Goal: Transaction & Acquisition: Purchase product/service

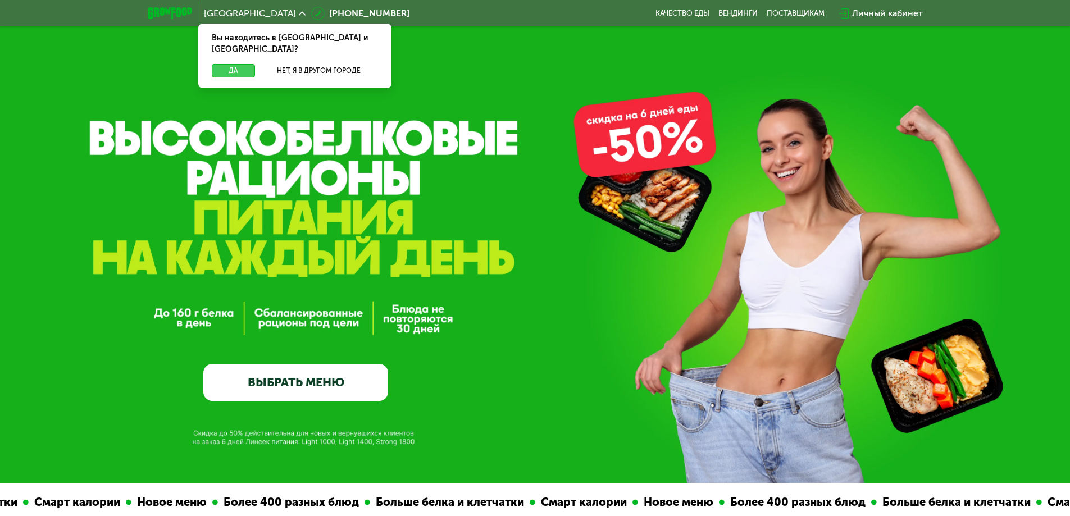
click at [248, 64] on button "Да" at bounding box center [233, 70] width 43 height 13
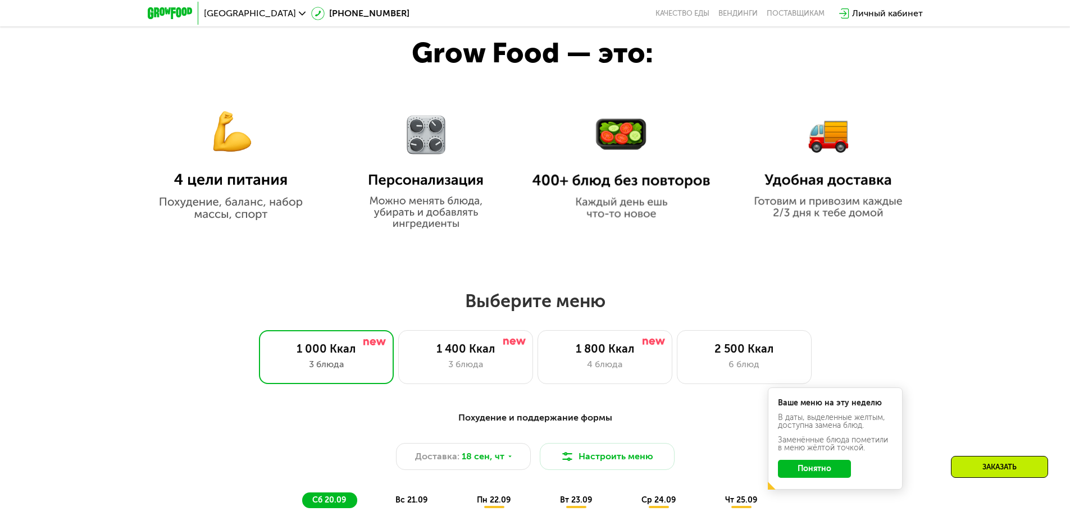
scroll to position [674, 0]
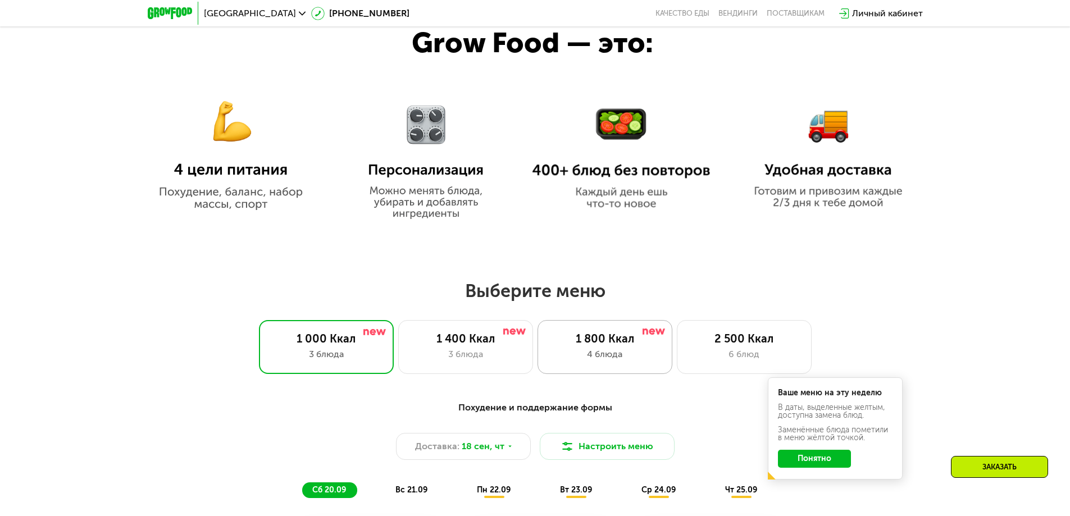
click at [560, 360] on div "4 блюда" at bounding box center [604, 354] width 111 height 13
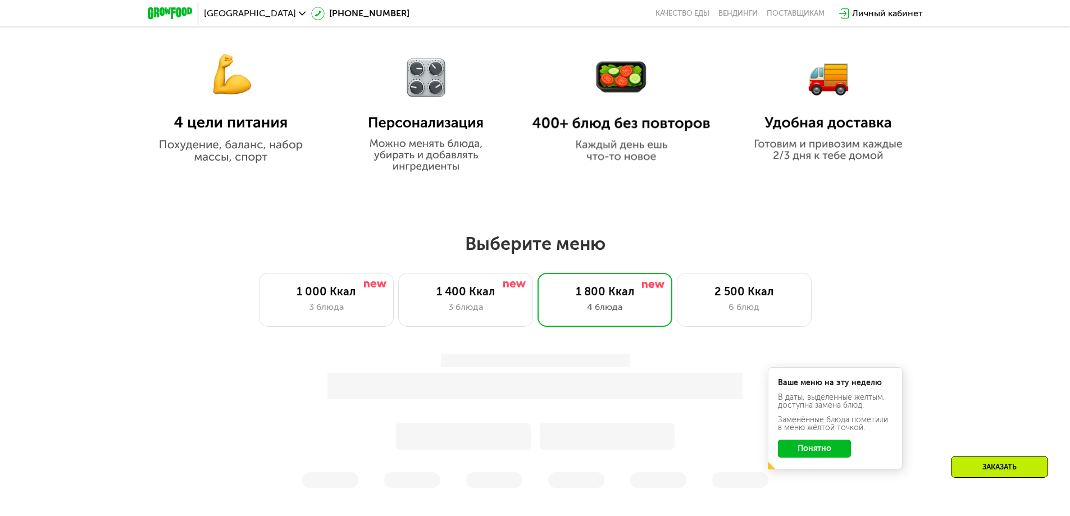
scroll to position [842, 0]
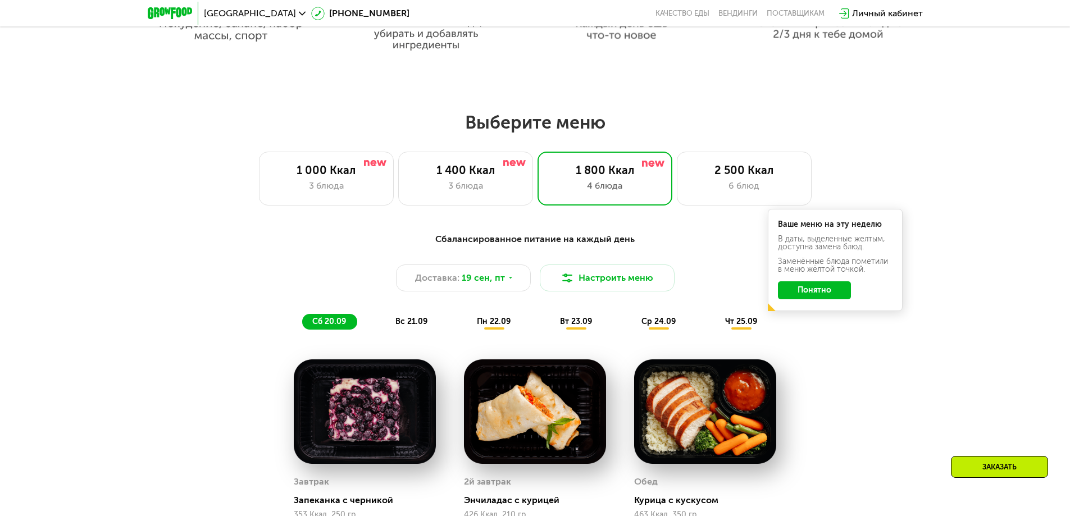
click at [798, 294] on button "Понятно" at bounding box center [814, 290] width 73 height 18
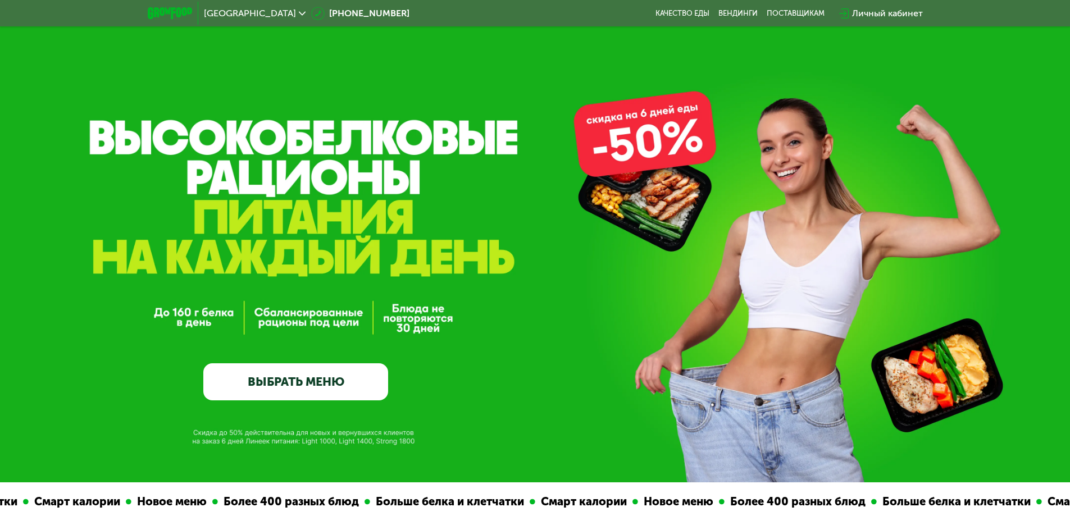
scroll to position [0, 0]
click at [322, 378] on link "ВЫБРАТЬ МЕНЮ" at bounding box center [295, 382] width 185 height 37
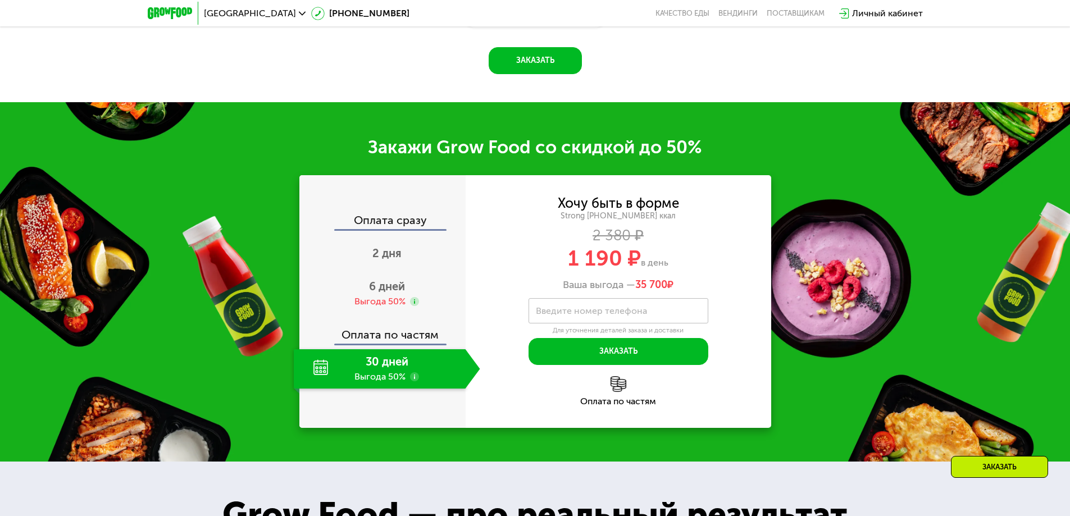
scroll to position [1492, 0]
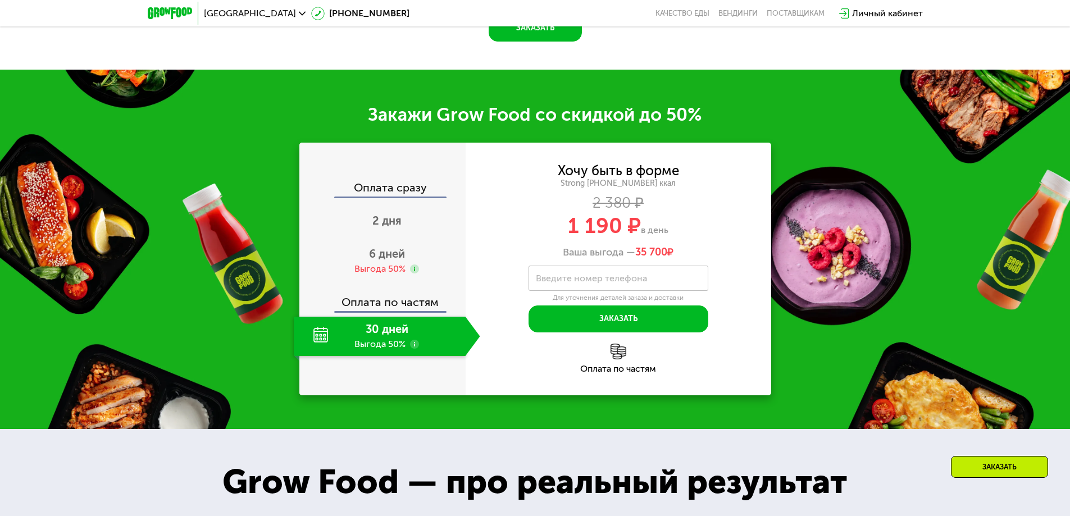
click at [394, 356] on div "30 дней Выгода 50%" at bounding box center [380, 336] width 172 height 39
click at [414, 349] on use at bounding box center [414, 344] width 9 height 9
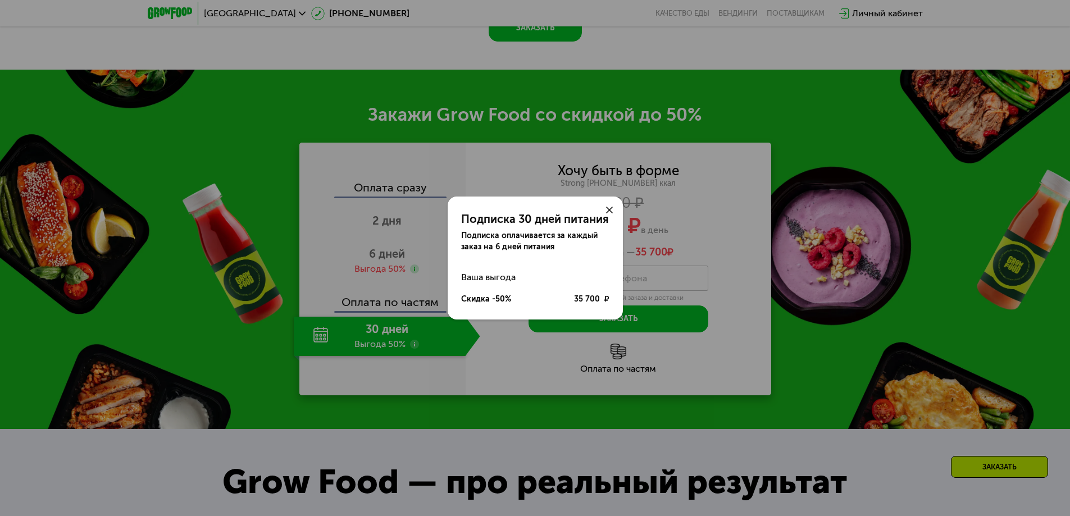
click at [415, 412] on div "Подписка 30 дней питания Подписка оплачивается за каждый заказ на 6 дней питани…" at bounding box center [535, 258] width 1070 height 516
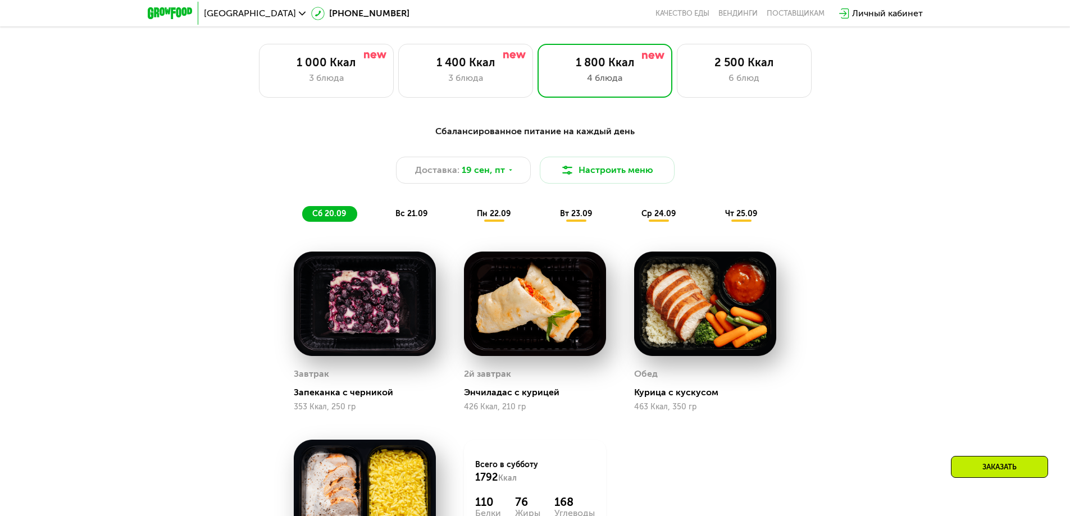
scroll to position [594, 0]
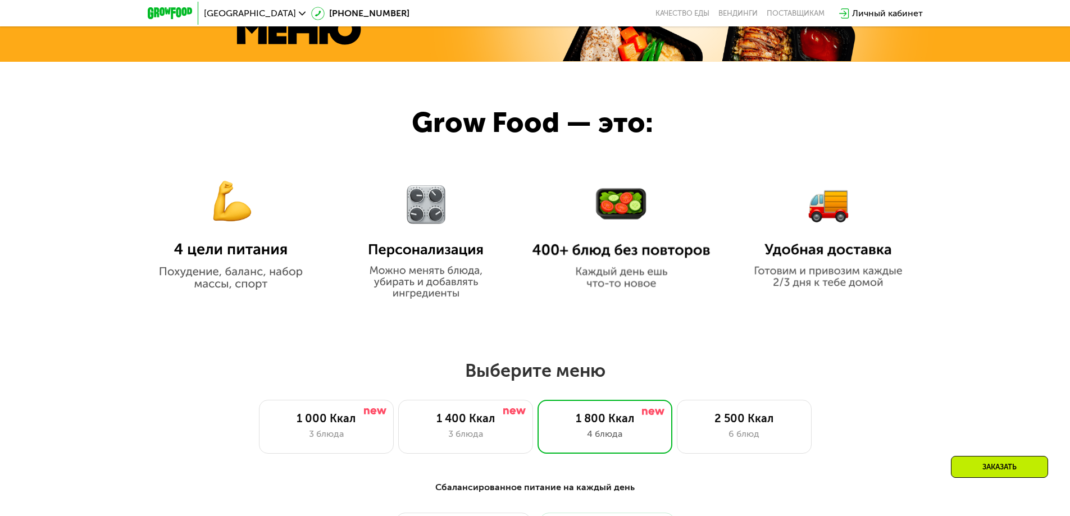
click at [853, 12] on div "Личный кабинет" at bounding box center [887, 13] width 71 height 13
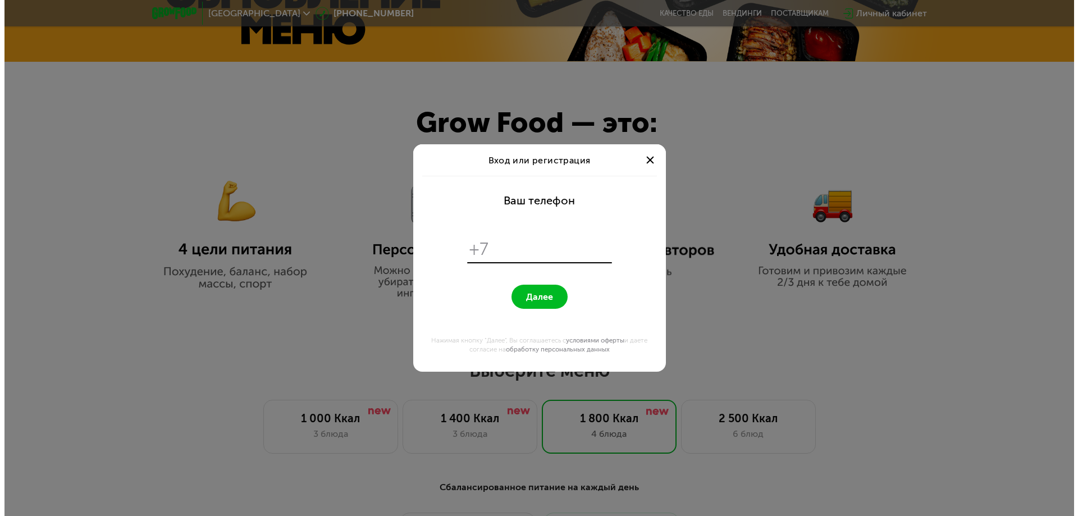
scroll to position [0, 0]
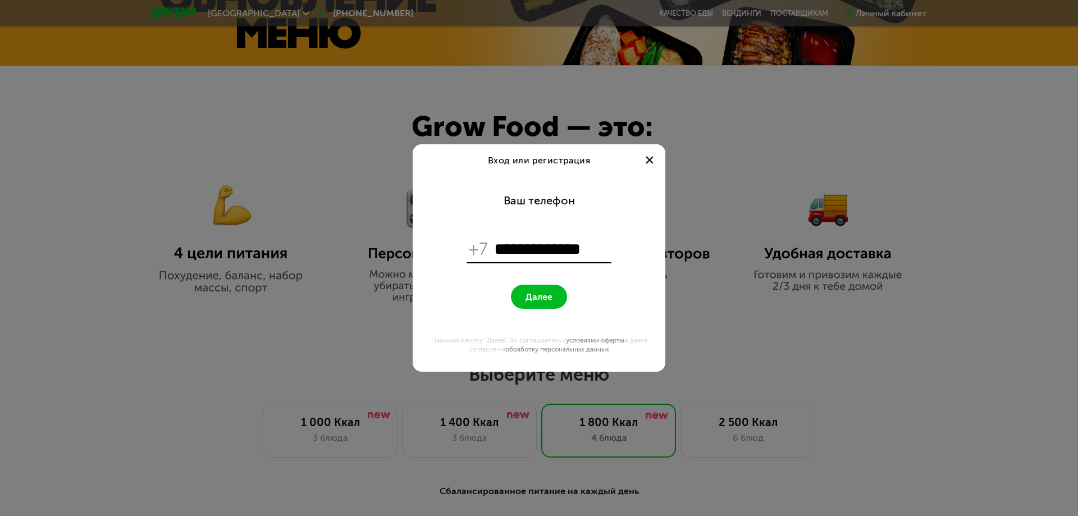
type input "**********"
click at [538, 293] on span "Далее" at bounding box center [539, 296] width 27 height 11
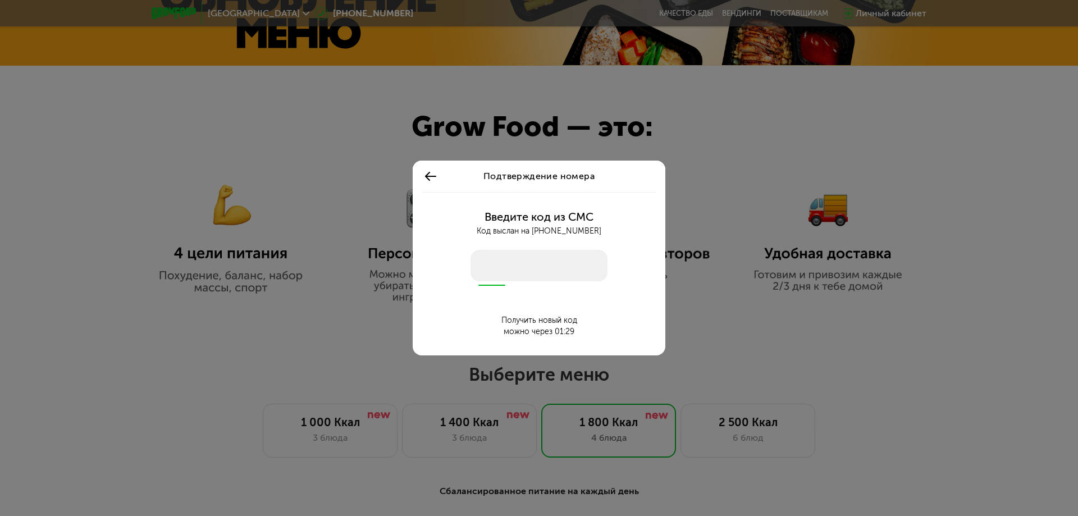
click at [556, 257] on input "number" at bounding box center [539, 265] width 137 height 31
type input "****"
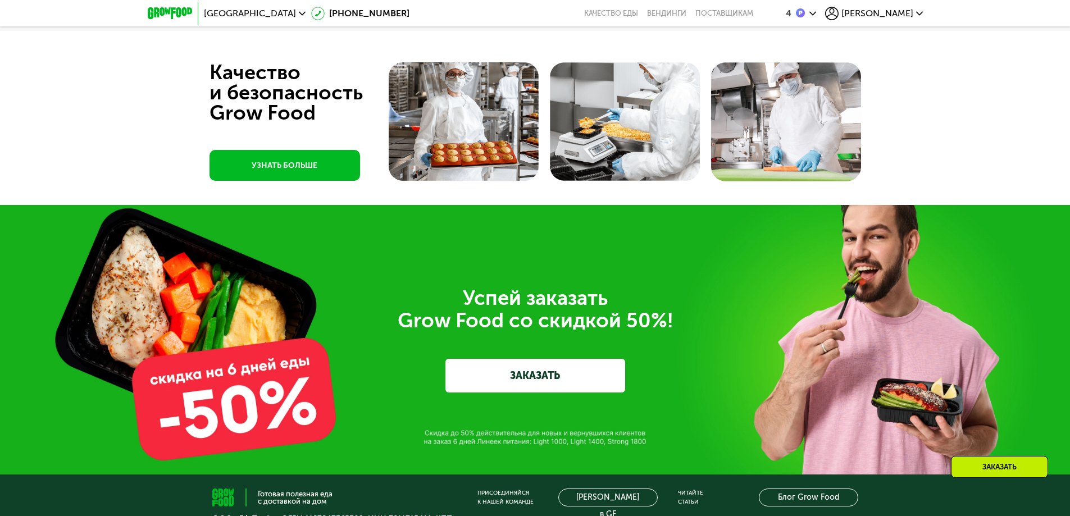
scroll to position [3700, 0]
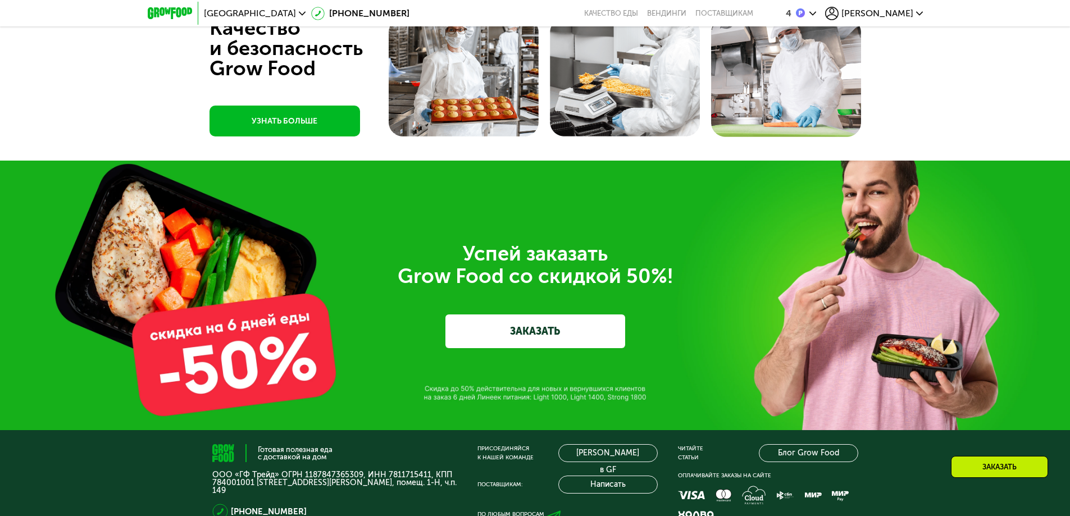
click at [489, 328] on link "ЗАКАЗАТЬ" at bounding box center [535, 331] width 180 height 34
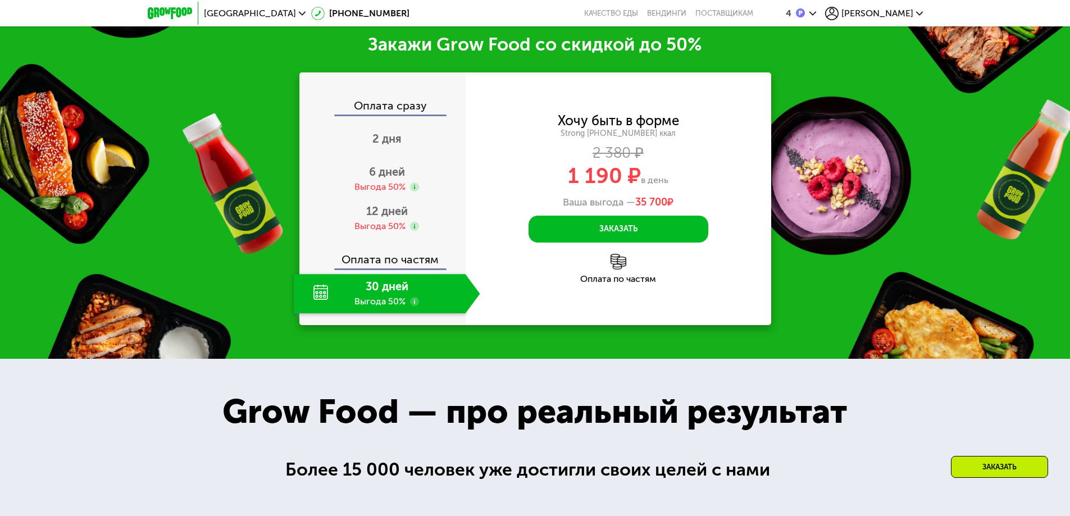
scroll to position [1564, 0]
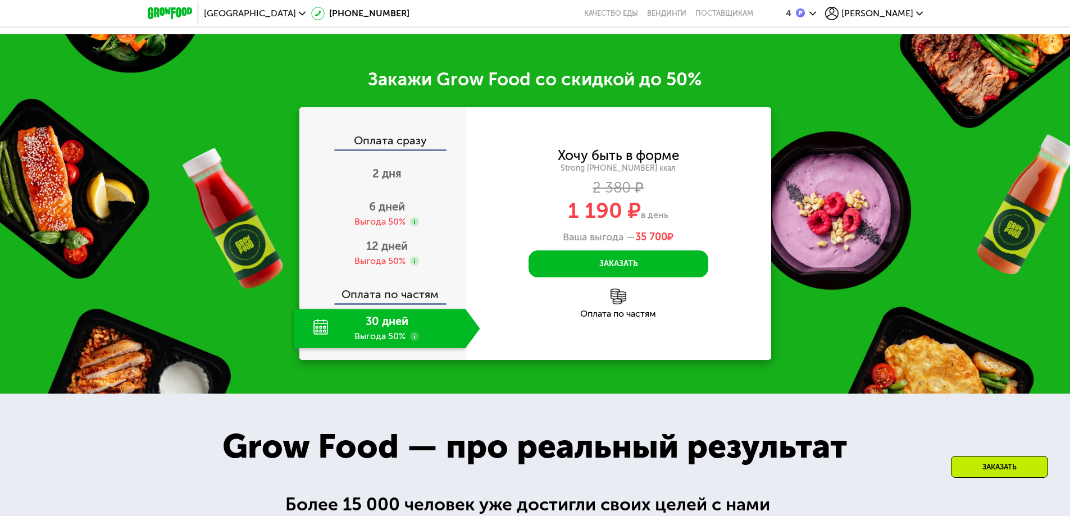
click at [616, 294] on img at bounding box center [618, 297] width 16 height 16
click at [632, 254] on button "Заказать" at bounding box center [618, 263] width 180 height 27
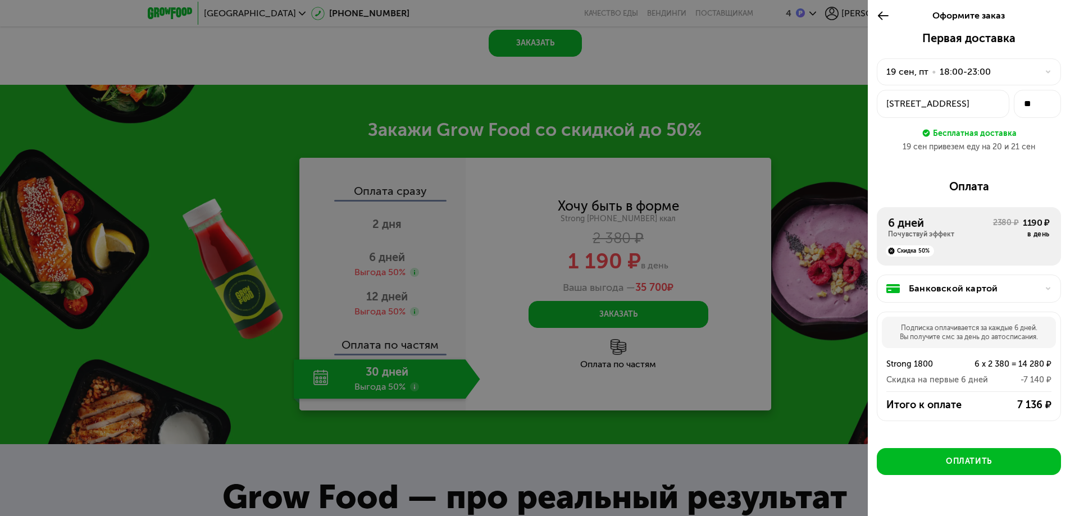
scroll to position [1508, 0]
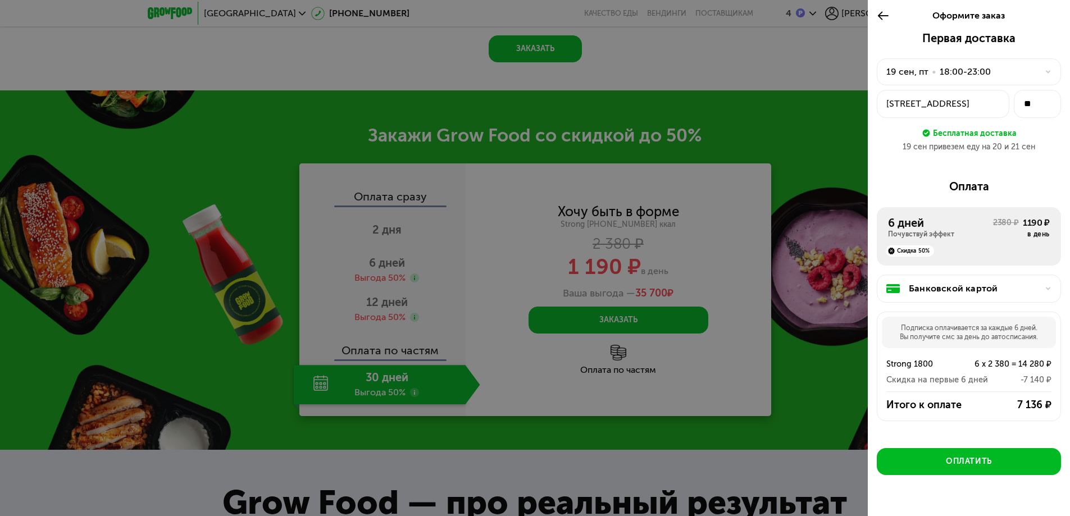
click at [1005, 71] on div "19 сен, пт • 18:00-23:00" at bounding box center [962, 71] width 152 height 13
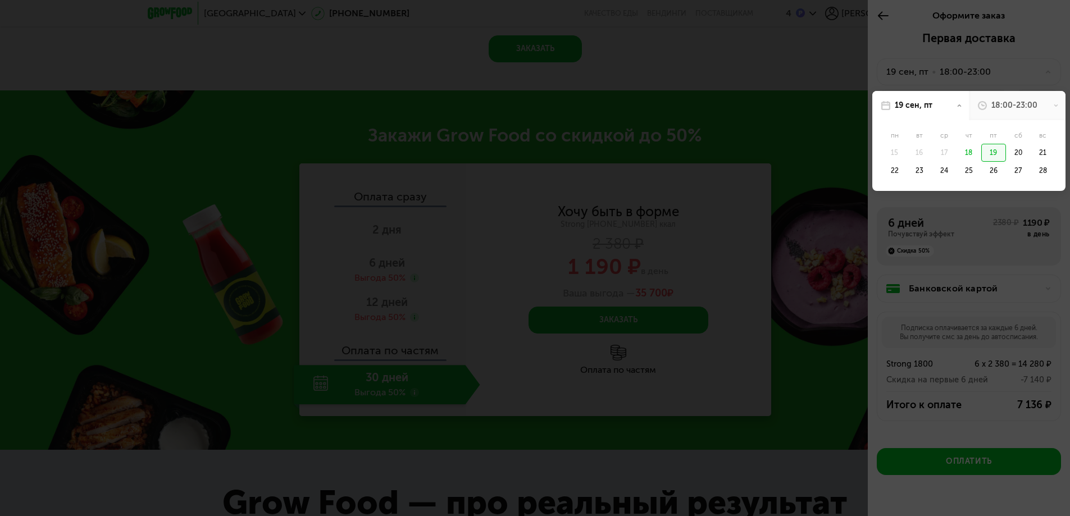
click at [1006, 71] on div at bounding box center [535, 258] width 1070 height 516
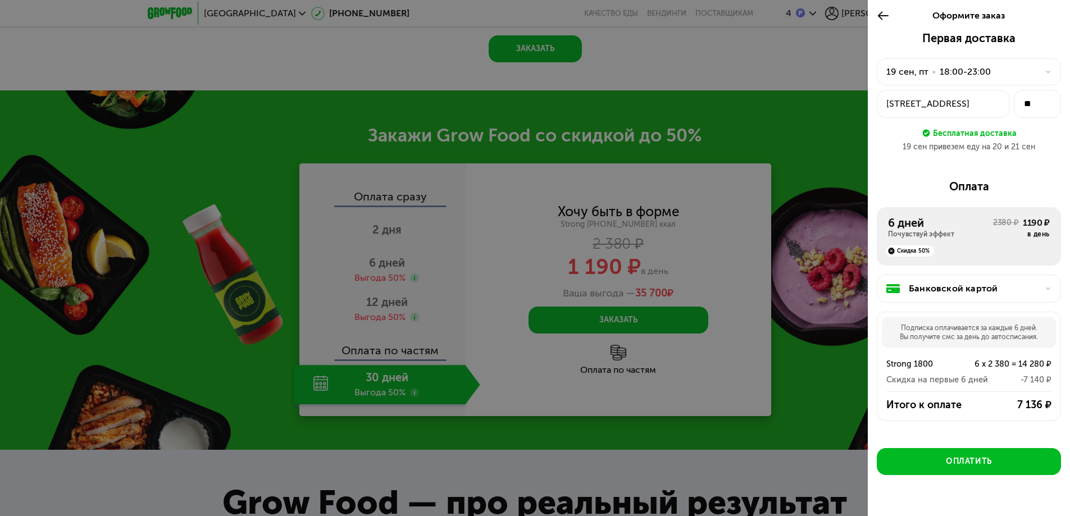
click at [928, 409] on div "Итого к оплате" at bounding box center [931, 404] width 91 height 13
click at [942, 334] on div "Подписка оплачивается за каждые 6 дней. Вы получите смс за день до автосписания." at bounding box center [969, 332] width 174 height 31
click at [953, 290] on div "Банковской картой" at bounding box center [972, 288] width 129 height 13
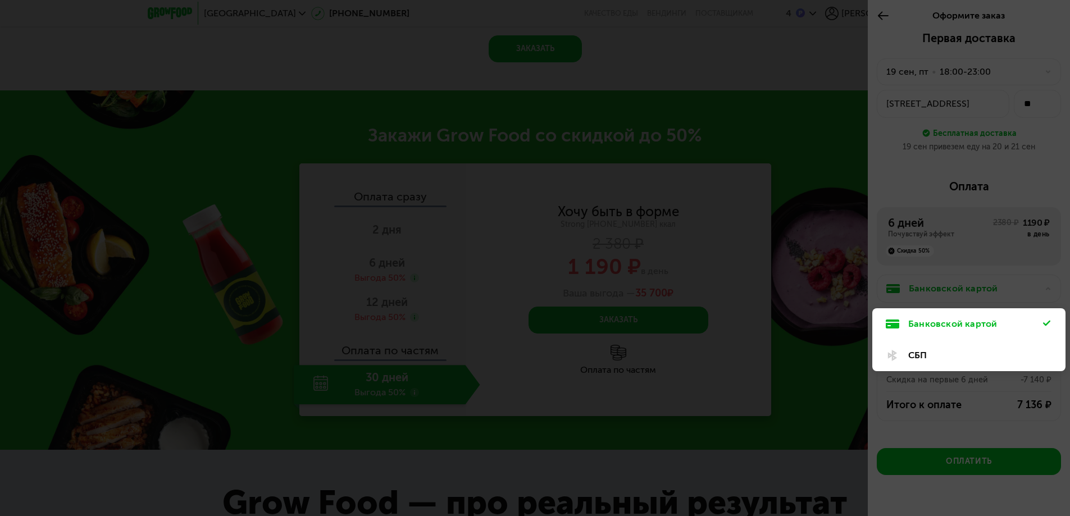
click at [953, 290] on div at bounding box center [535, 258] width 1070 height 516
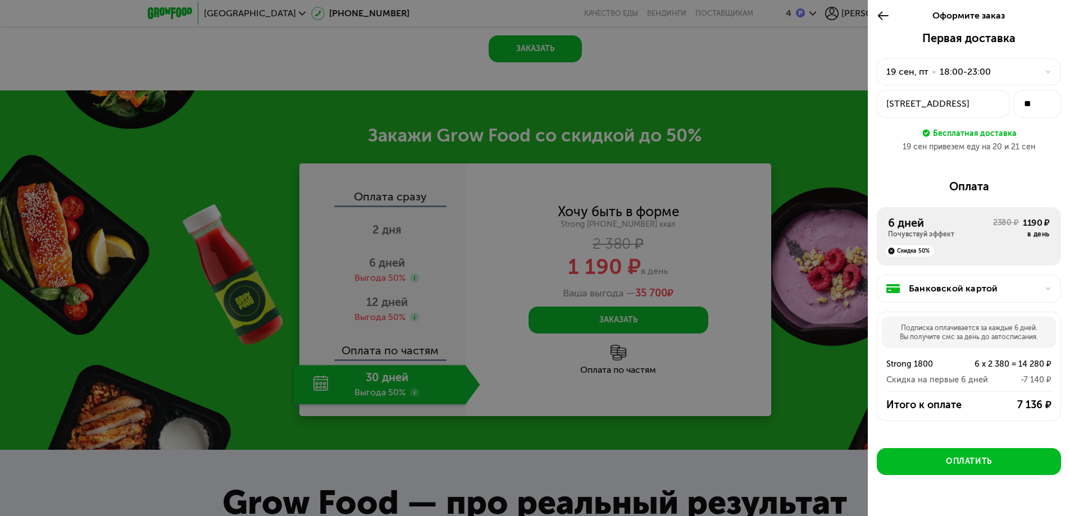
click at [954, 73] on div "18:00-23:00" at bounding box center [964, 71] width 51 height 13
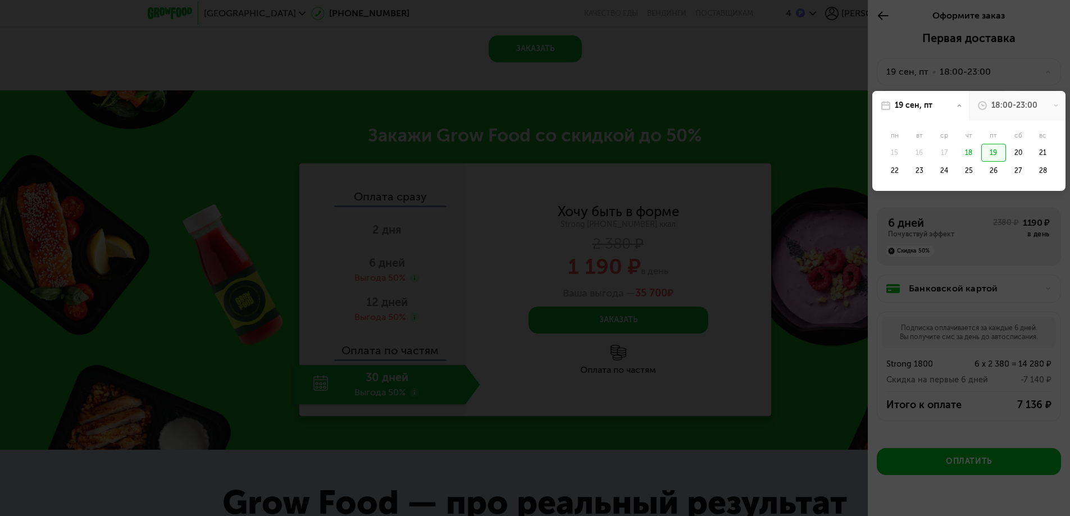
click at [954, 69] on div at bounding box center [535, 258] width 1070 height 516
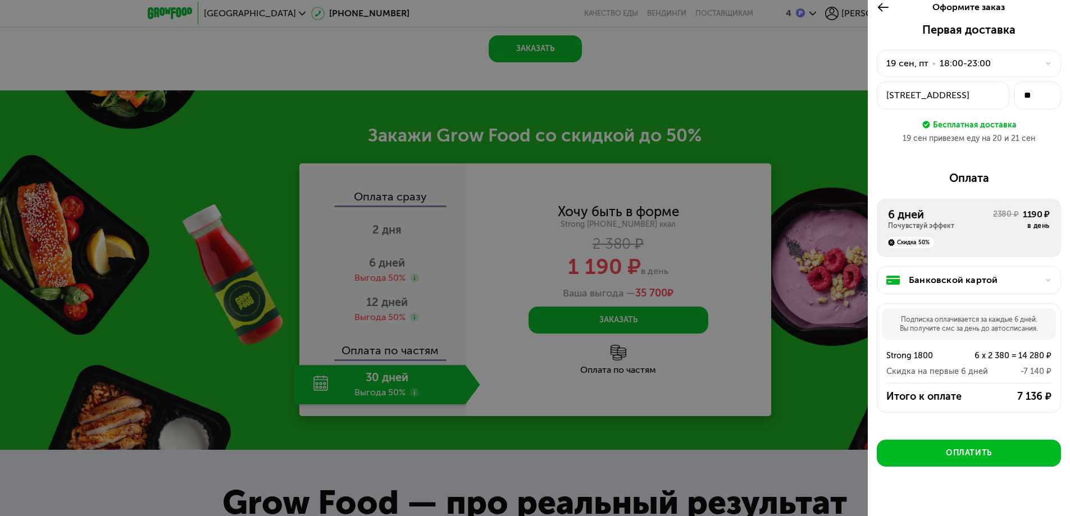
scroll to position [0, 0]
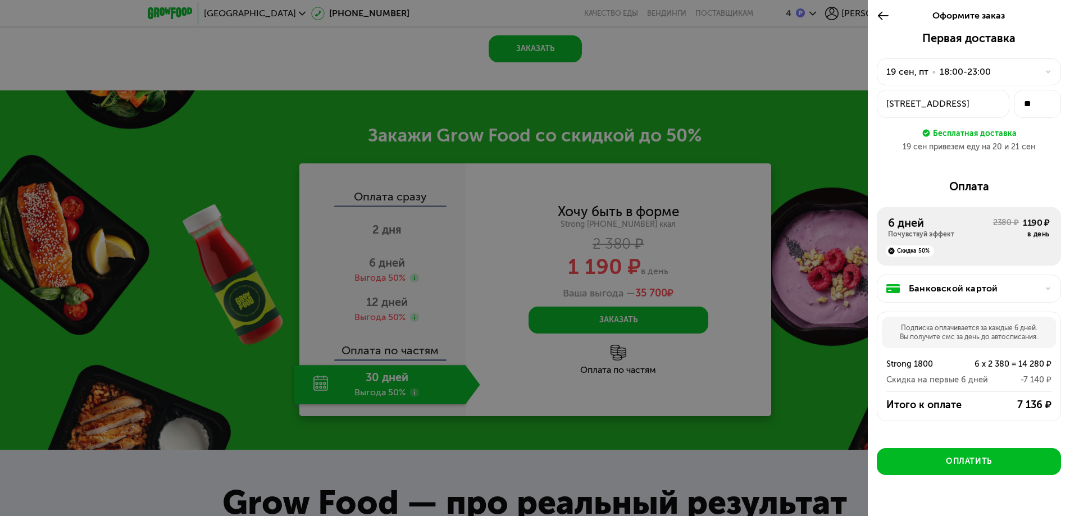
click at [885, 20] on icon at bounding box center [882, 15] width 13 height 13
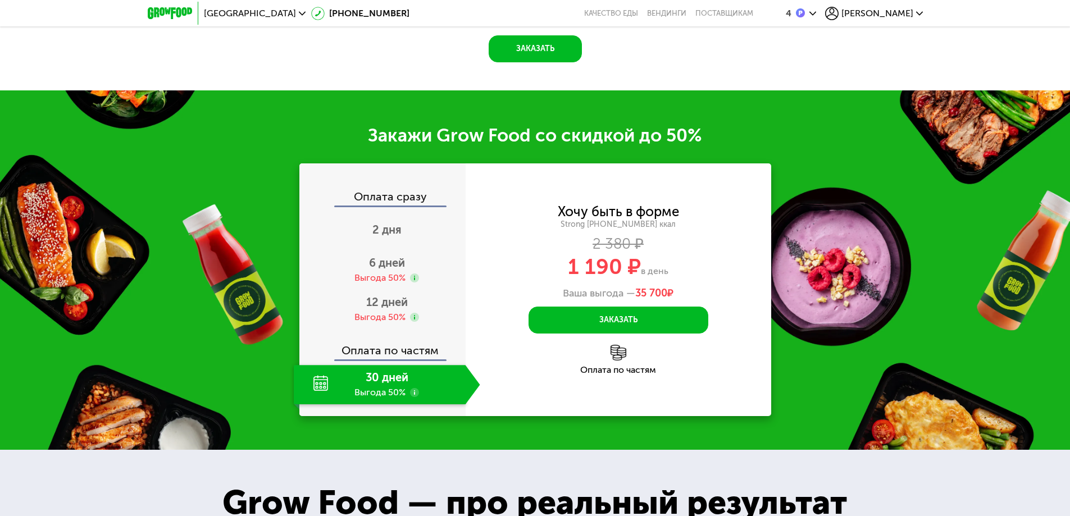
click at [370, 380] on div "30 дней Выгода 50%" at bounding box center [380, 384] width 172 height 39
click at [316, 378] on div "30 дней Выгода 50%" at bounding box center [380, 384] width 172 height 39
drag, startPoint x: 316, startPoint y: 377, endPoint x: 405, endPoint y: 390, distance: 89.6
click at [322, 377] on div "30 дней Выгода 50%" at bounding box center [380, 384] width 172 height 39
click at [405, 390] on div "30 дней Выгода 50%" at bounding box center [380, 384] width 172 height 39
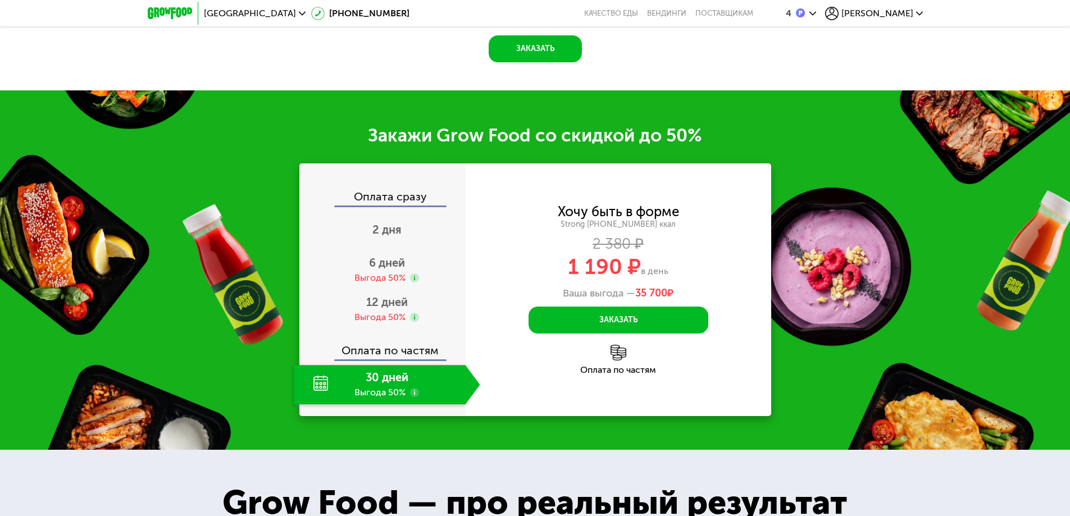
click at [412, 388] on use at bounding box center [414, 392] width 9 height 9
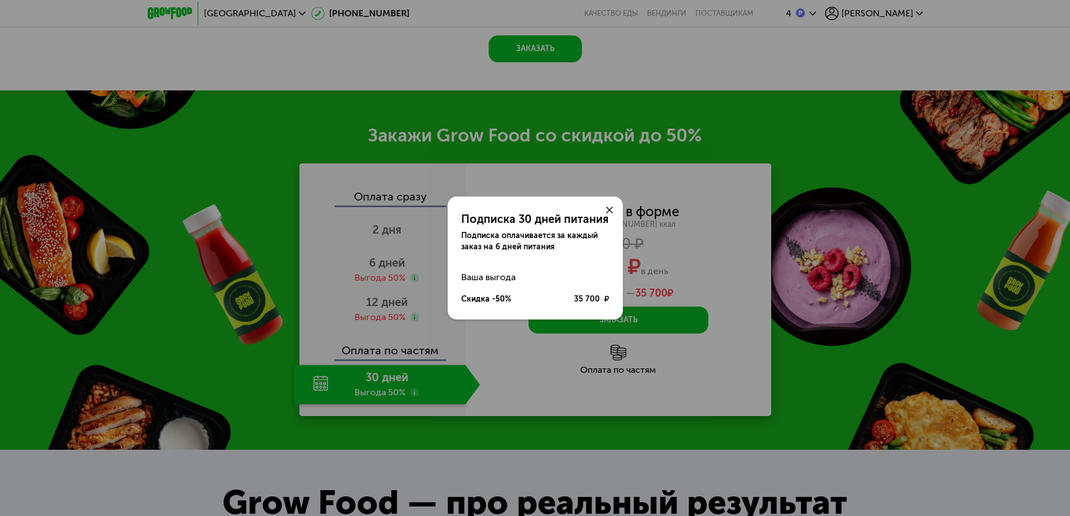
click at [412, 384] on div "Подписка 30 дней питания Подписка оплачивается за каждый заказ на 6 дней питани…" at bounding box center [535, 258] width 1070 height 516
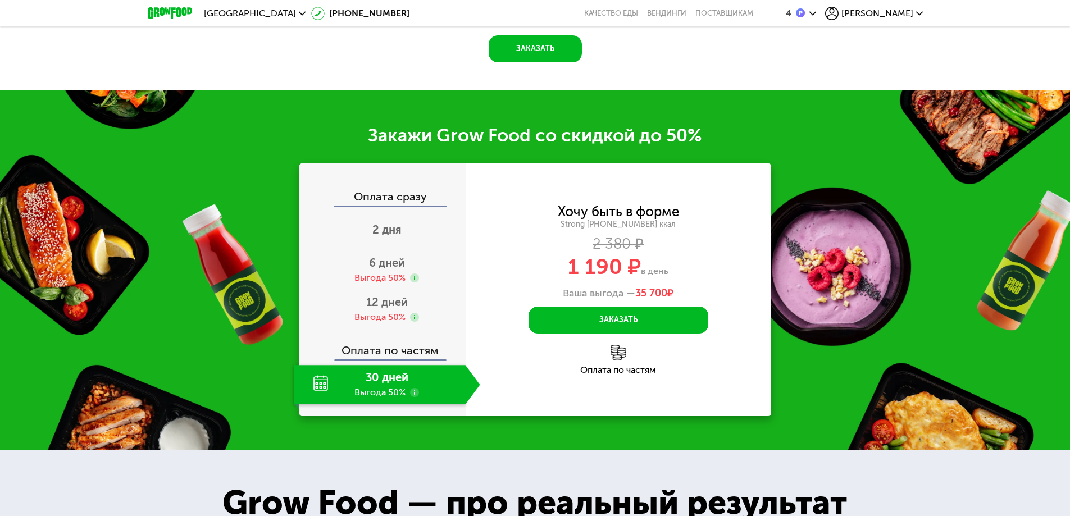
click at [631, 238] on div "2 380 ₽" at bounding box center [617, 244] width 305 height 12
click at [398, 236] on div "2 дня" at bounding box center [387, 230] width 186 height 39
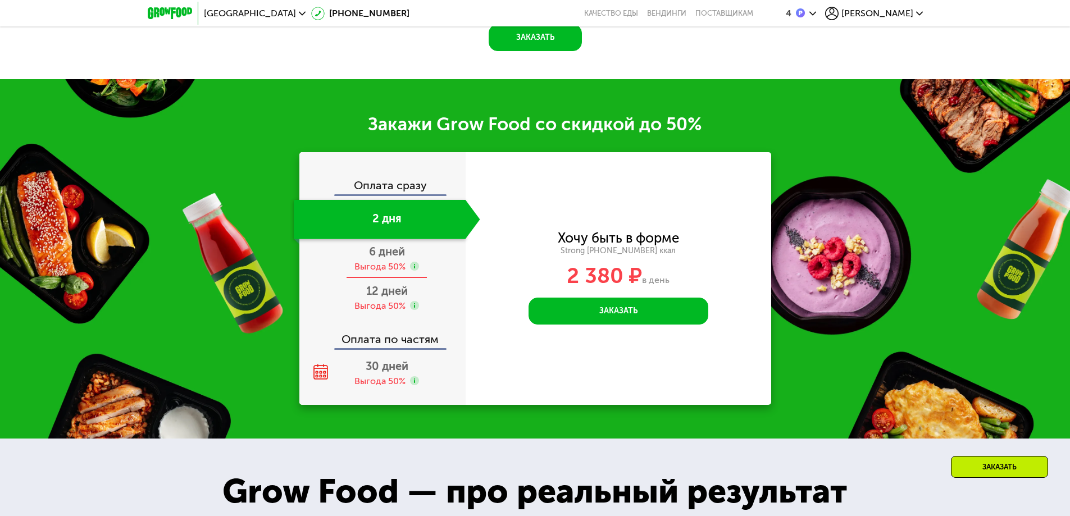
click at [398, 249] on span "6 дней" at bounding box center [387, 251] width 36 height 13
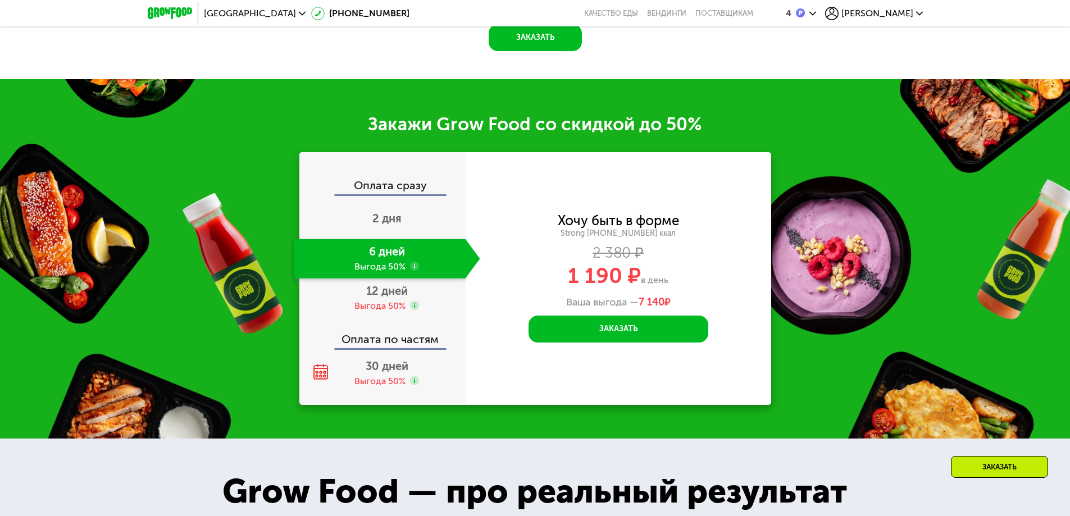
click at [383, 279] on div "6 дней Выгода 50%" at bounding box center [380, 258] width 172 height 39
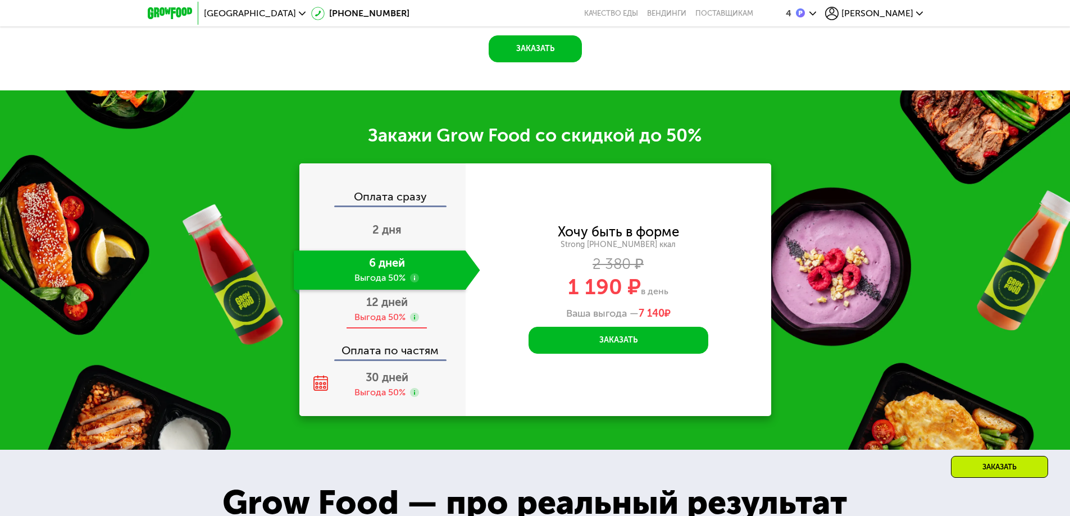
click at [373, 295] on span "12 дней" at bounding box center [387, 301] width 42 height 13
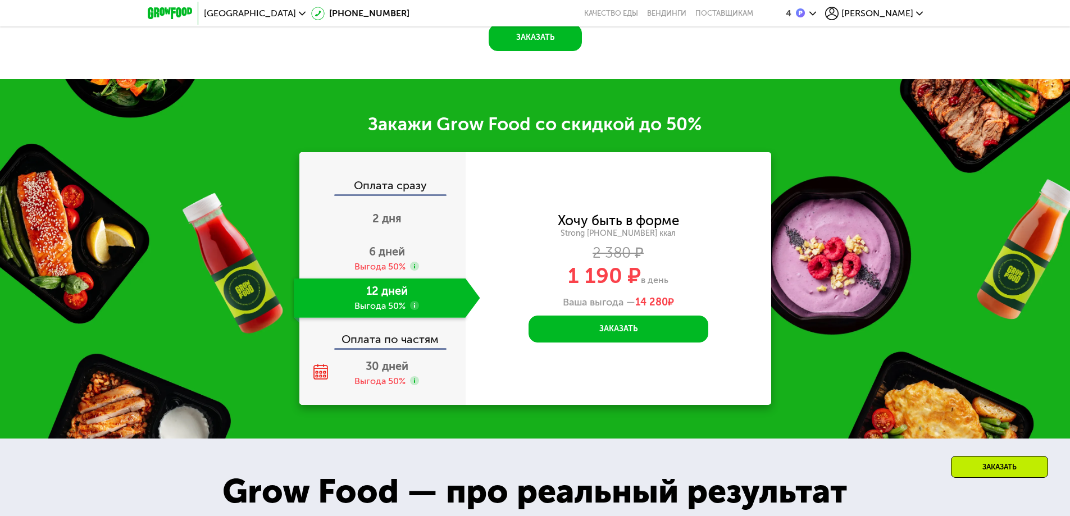
click at [340, 354] on div "Оплата сразу 2 дня 6 дней Выгода 50% 12 дней Выгода 50% Оплата по частям 30 дне…" at bounding box center [382, 280] width 166 height 225
click at [341, 371] on div "30 дней Выгода 50%" at bounding box center [387, 373] width 186 height 39
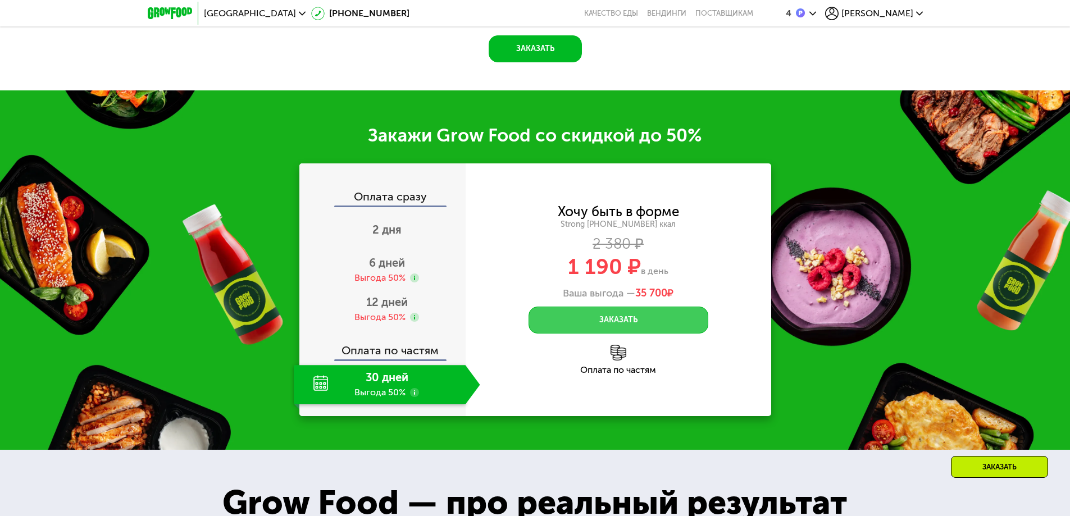
click at [694, 309] on button "Заказать" at bounding box center [618, 320] width 180 height 27
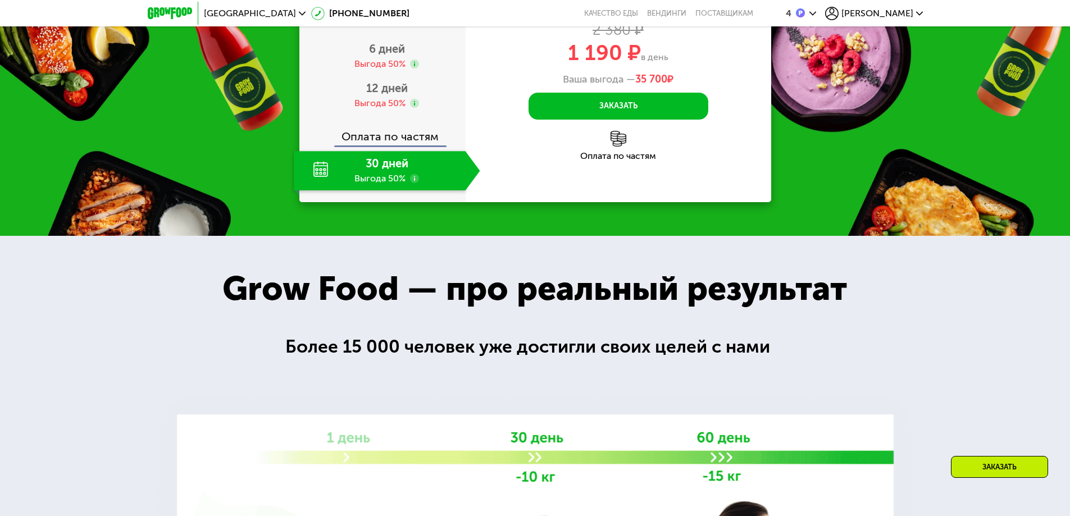
scroll to position [1564, 0]
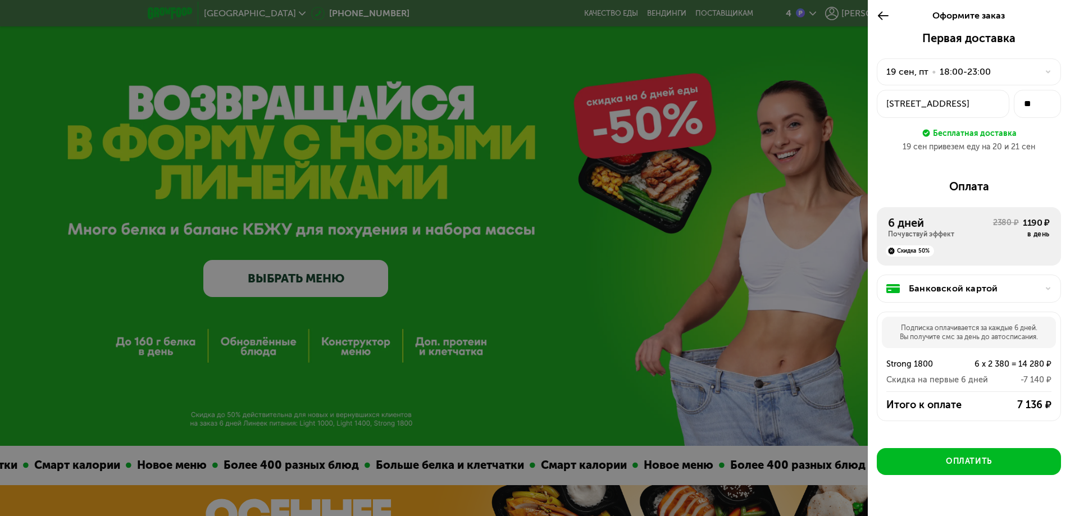
click at [883, 18] on icon at bounding box center [882, 15] width 13 height 13
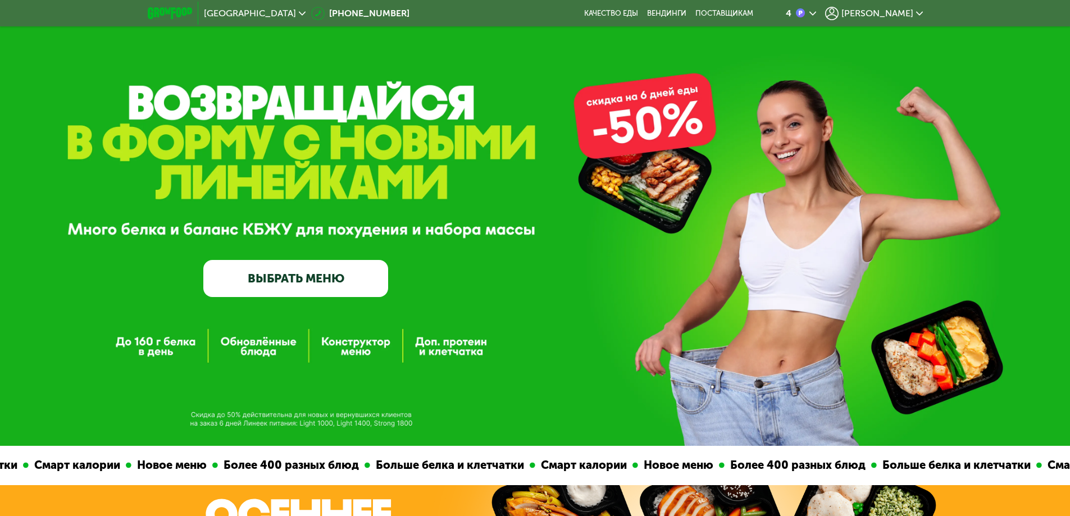
click at [317, 282] on link "ВЫБРАТЬ МЕНЮ" at bounding box center [295, 278] width 185 height 37
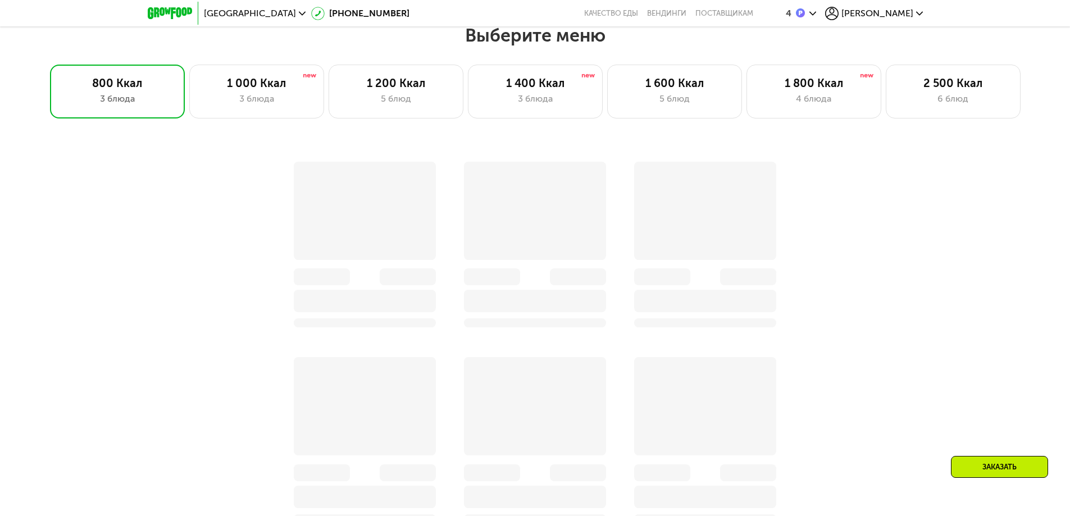
scroll to position [893, 0]
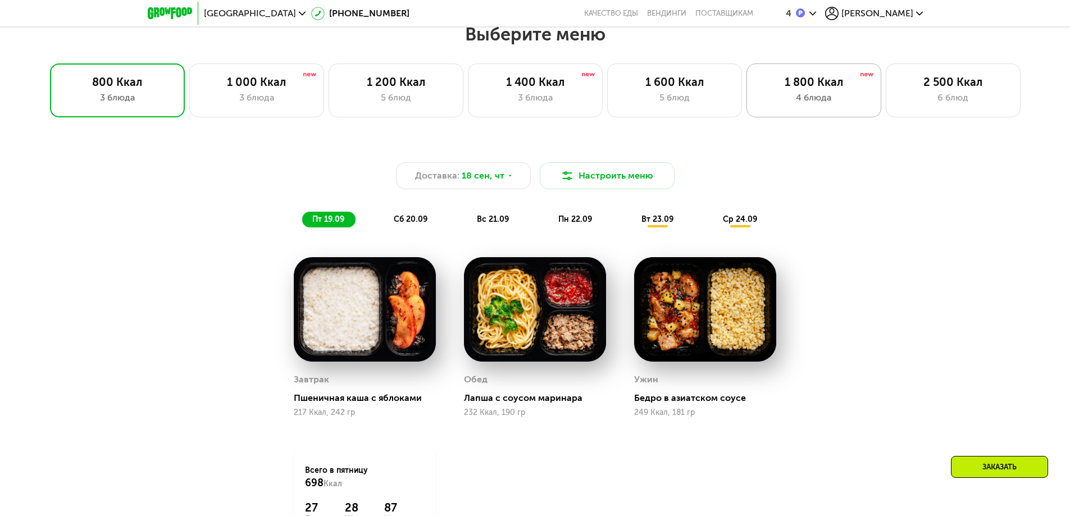
click at [818, 117] on div "1 800 Ккал 4 блюда" at bounding box center [813, 90] width 135 height 54
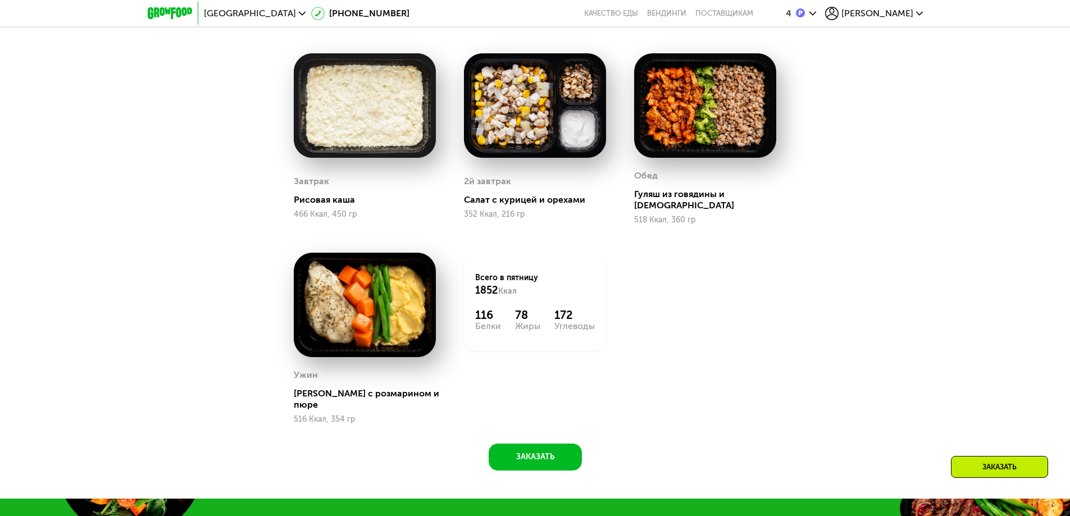
scroll to position [1118, 0]
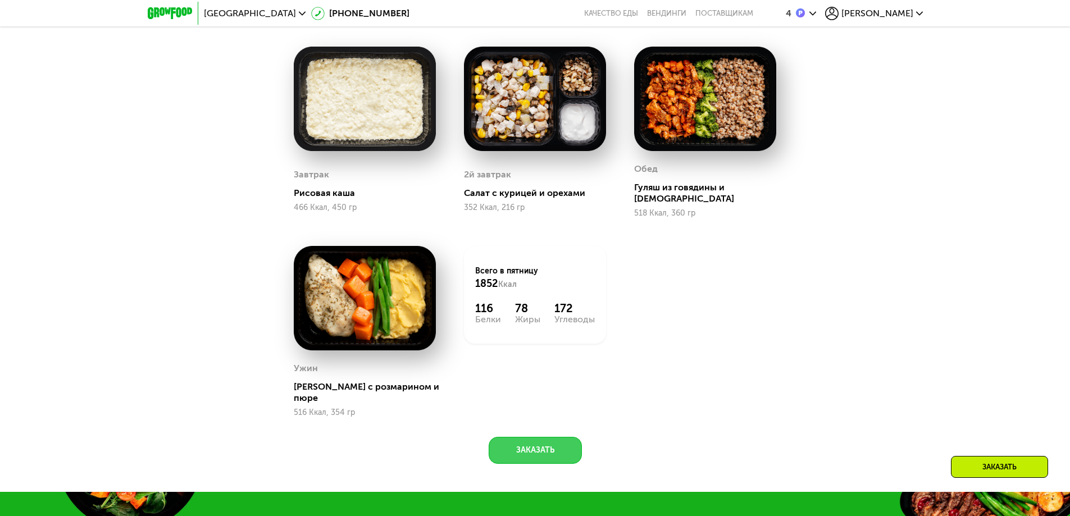
click at [510, 437] on button "Заказать" at bounding box center [535, 450] width 93 height 27
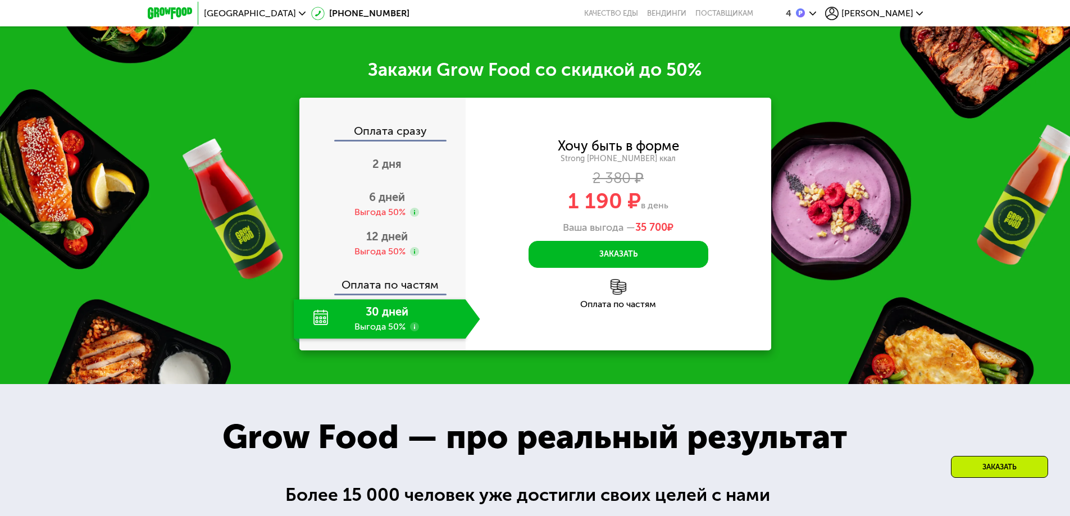
scroll to position [1591, 0]
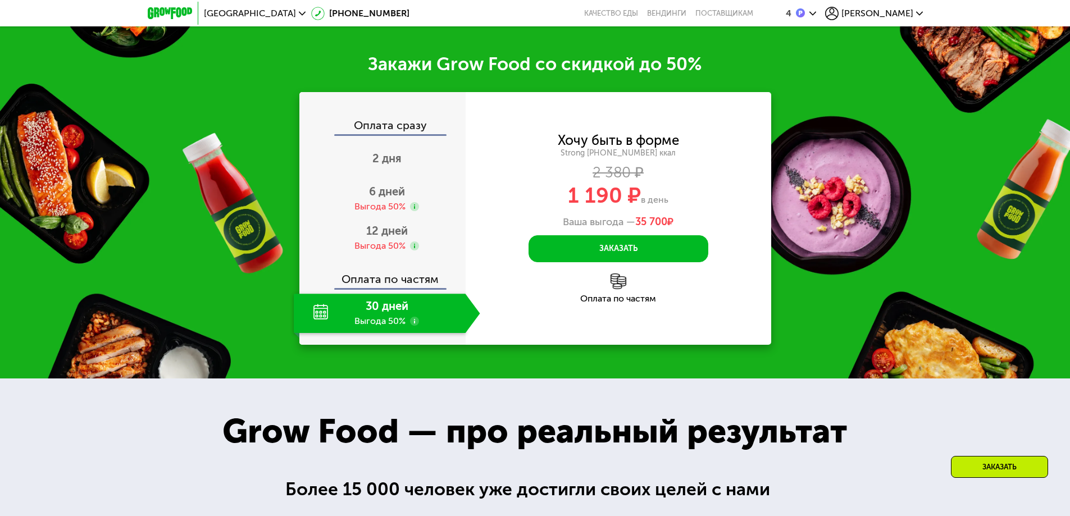
click at [403, 299] on div "30 дней Выгода 50%" at bounding box center [380, 313] width 172 height 39
click at [412, 317] on use at bounding box center [414, 321] width 9 height 9
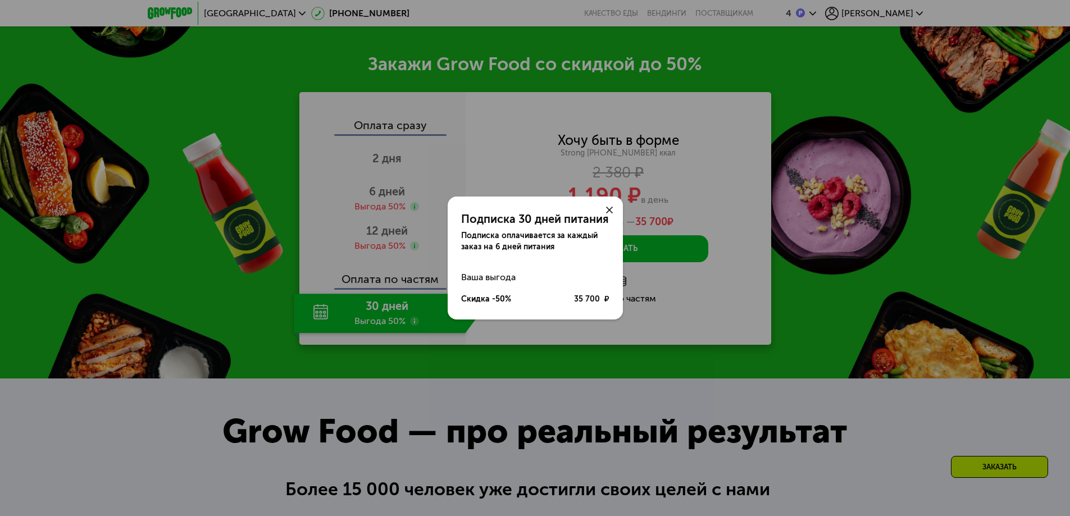
click at [412, 304] on div "Подписка 30 дней питания Подписка оплачивается за каждый заказ на 6 дней питани…" at bounding box center [535, 258] width 1070 height 516
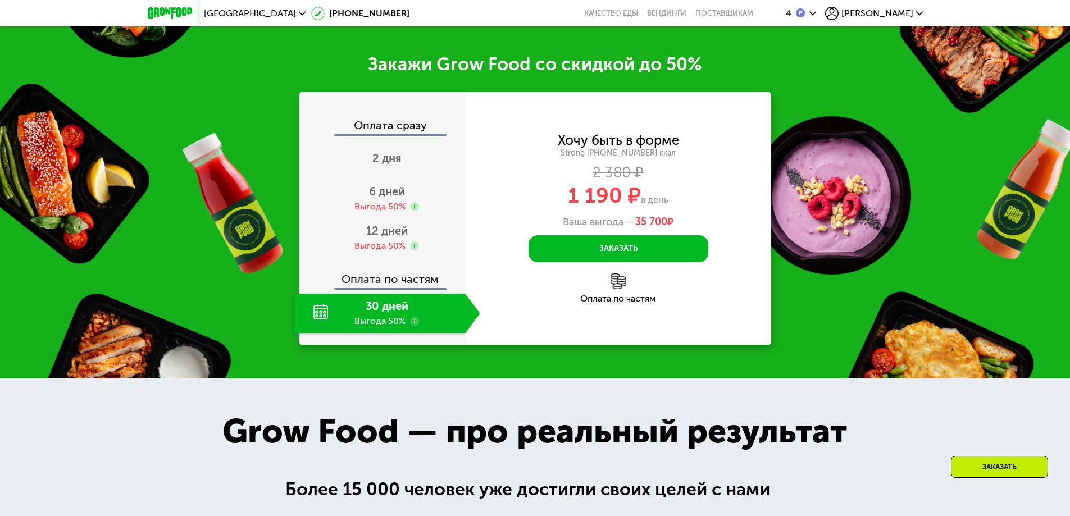
click at [329, 298] on div "30 дней Выгода 50%" at bounding box center [380, 313] width 172 height 39
click at [322, 294] on div "30 дней Выгода 50%" at bounding box center [380, 313] width 172 height 39
click at [614, 294] on div "Оплата по частям" at bounding box center [617, 298] width 305 height 9
click at [615, 273] on img at bounding box center [618, 281] width 16 height 16
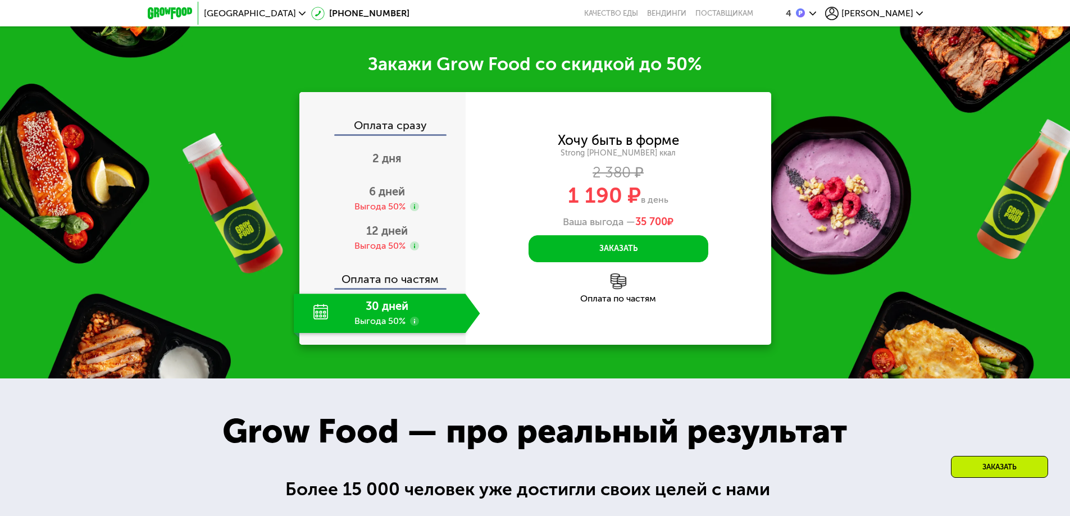
click at [623, 294] on div "Оплата по частям" at bounding box center [617, 298] width 305 height 9
click at [340, 218] on div "12 дней Выгода 50%" at bounding box center [387, 237] width 186 height 39
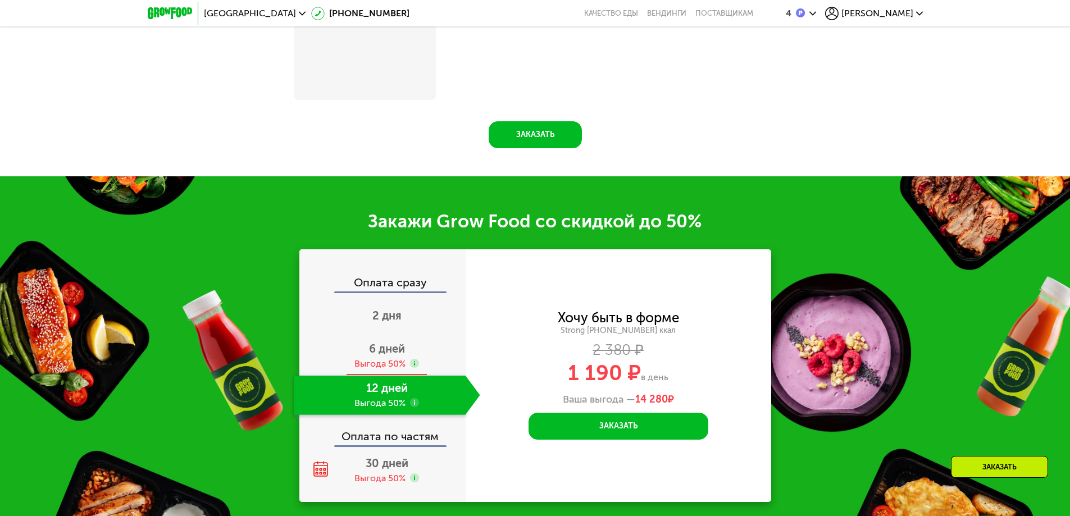
click at [340, 345] on div "6 дней Выгода 50%" at bounding box center [387, 355] width 186 height 39
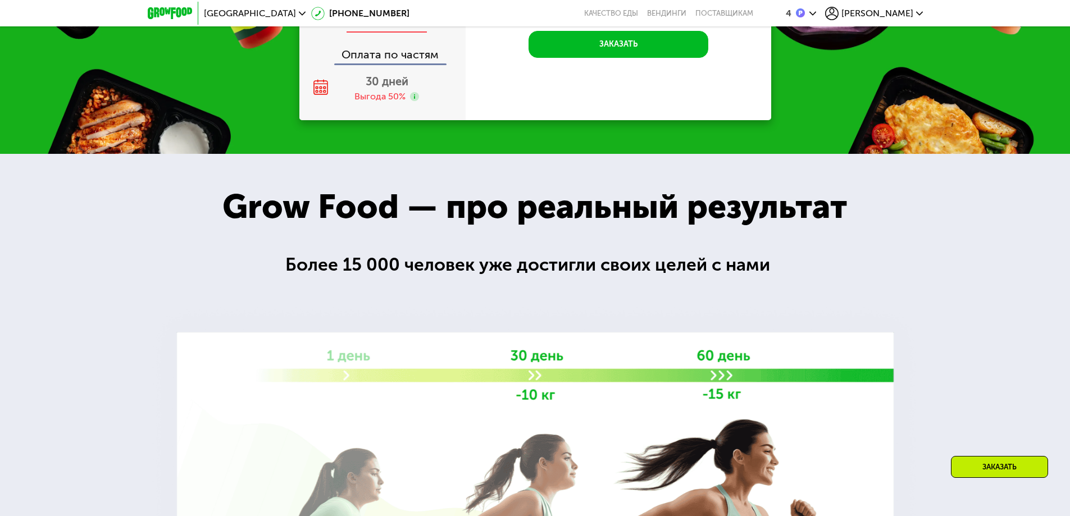
scroll to position [1636, 0]
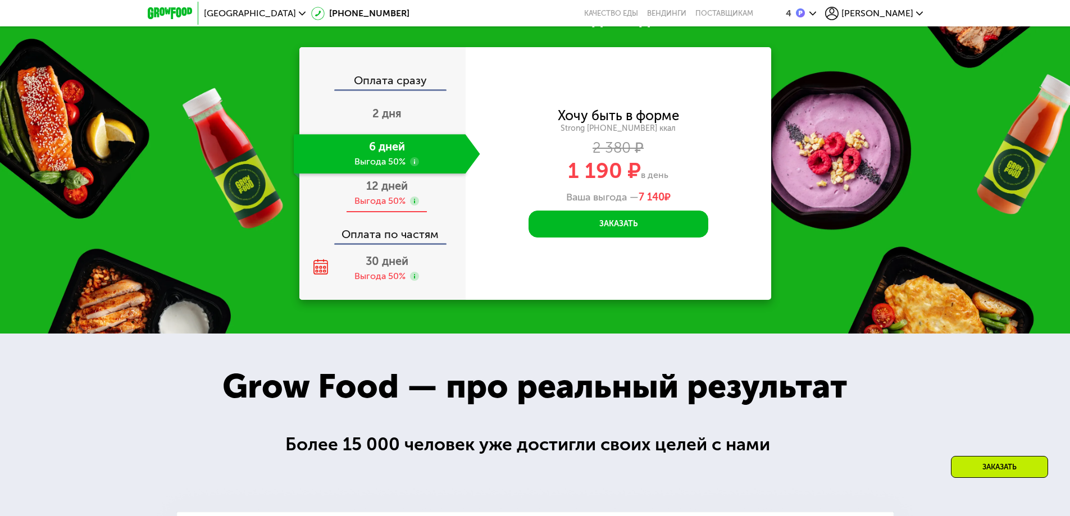
click at [338, 179] on div "12 дней Выгода 50%" at bounding box center [387, 193] width 186 height 39
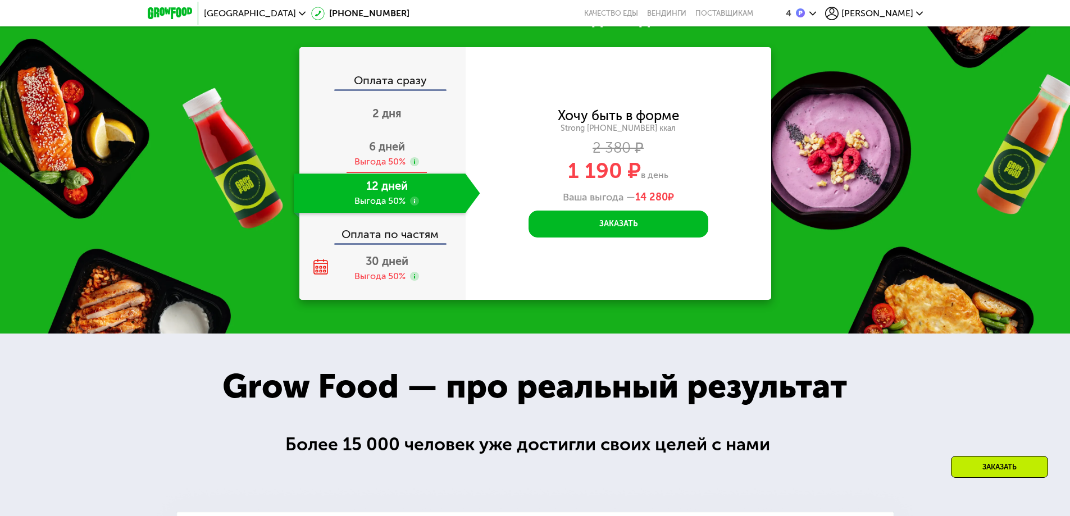
click at [345, 136] on div "6 дней Выгода 50%" at bounding box center [387, 153] width 186 height 39
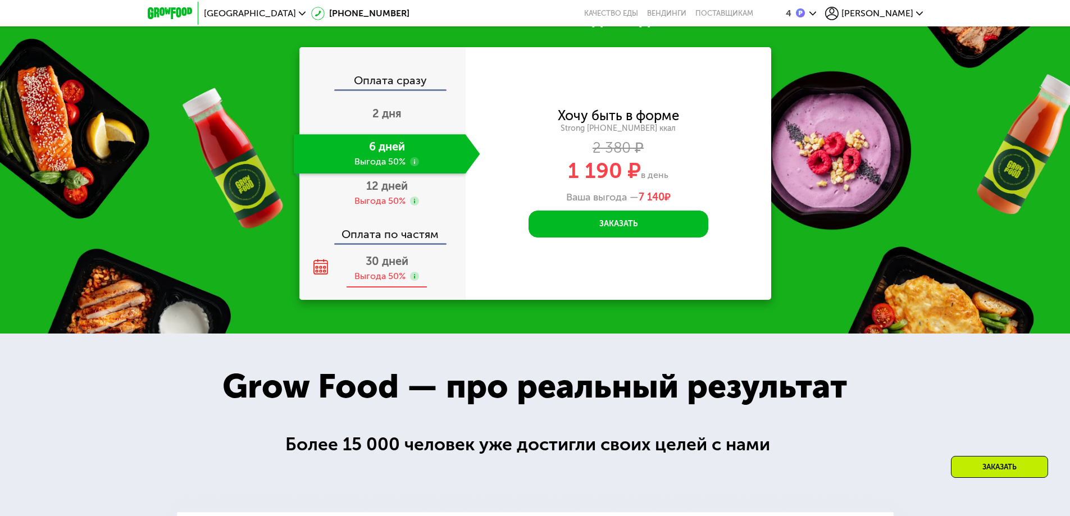
click at [337, 249] on div "30 дней Выгода 50%" at bounding box center [387, 268] width 186 height 39
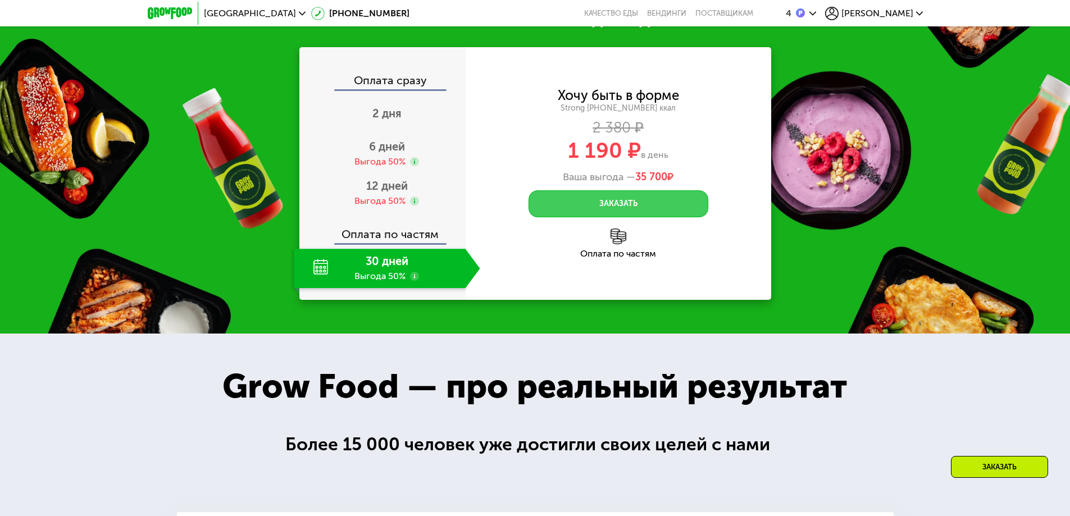
click at [615, 190] on button "Заказать" at bounding box center [618, 203] width 180 height 27
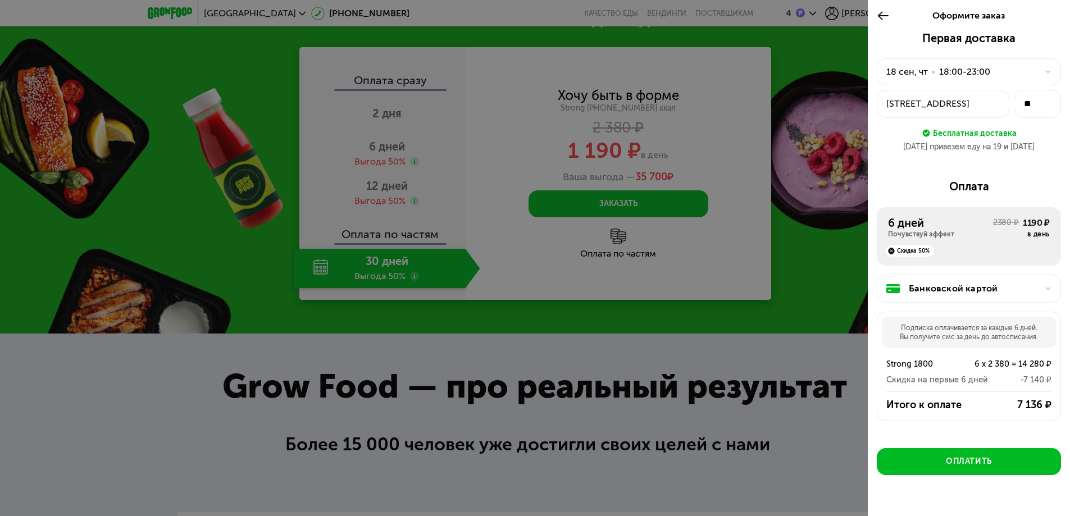
scroll to position [24, 0]
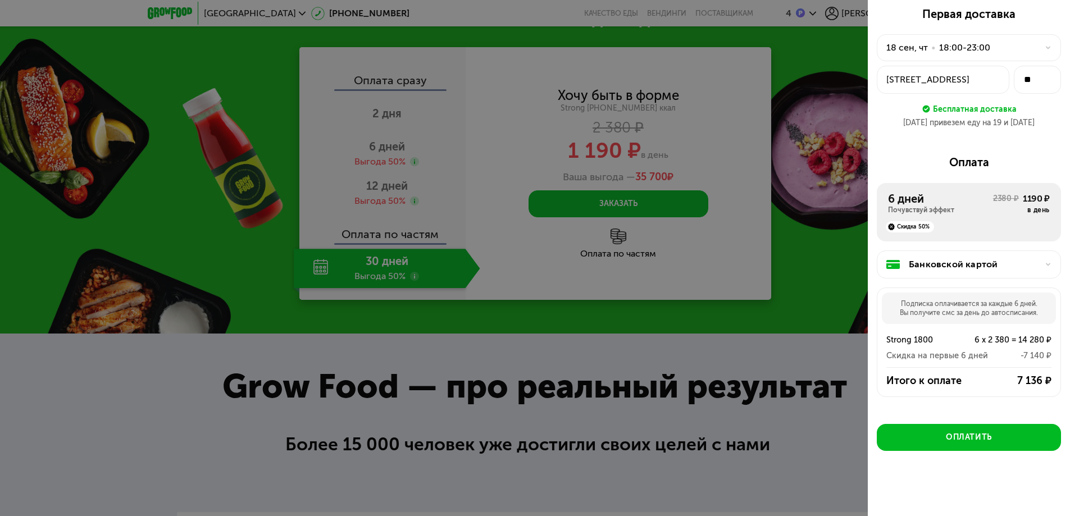
click at [907, 229] on div "Скидка 50%" at bounding box center [909, 226] width 48 height 11
click at [919, 227] on div "Скидка 50%" at bounding box center [909, 226] width 48 height 11
click at [921, 227] on div "Скидка 50%" at bounding box center [909, 226] width 48 height 11
click at [922, 227] on div "Скидка 50%" at bounding box center [909, 226] width 48 height 11
click at [925, 227] on div "Скидка 50%" at bounding box center [909, 226] width 48 height 11
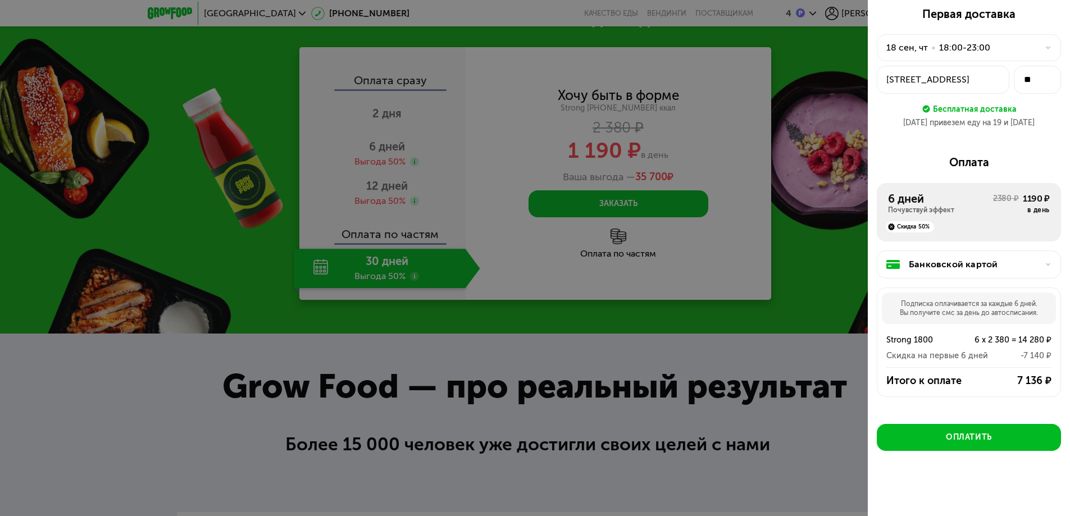
click at [919, 204] on div "6 дней" at bounding box center [940, 198] width 105 height 13
click at [976, 199] on div "6 дней" at bounding box center [940, 198] width 105 height 13
click at [966, 158] on div "Оплата" at bounding box center [968, 162] width 184 height 13
click at [994, 129] on div "Первая доставка 18 сен, чт • 18:00-23:00 Верхоянская, 2 ** Бесплатная доставка …" at bounding box center [968, 72] width 184 height 130
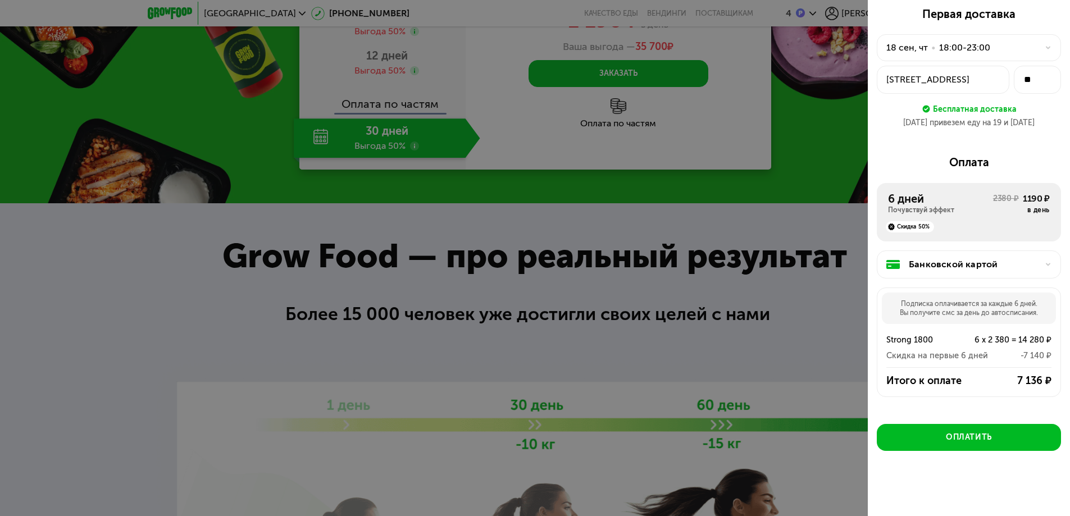
scroll to position [1636, 0]
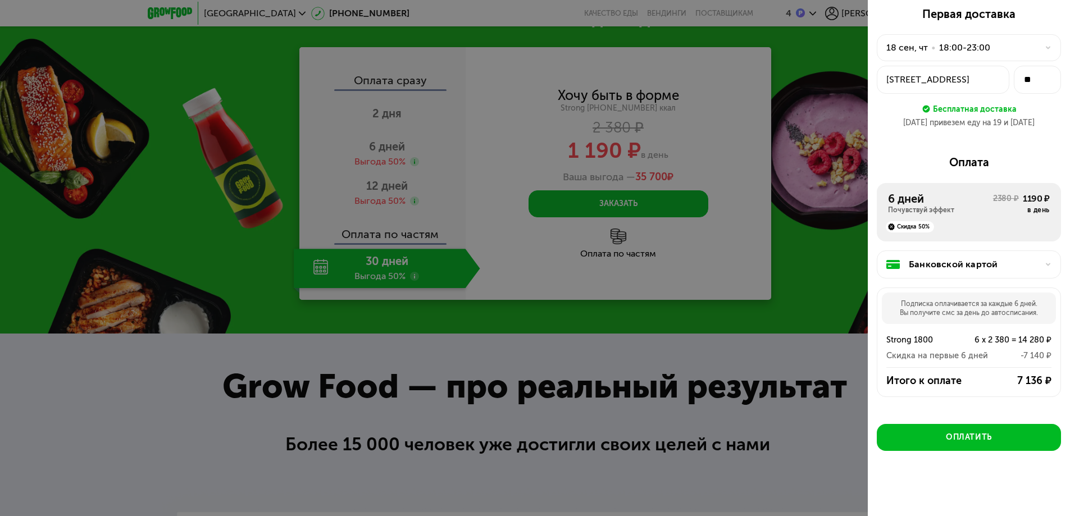
click at [978, 274] on div "Банковской картой" at bounding box center [968, 264] width 184 height 28
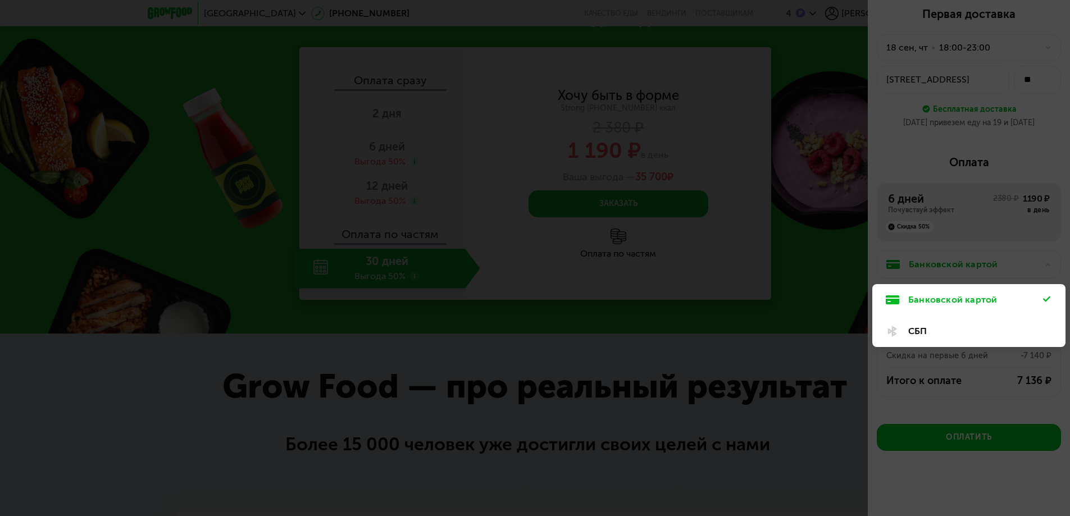
click at [901, 264] on div at bounding box center [535, 258] width 1070 height 516
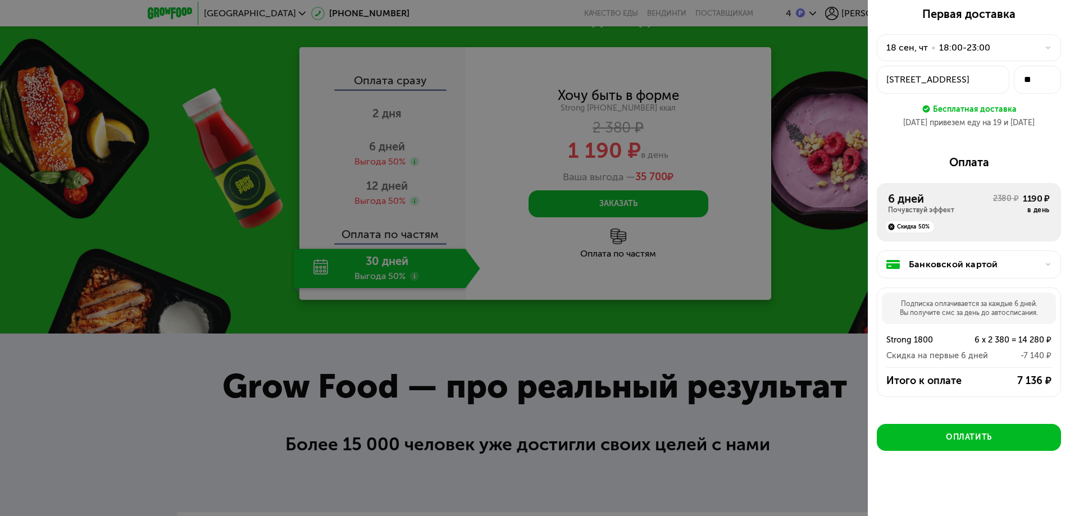
click at [949, 80] on div "[STREET_ADDRESS]" at bounding box center [942, 79] width 113 height 13
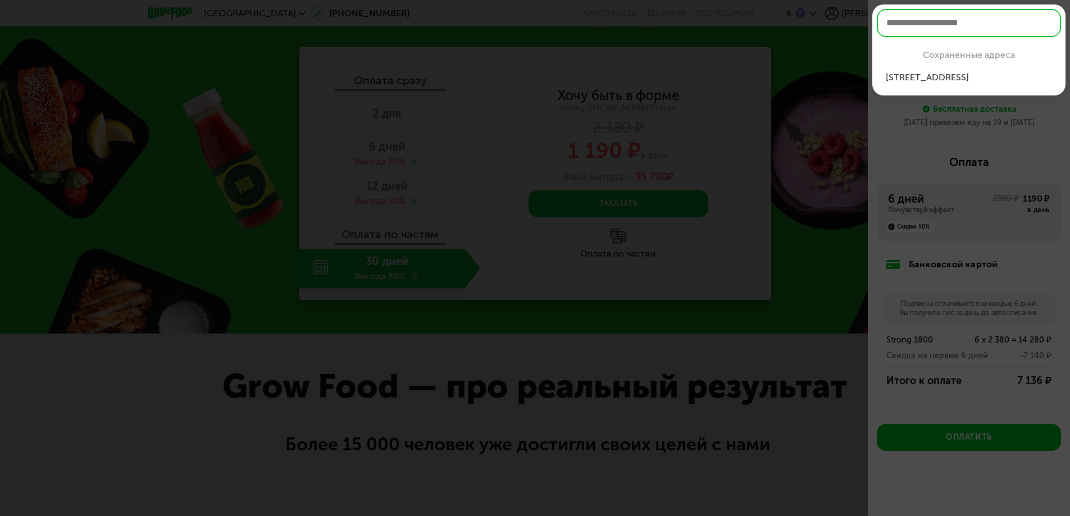
click at [946, 101] on div at bounding box center [535, 258] width 1070 height 516
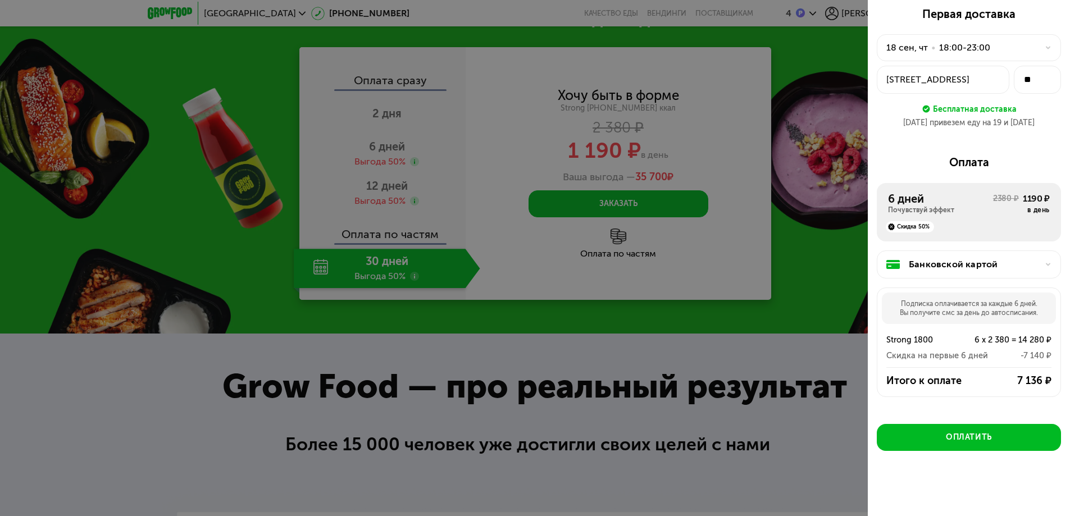
click at [997, 43] on div "18 сен, чт • 18:00-23:00" at bounding box center [962, 47] width 152 height 13
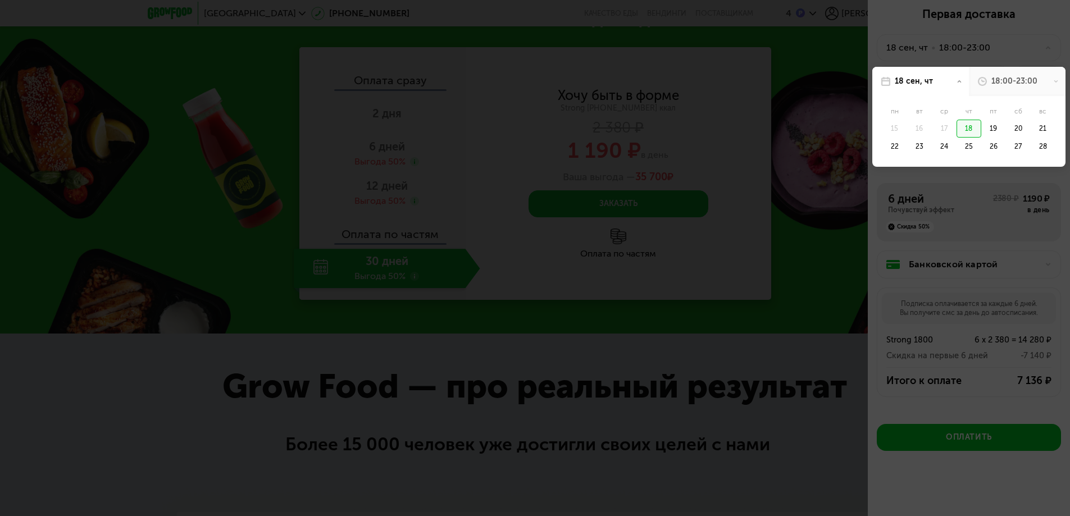
click at [997, 43] on div at bounding box center [535, 258] width 1070 height 516
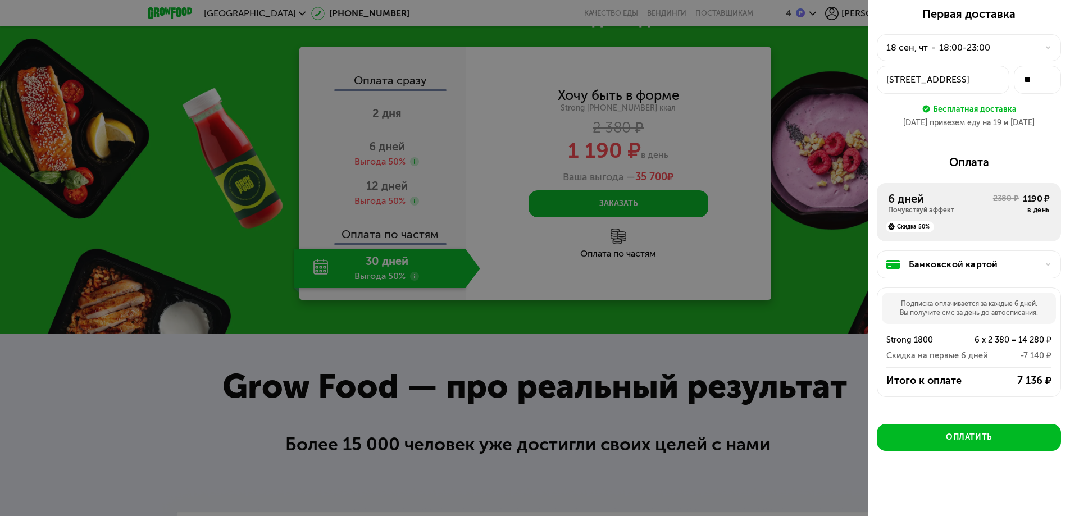
click at [980, 261] on div "Банковской картой" at bounding box center [972, 264] width 129 height 13
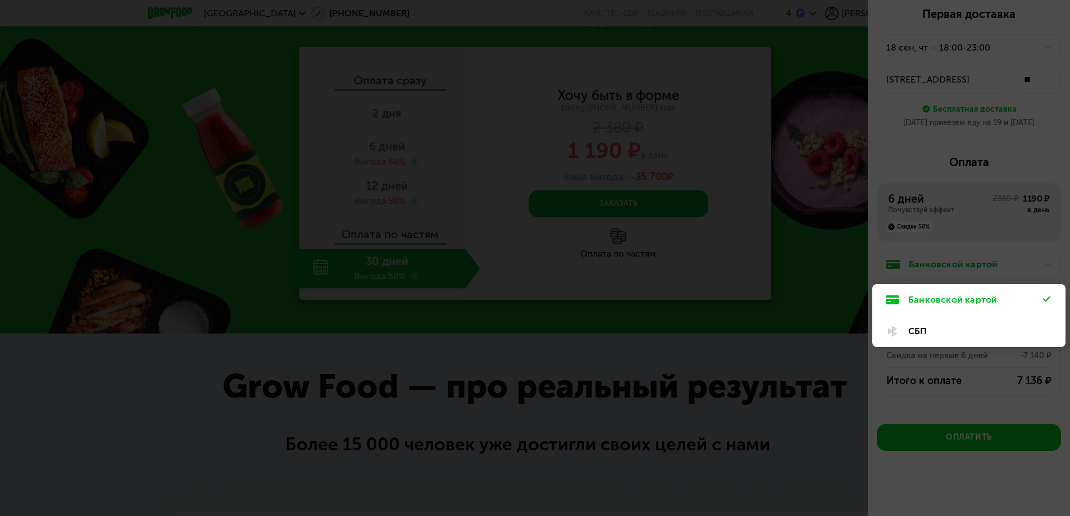
click at [929, 327] on div "СБП" at bounding box center [975, 331] width 135 height 13
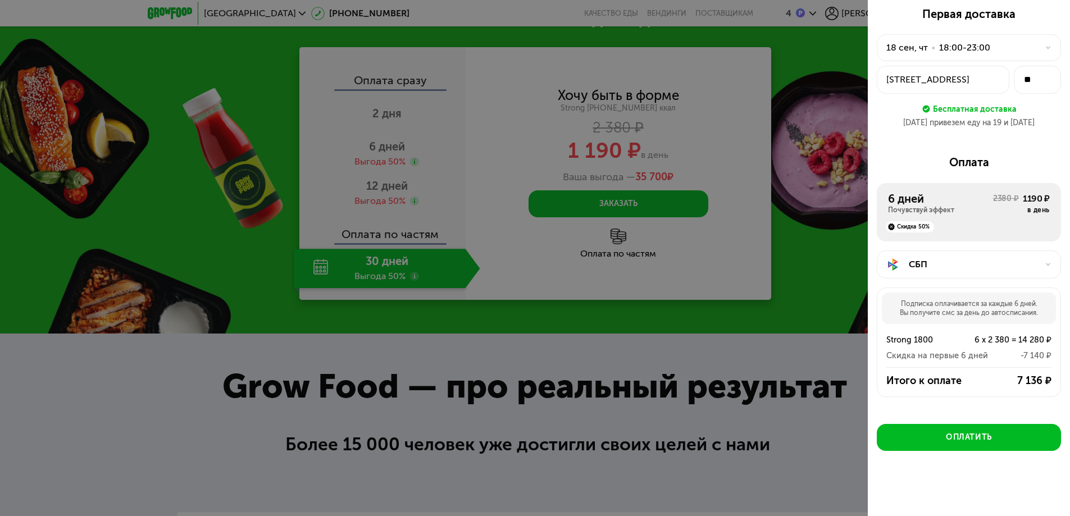
click at [957, 266] on div "СБП" at bounding box center [972, 264] width 129 height 13
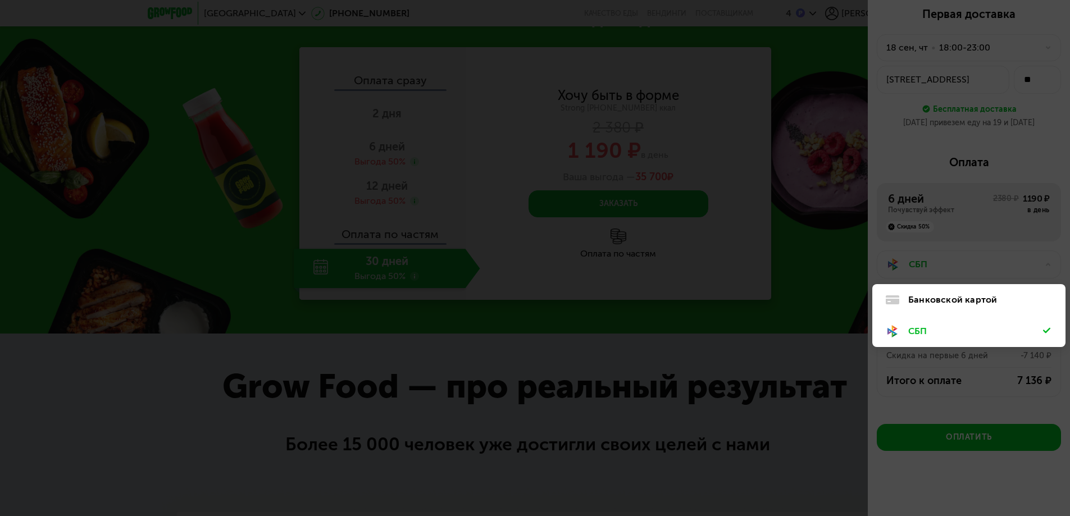
click at [957, 266] on div at bounding box center [535, 258] width 1070 height 516
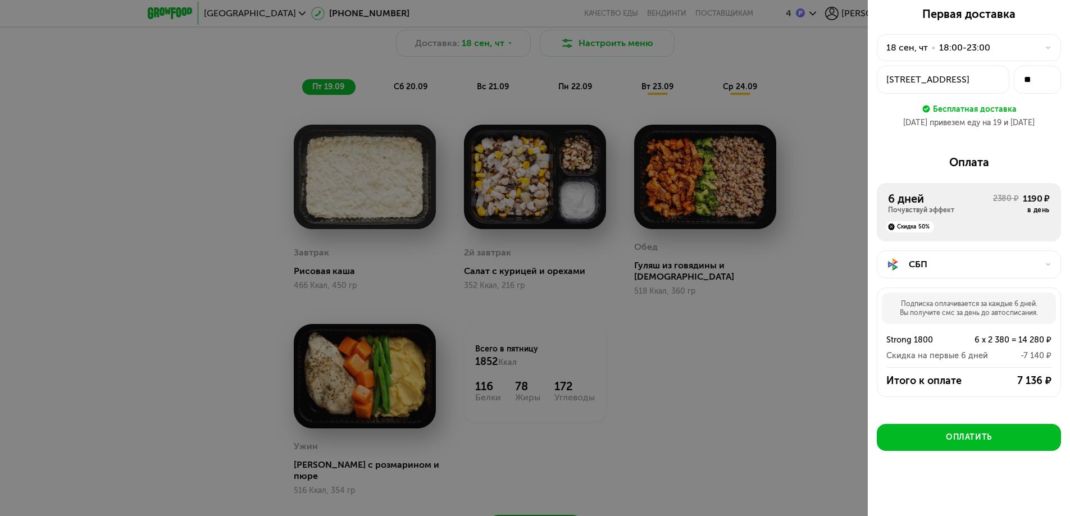
scroll to position [1074, 0]
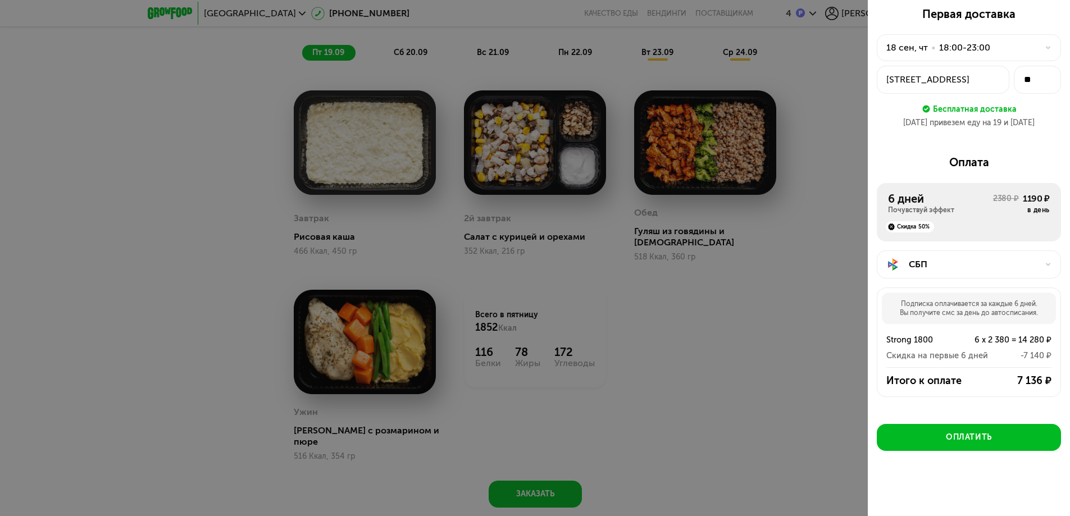
click at [833, 75] on div at bounding box center [535, 258] width 1070 height 516
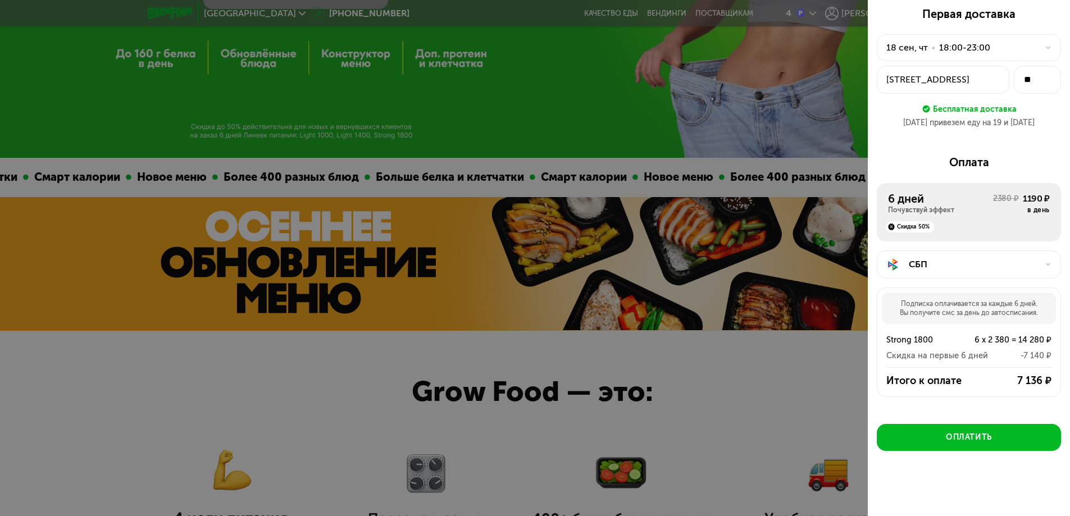
scroll to position [0, 0]
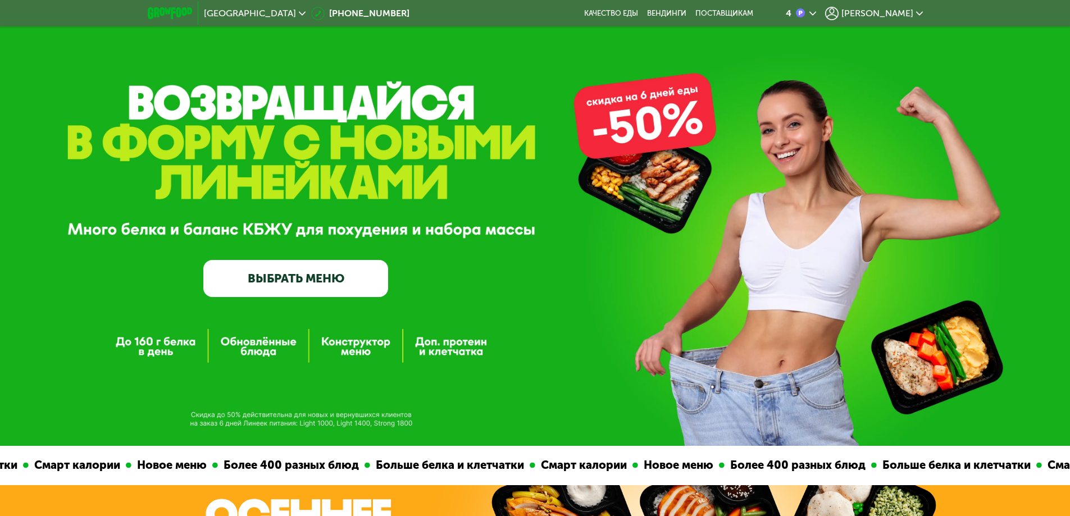
click at [816, 11] on div "4" at bounding box center [801, 13] width 30 height 13
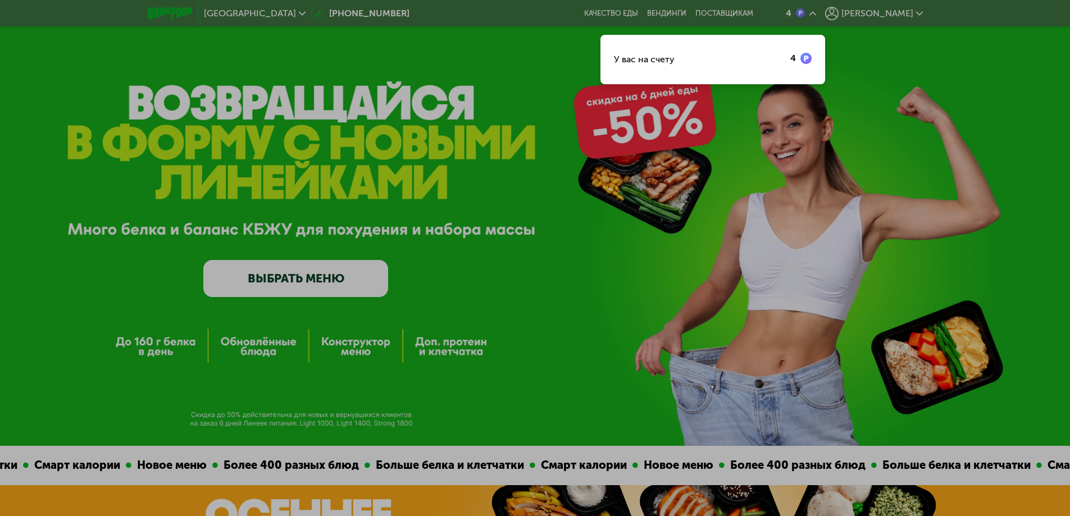
click at [857, 11] on div at bounding box center [535, 258] width 1070 height 516
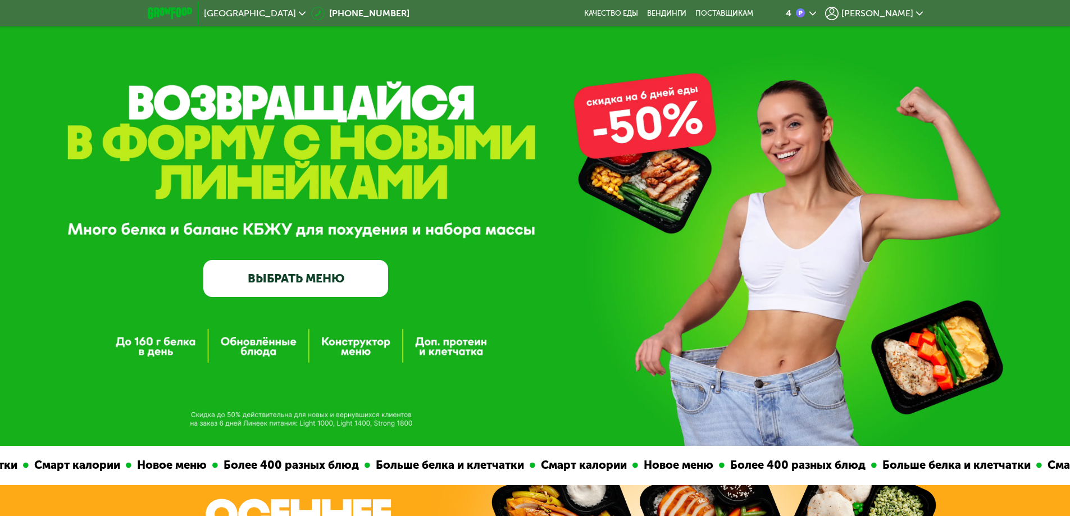
click at [897, 13] on span "[PERSON_NAME]" at bounding box center [877, 13] width 72 height 9
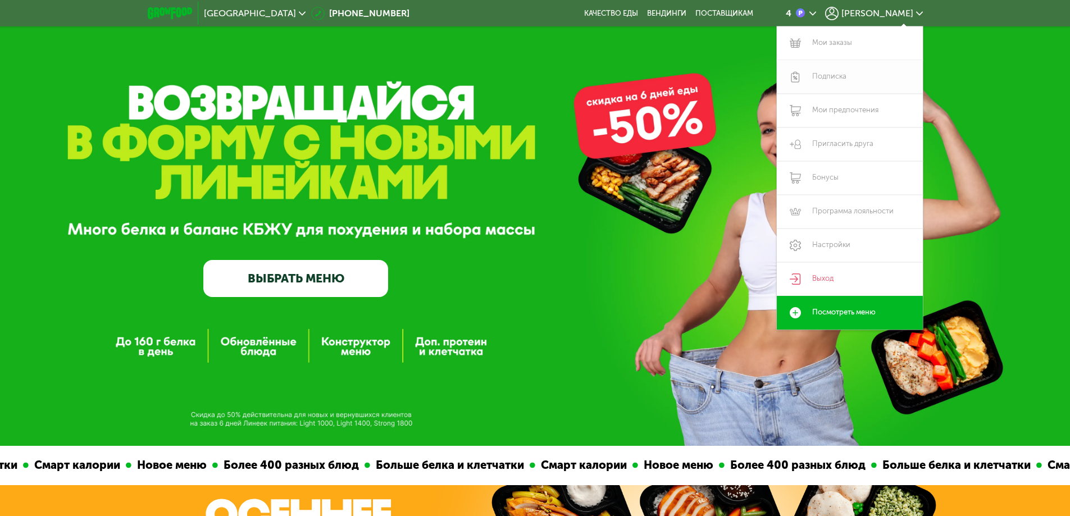
click at [830, 79] on link "Подписка" at bounding box center [850, 77] width 146 height 34
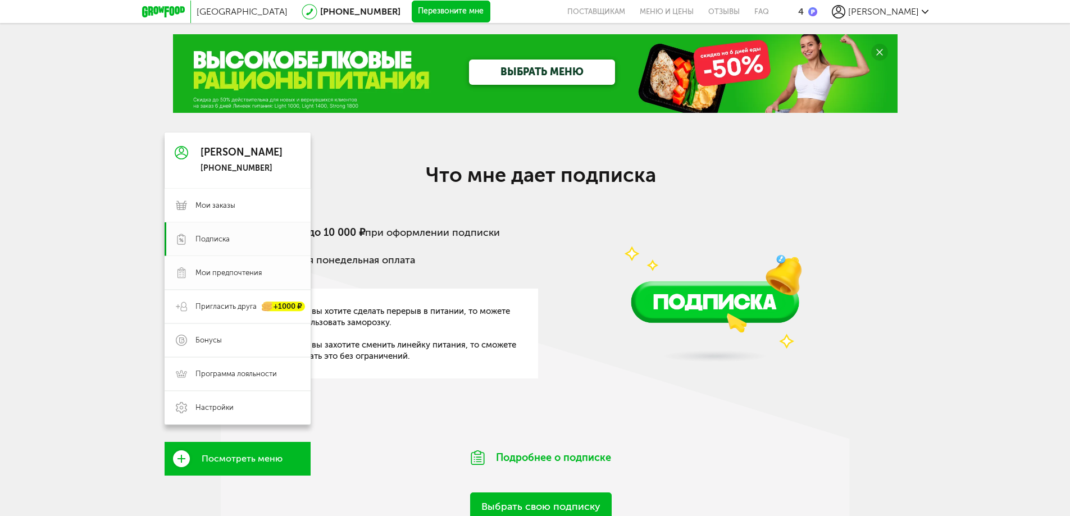
click at [203, 273] on span "Мои предпочтения" at bounding box center [228, 273] width 66 height 10
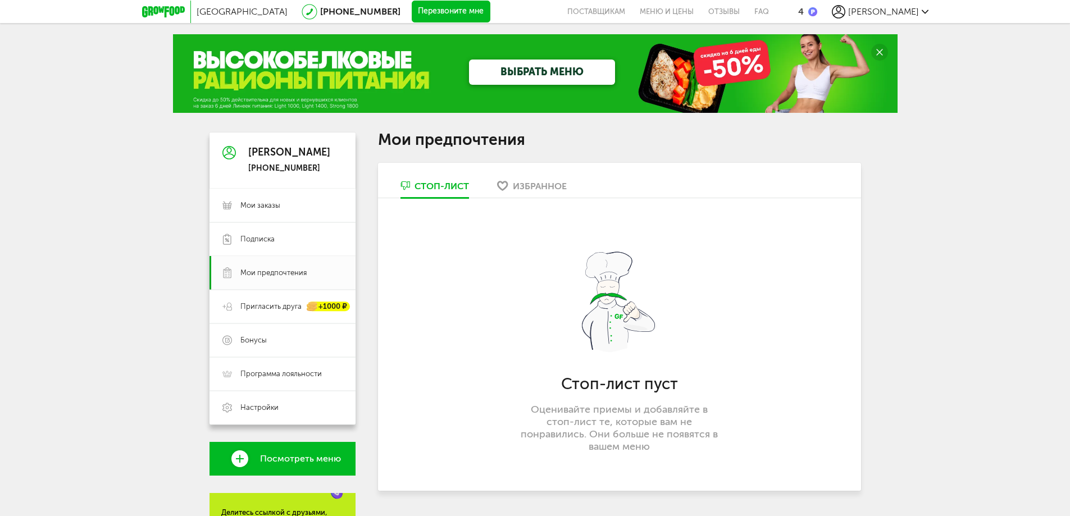
click at [545, 185] on div "Избранное" at bounding box center [540, 186] width 54 height 11
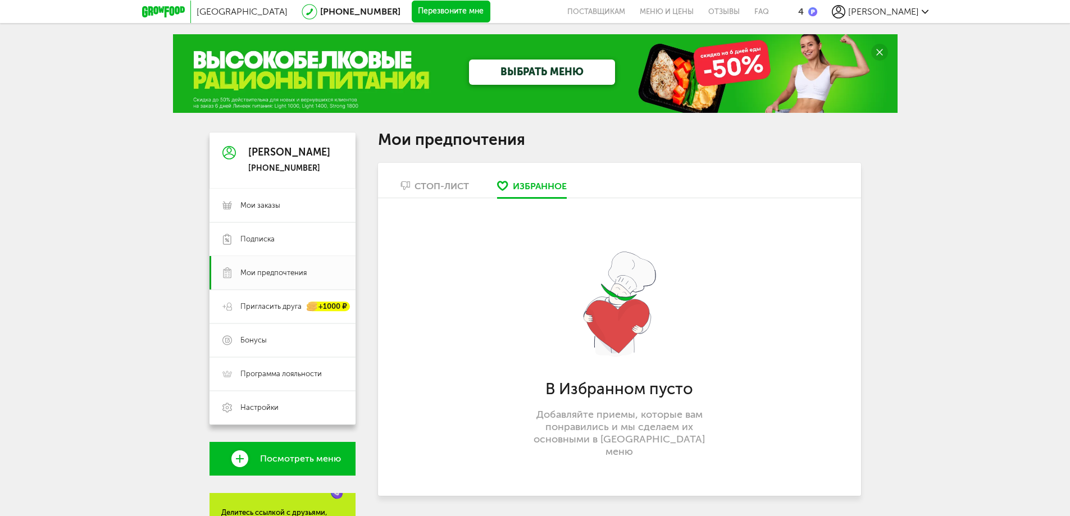
click at [437, 185] on div "Стоп-лист" at bounding box center [441, 186] width 54 height 11
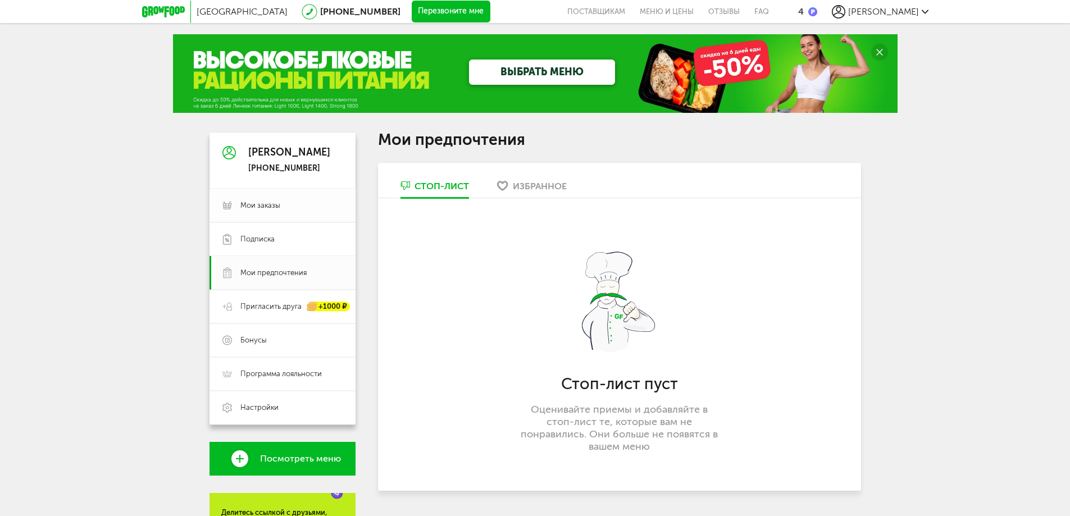
click at [290, 202] on span "Мои заказы" at bounding box center [291, 205] width 102 height 10
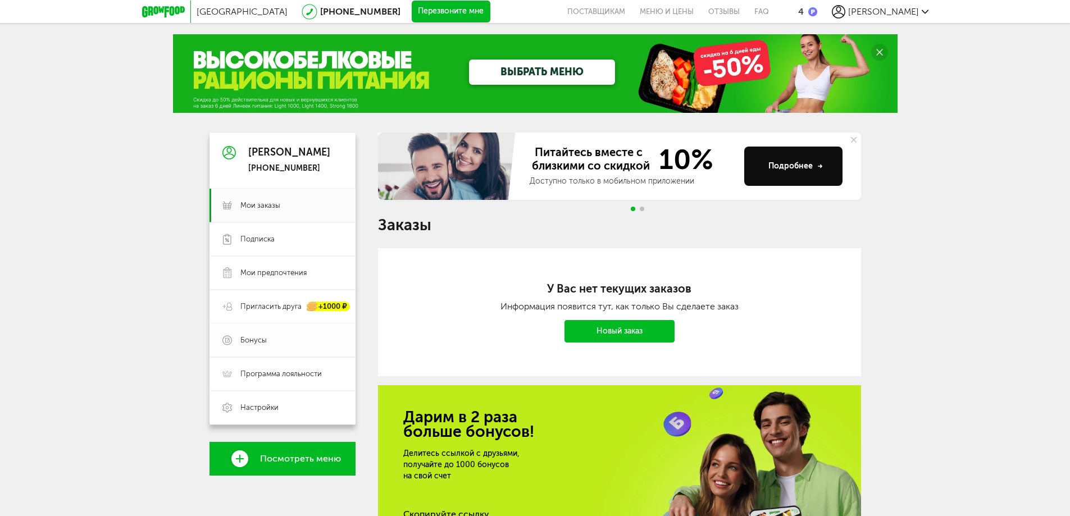
click at [266, 334] on link "Бонусы" at bounding box center [282, 340] width 146 height 34
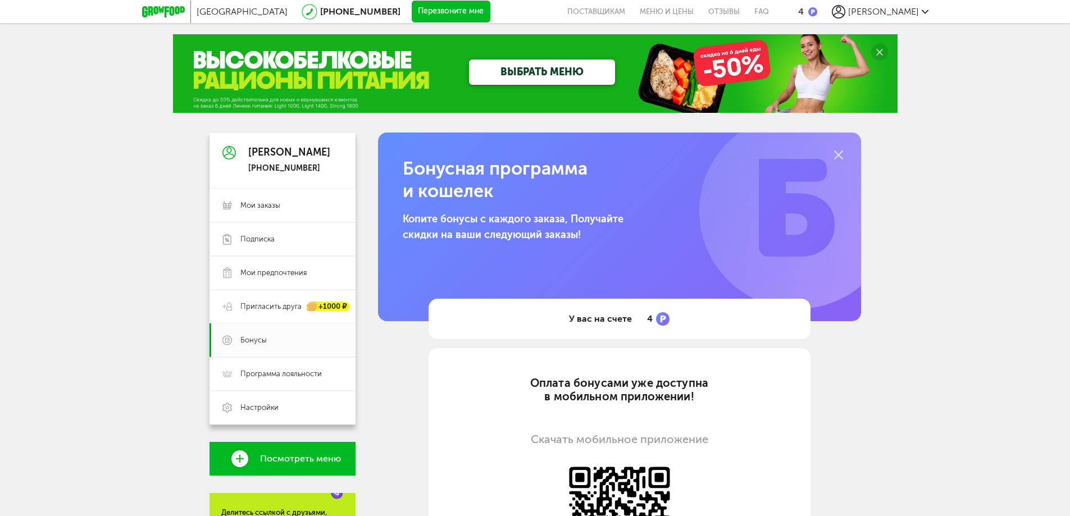
click at [295, 162] on div "[PERSON_NAME] [PHONE_NUMBER]" at bounding box center [289, 160] width 82 height 26
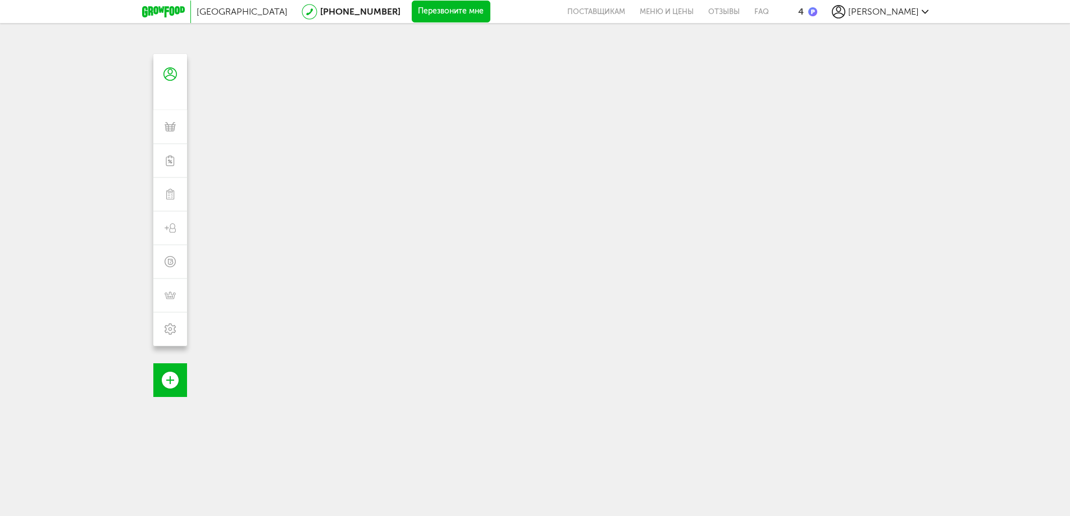
click at [180, 6] on icon at bounding box center [163, 11] width 43 height 11
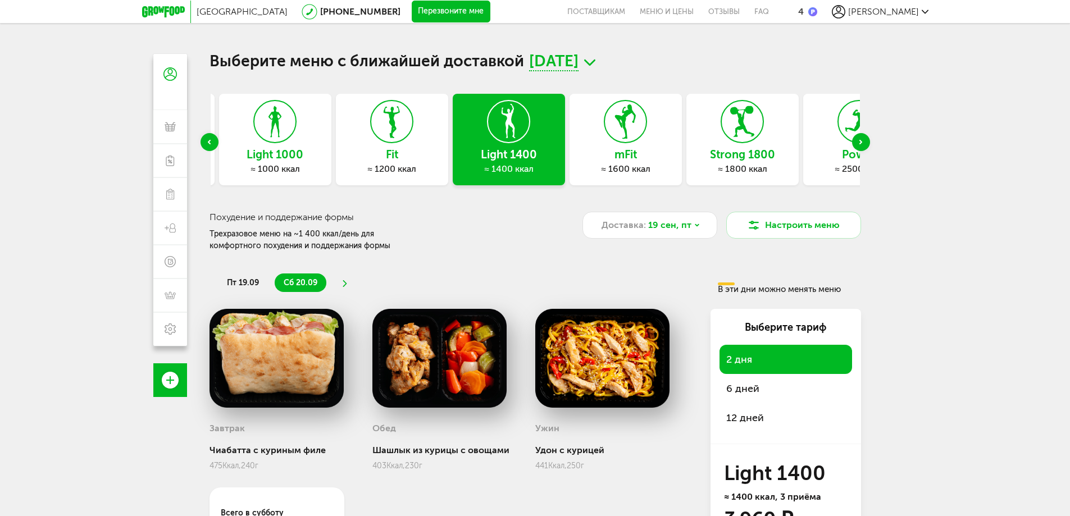
click at [661, 167] on div "≈ 1600 ккал" at bounding box center [625, 168] width 112 height 11
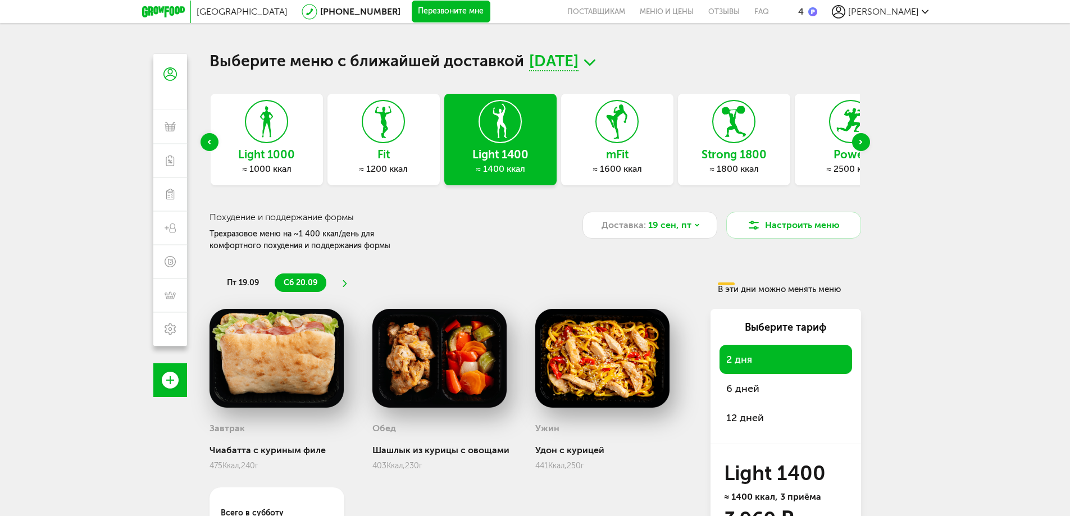
click at [719, 167] on div "≈ 1800 ккал" at bounding box center [734, 168] width 112 height 11
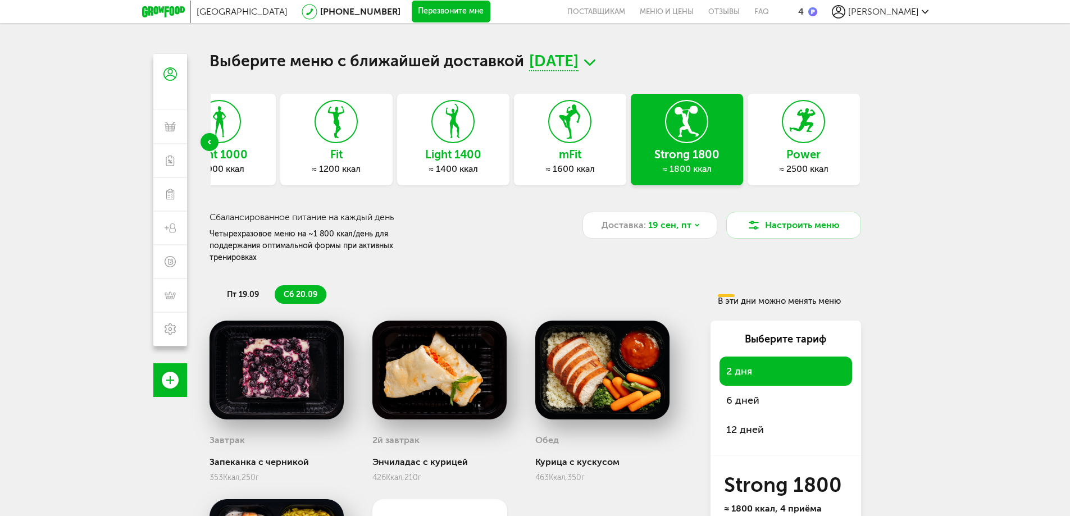
click at [600, 167] on div "≈ 1600 ккал" at bounding box center [570, 168] width 112 height 11
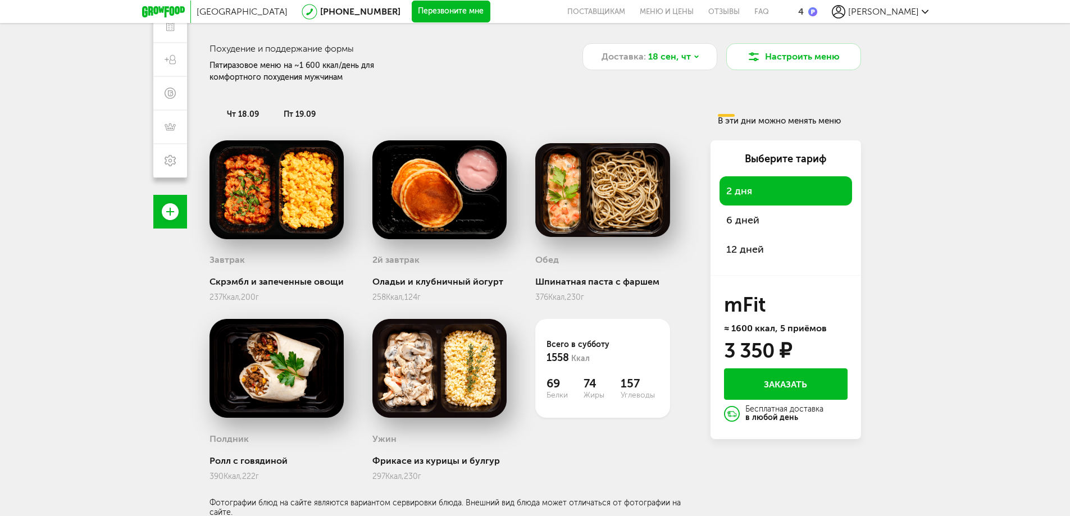
scroll to position [112, 0]
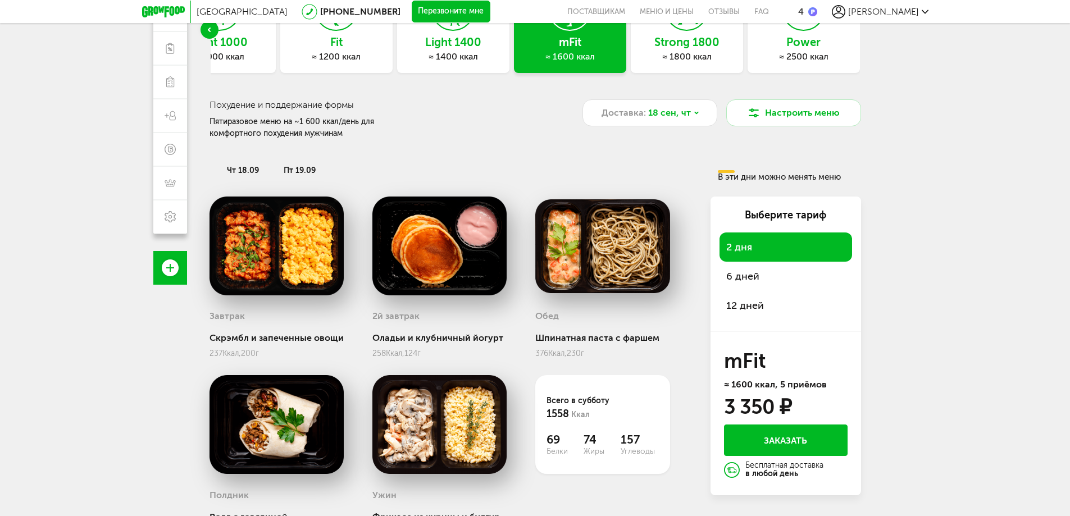
click at [714, 67] on div "Strong 1800 ≈ 1800 ккал" at bounding box center [687, 27] width 112 height 92
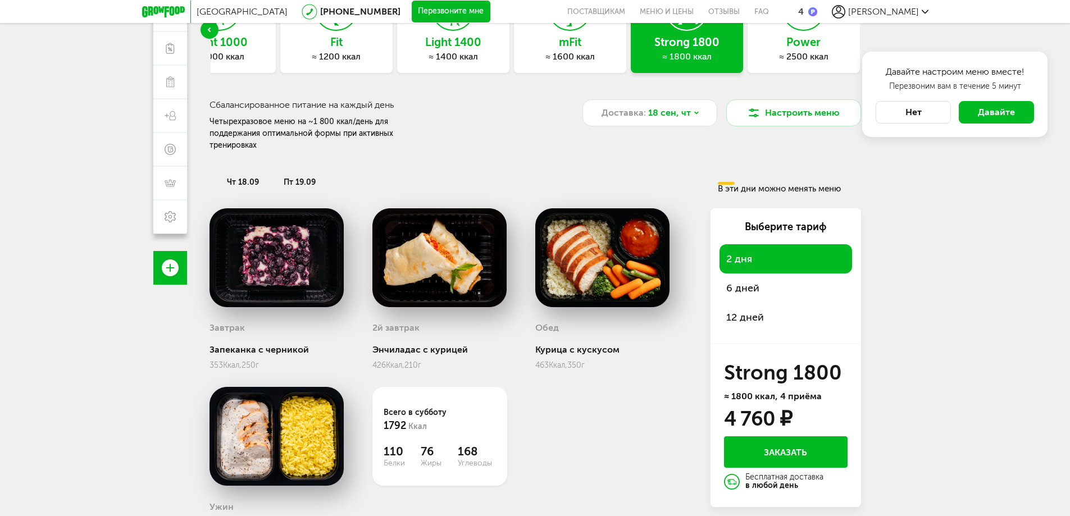
click at [936, 116] on button "Нет" at bounding box center [912, 112] width 75 height 22
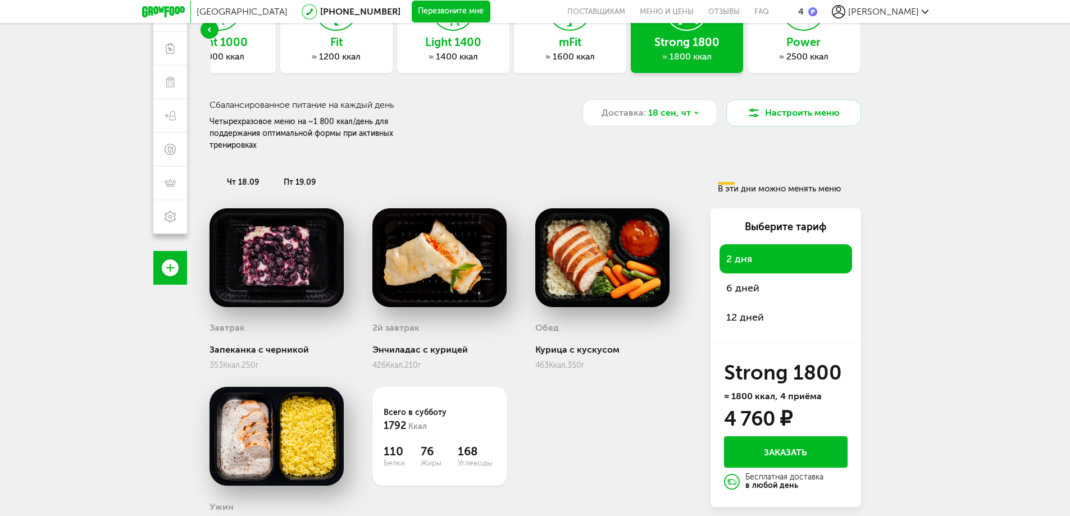
click at [763, 309] on span "12 дней" at bounding box center [785, 317] width 119 height 16
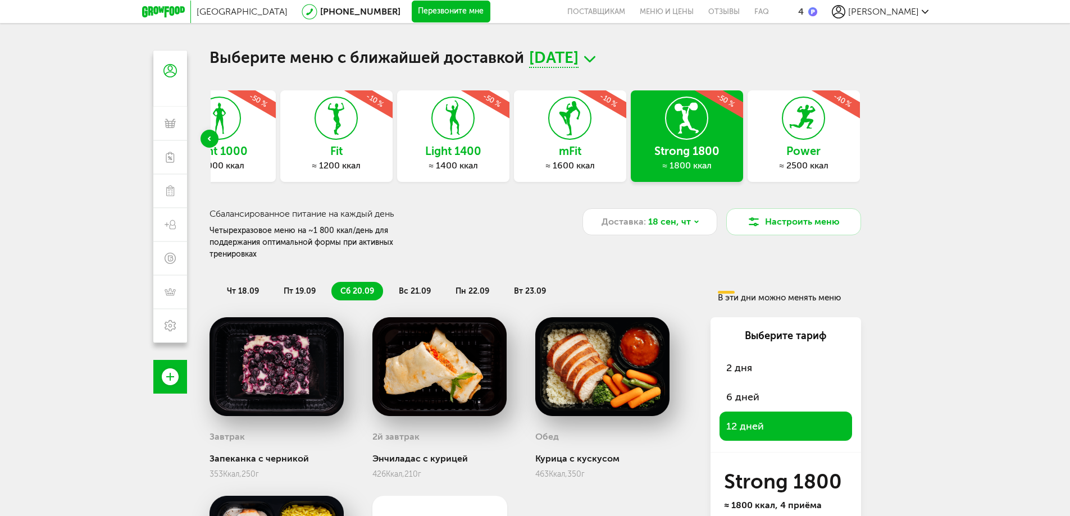
scroll to position [1, 0]
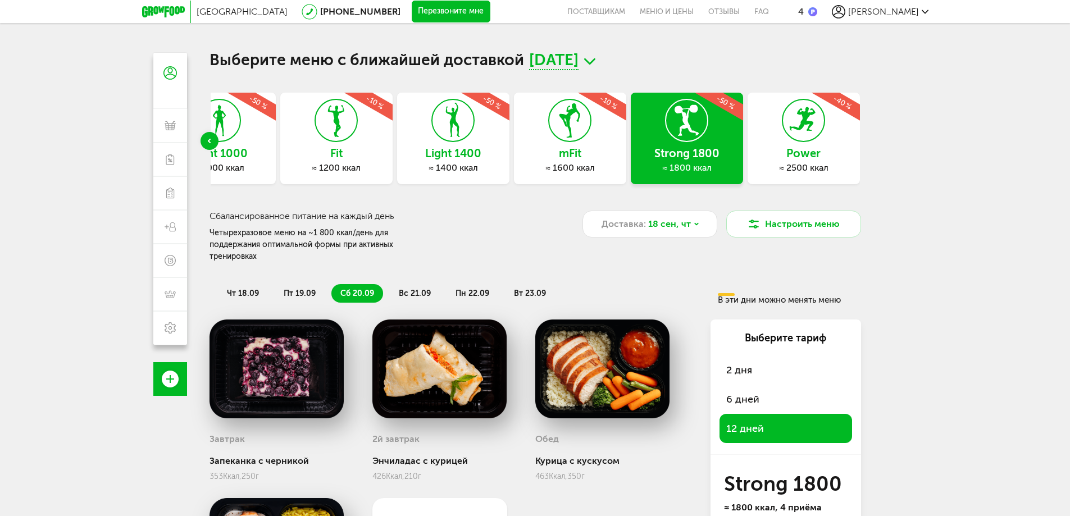
click at [746, 362] on span "2 дня" at bounding box center [785, 370] width 119 height 16
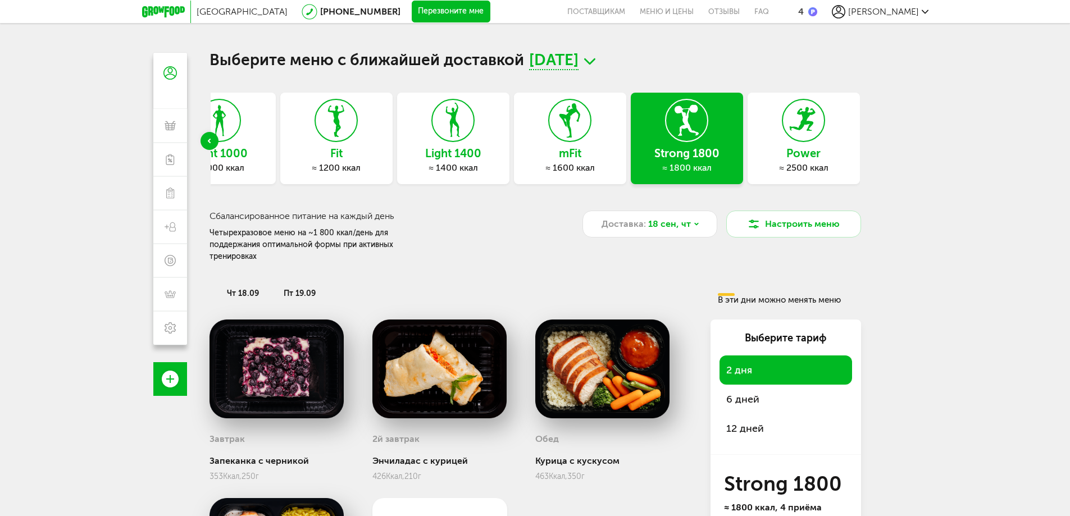
click at [748, 391] on span "6 дней" at bounding box center [785, 399] width 119 height 16
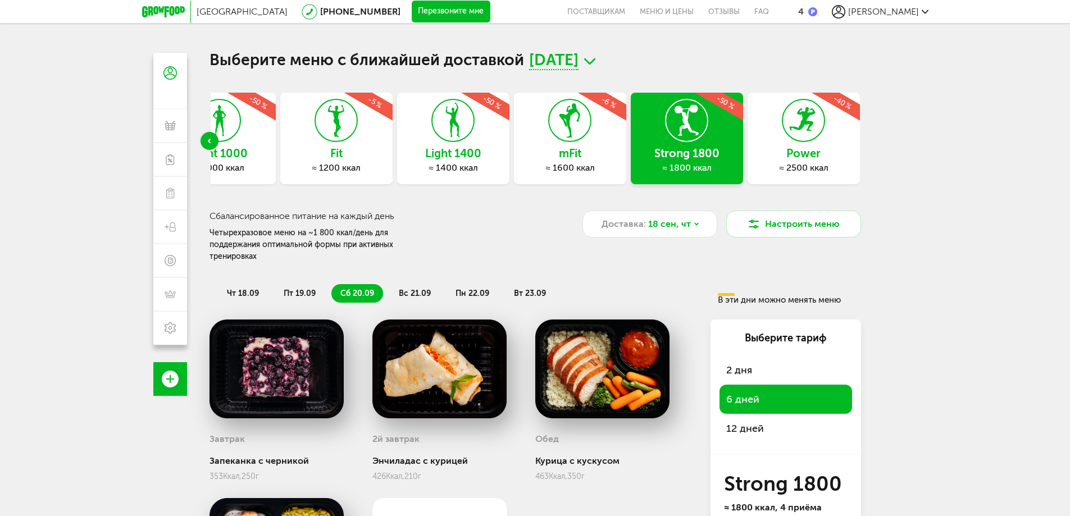
click at [750, 414] on div "12 дней" at bounding box center [785, 428] width 133 height 29
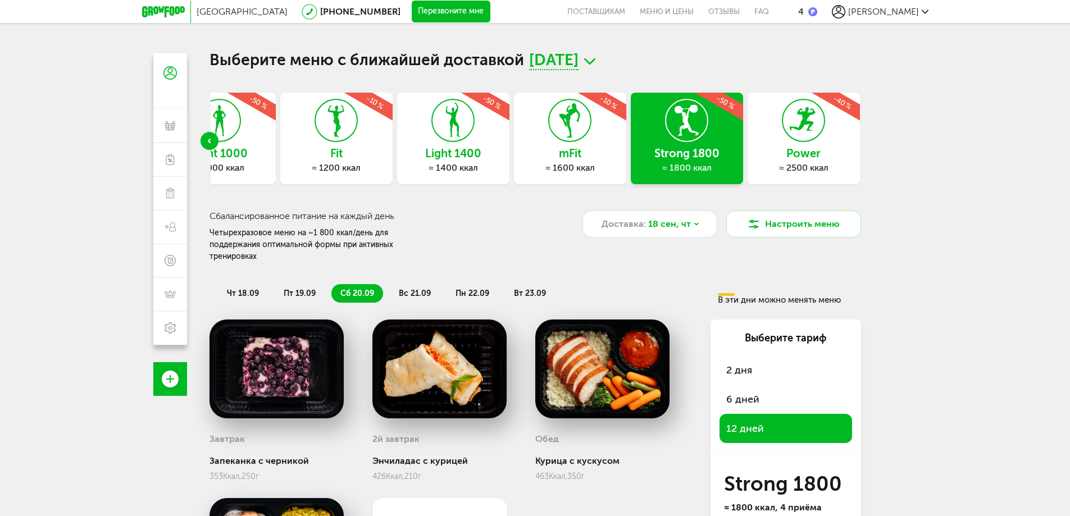
click at [754, 362] on span "2 дня" at bounding box center [785, 370] width 119 height 16
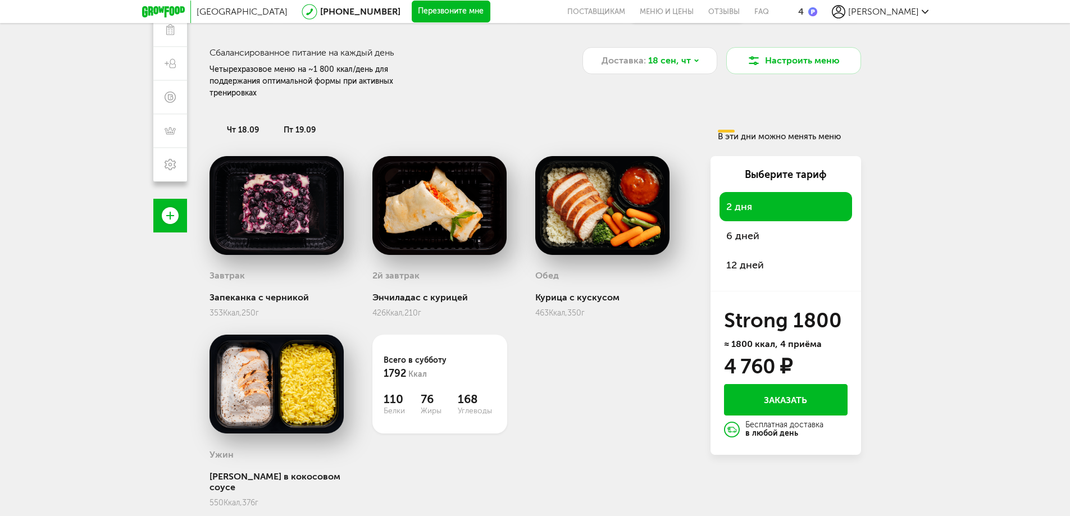
scroll to position [170, 0]
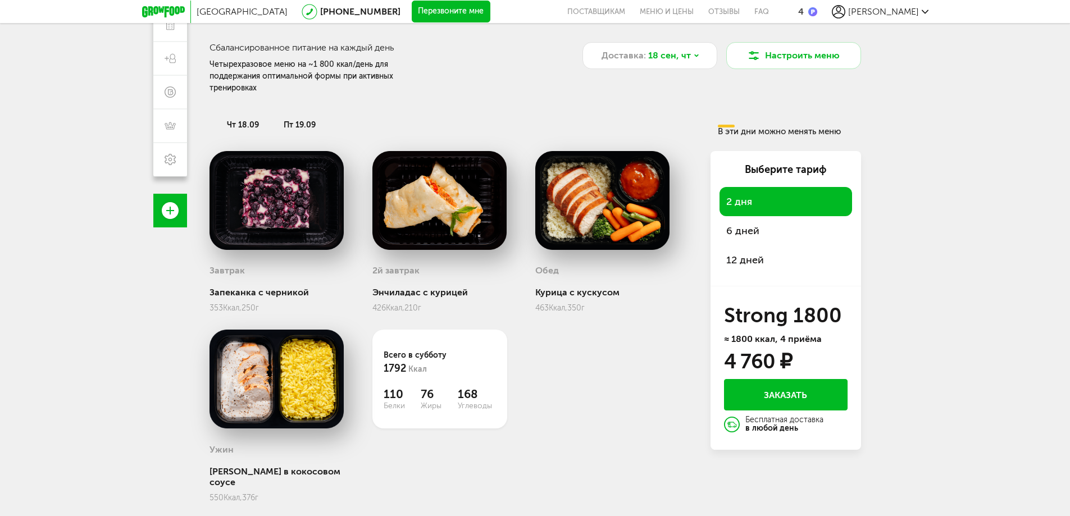
click at [755, 252] on span "12 дней" at bounding box center [785, 260] width 119 height 16
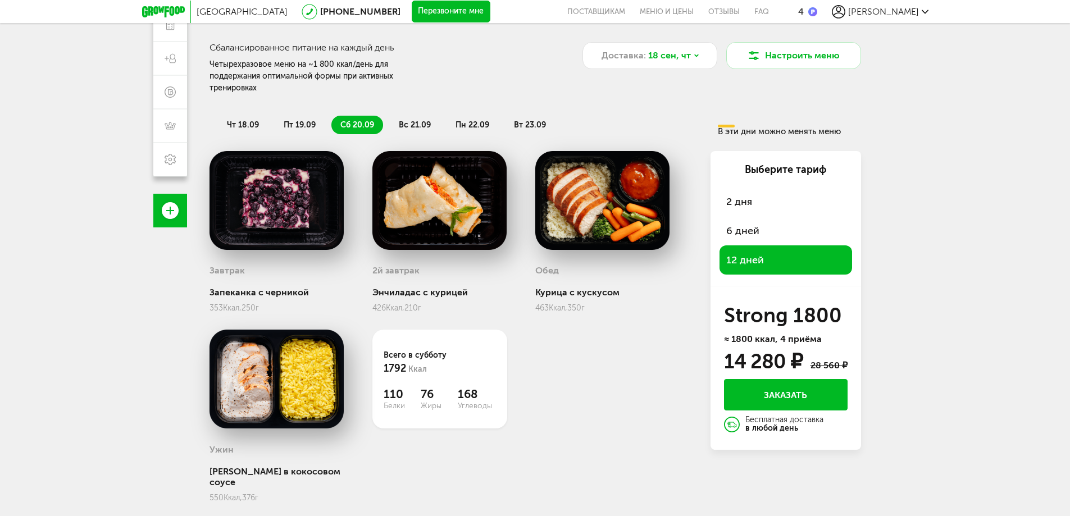
scroll to position [0, 0]
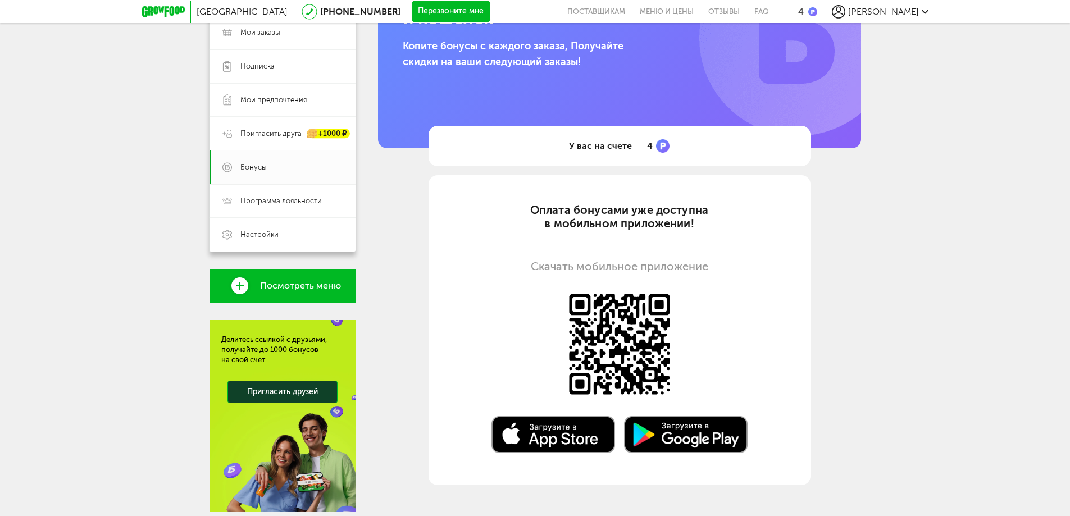
scroll to position [214, 0]
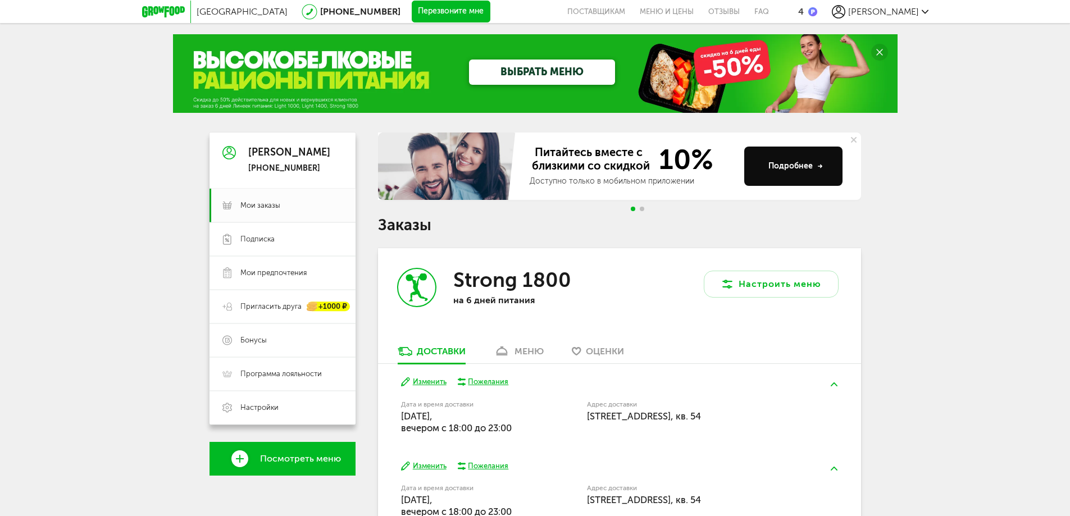
click at [168, 9] on icon at bounding box center [163, 11] width 43 height 11
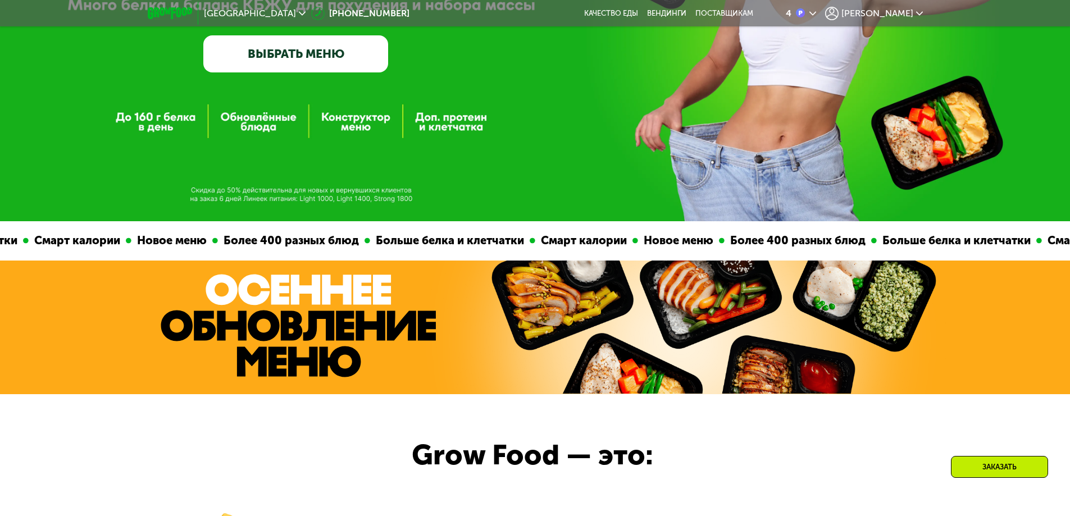
click at [339, 63] on link "ВЫБРАТЬ МЕНЮ" at bounding box center [295, 53] width 185 height 37
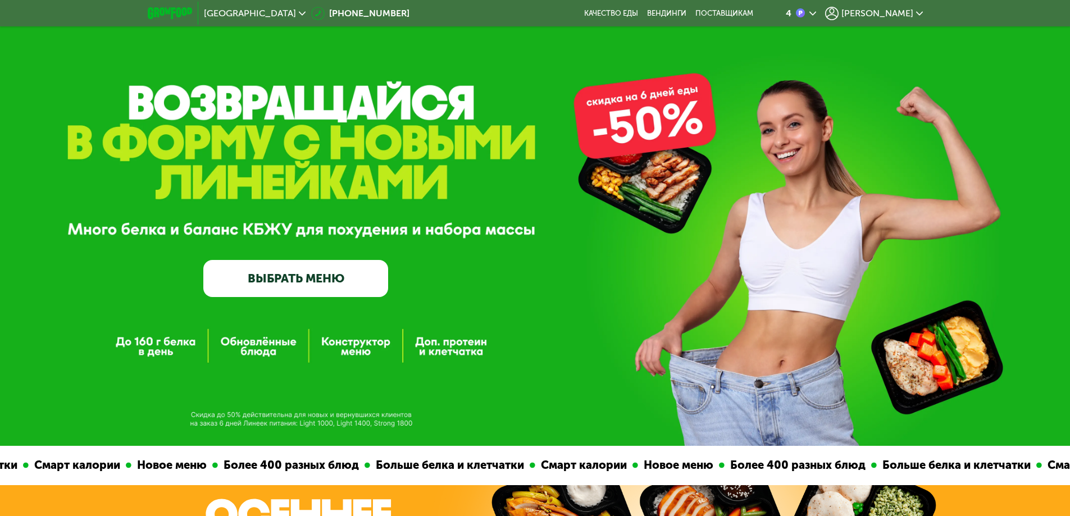
click at [666, 124] on div "GrowFood — доставка правильного питания ВЫБРАТЬ МЕНЮ" at bounding box center [535, 223] width 1070 height 446
drag, startPoint x: 246, startPoint y: 428, endPoint x: 345, endPoint y: 428, distance: 98.8
click at [345, 428] on div "GrowFood — доставка правильного питания ВЫБРАТЬ МЕНЮ" at bounding box center [535, 223] width 1070 height 446
click at [380, 426] on div "GrowFood — доставка правильного питания ВЫБРАТЬ МЕНЮ" at bounding box center [535, 223] width 1070 height 446
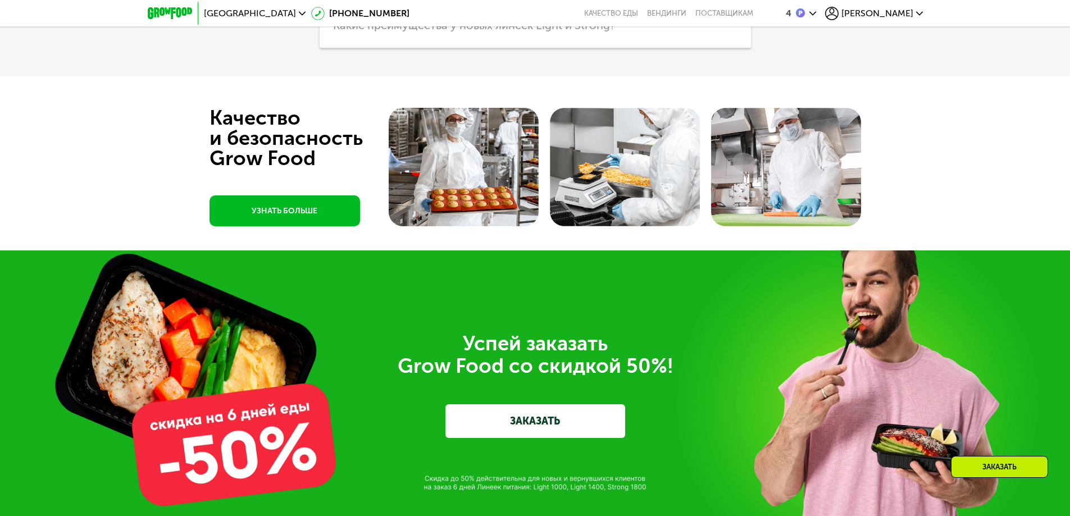
scroll to position [3674, 0]
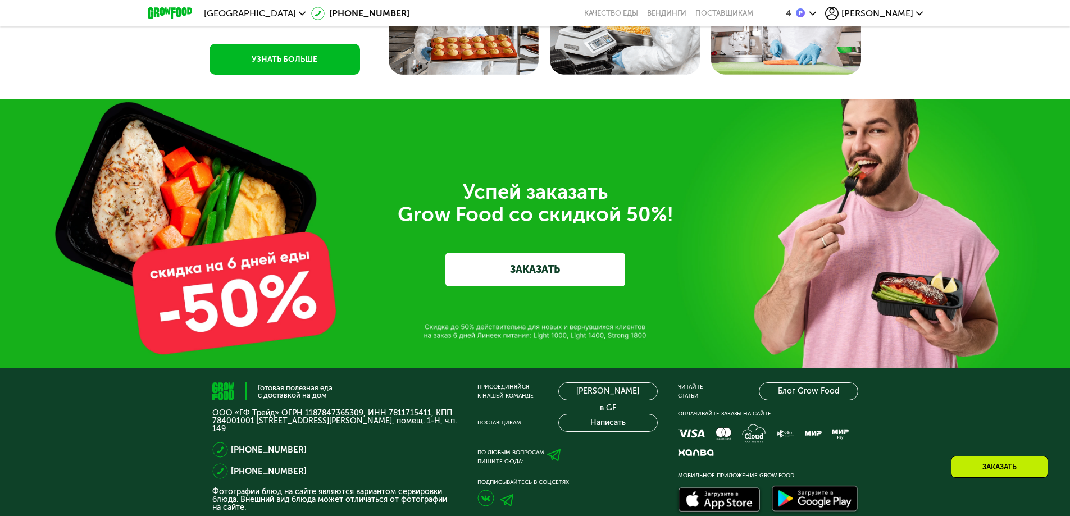
click at [556, 284] on link "ЗАКАЗАТЬ" at bounding box center [535, 270] width 180 height 34
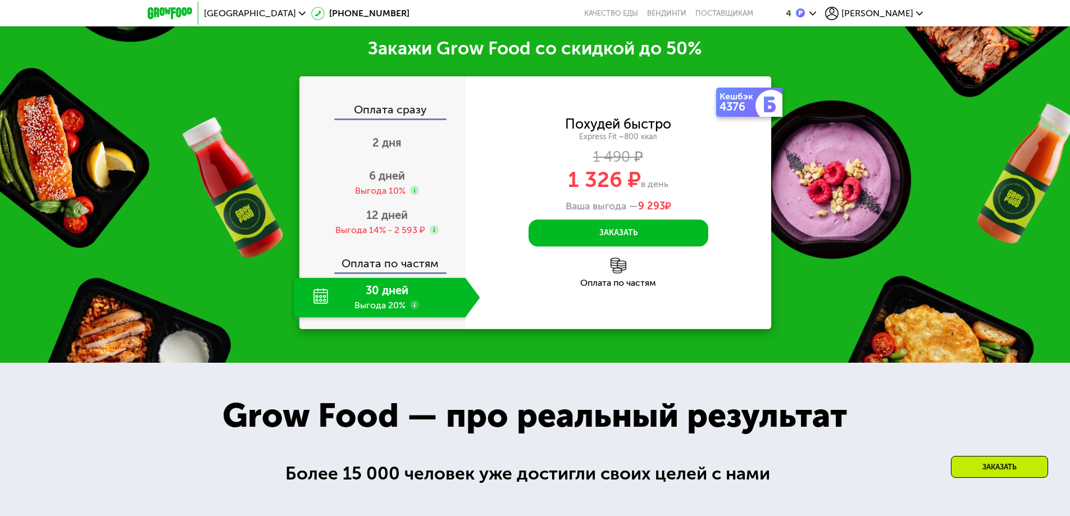
scroll to position [1488, 0]
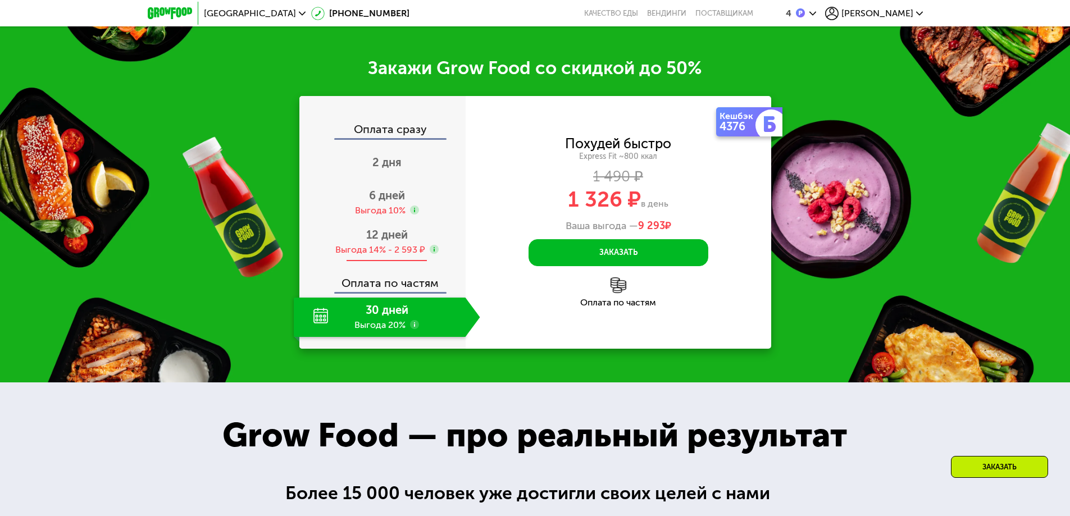
click at [361, 239] on div "12 дней Выгода 14% - 2 593 ₽" at bounding box center [387, 241] width 186 height 39
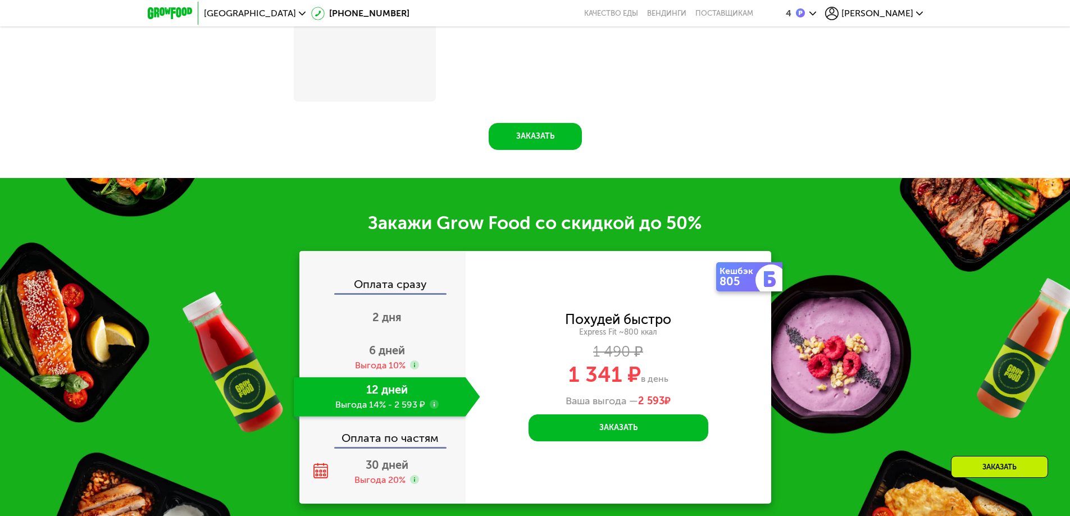
scroll to position [1656, 0]
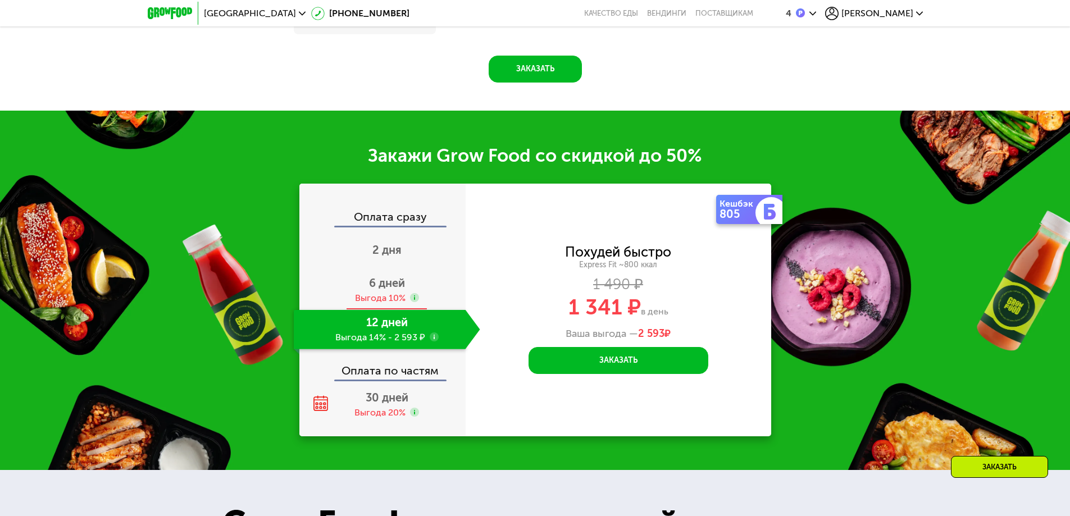
click at [371, 287] on span "6 дней" at bounding box center [387, 282] width 36 height 13
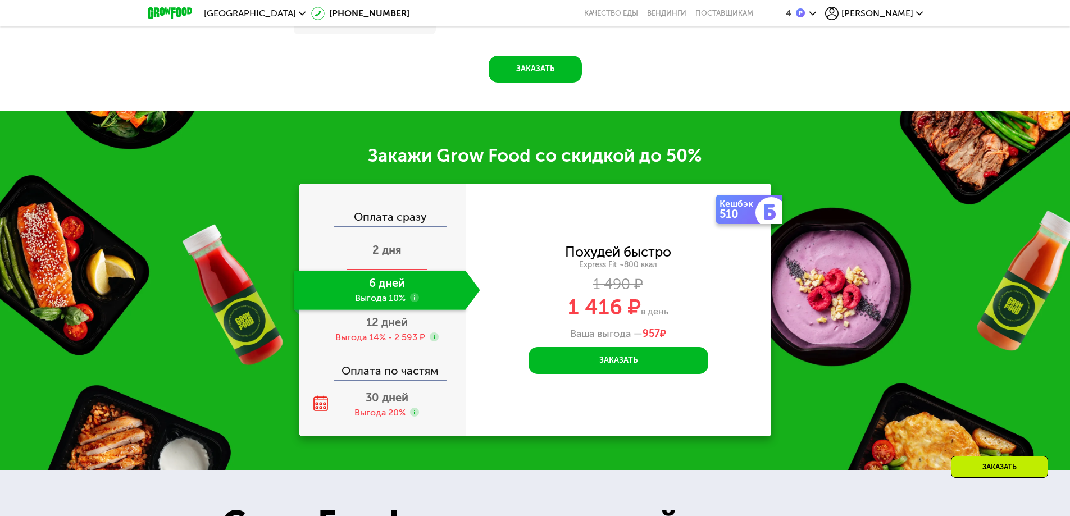
click at [372, 257] on span "2 дня" at bounding box center [386, 249] width 29 height 13
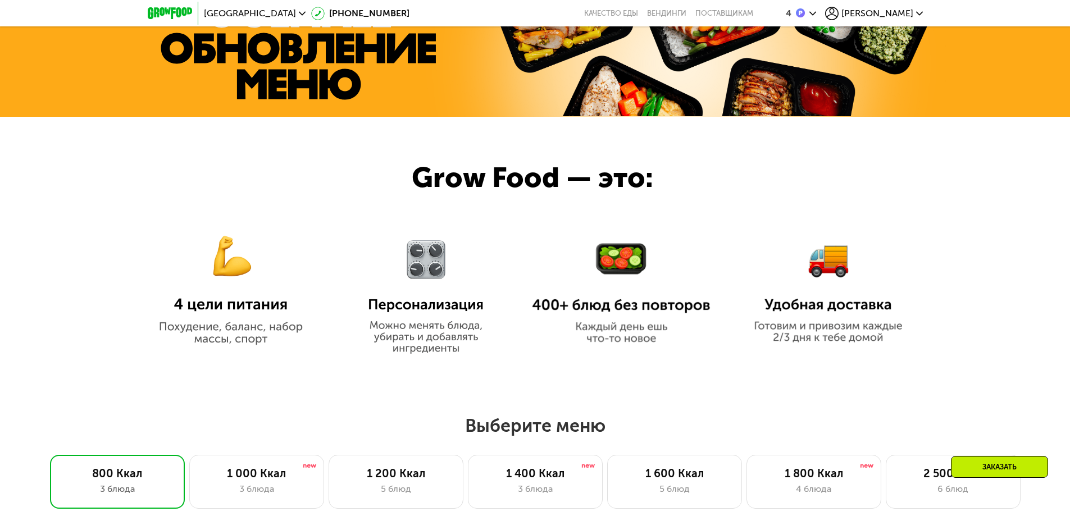
scroll to position [670, 0]
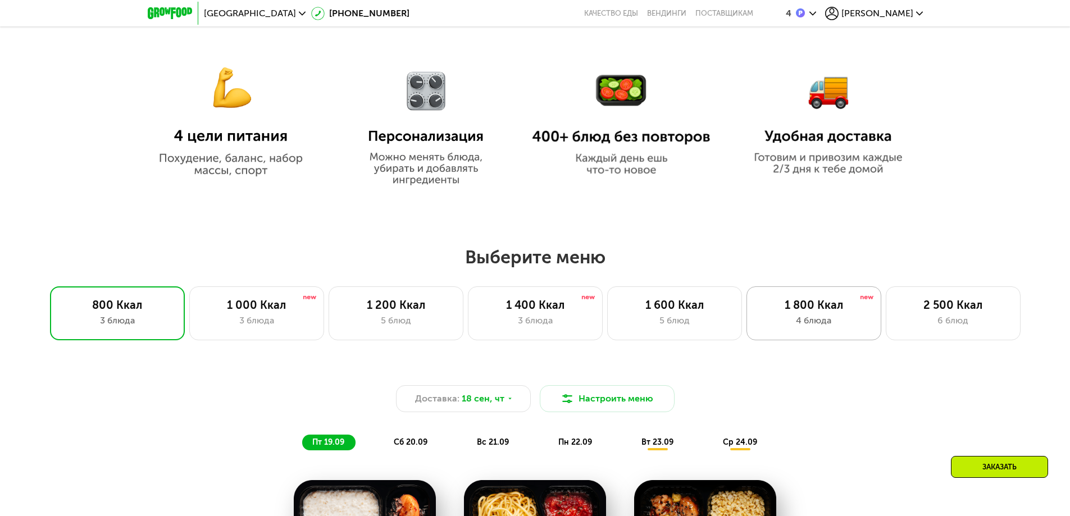
click at [832, 325] on div "4 блюда" at bounding box center [813, 320] width 111 height 13
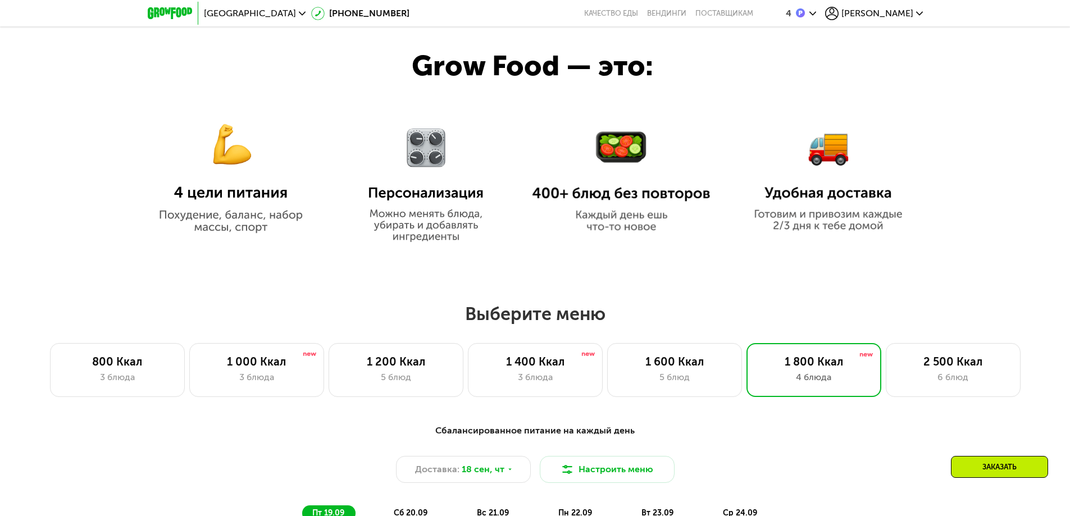
scroll to position [727, 0]
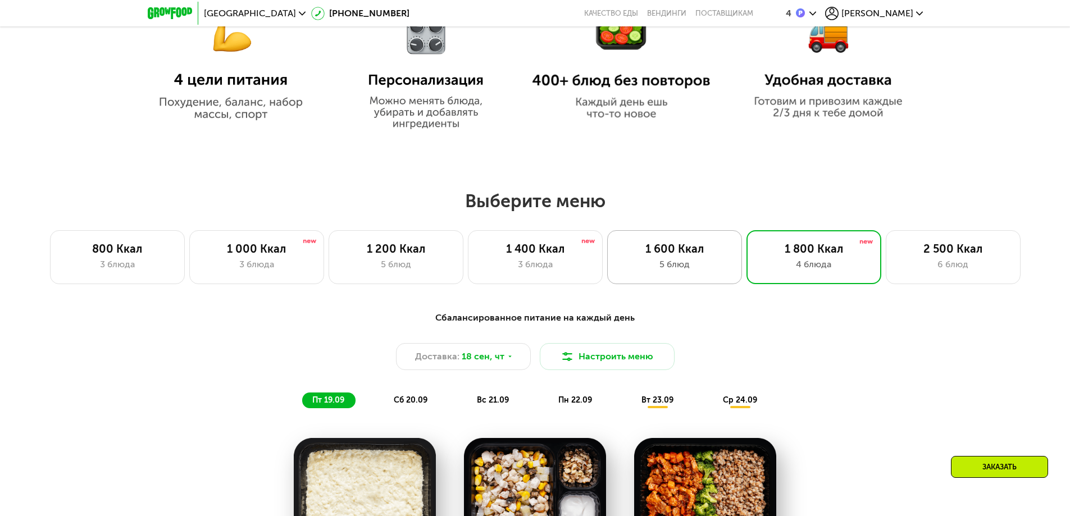
click at [695, 275] on div "1 600 Ккал 5 блюд" at bounding box center [674, 257] width 135 height 54
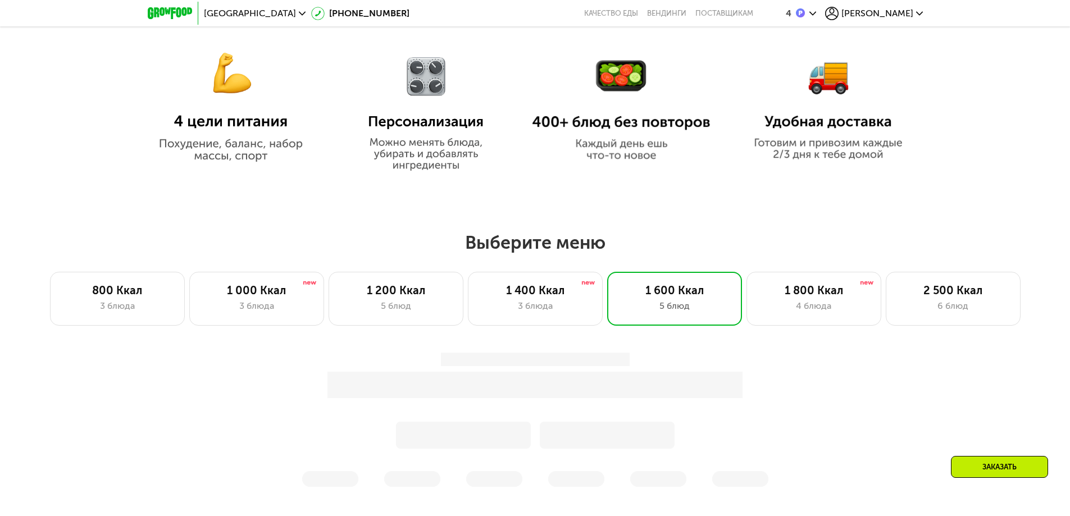
scroll to position [502, 0]
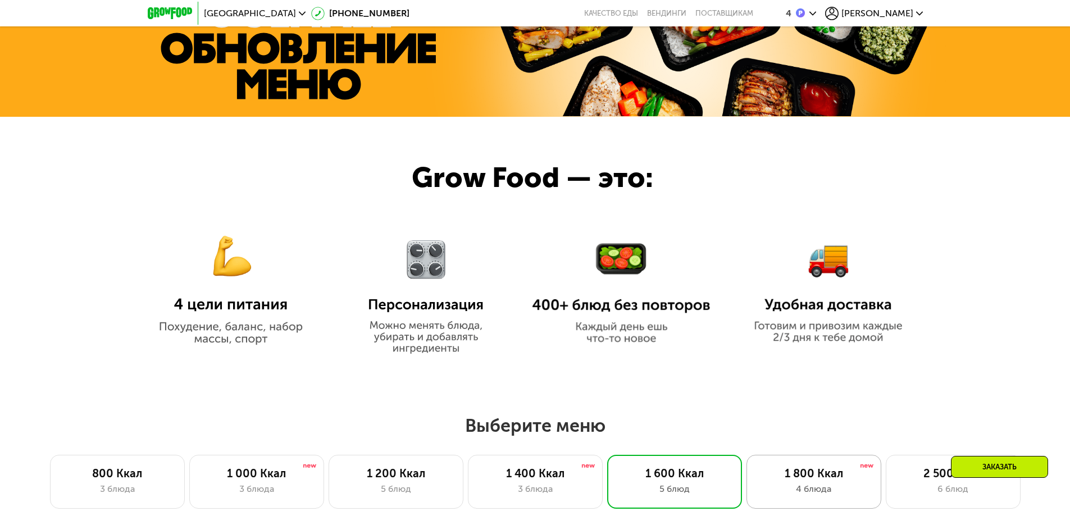
click at [773, 496] on div "4 блюда" at bounding box center [813, 488] width 111 height 13
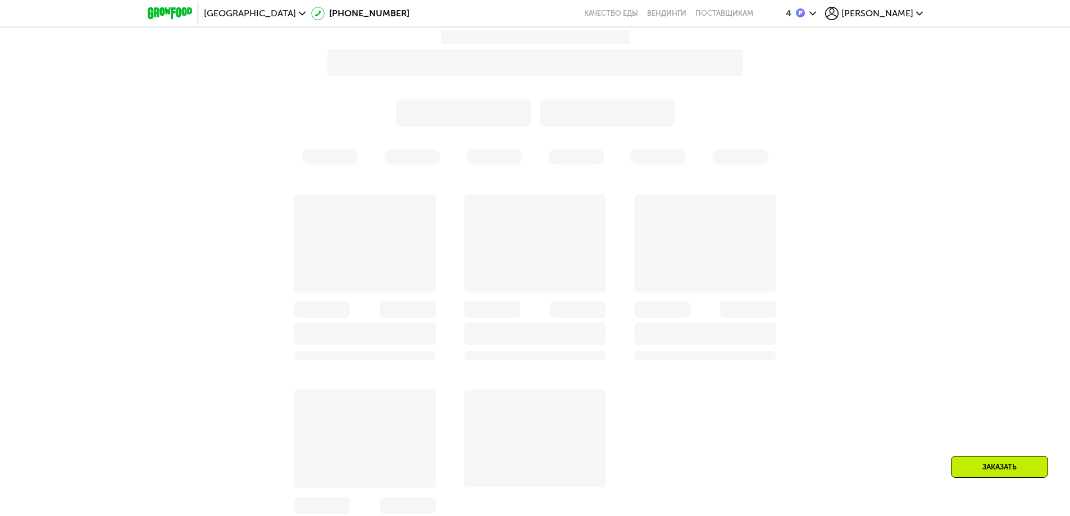
scroll to position [1471, 0]
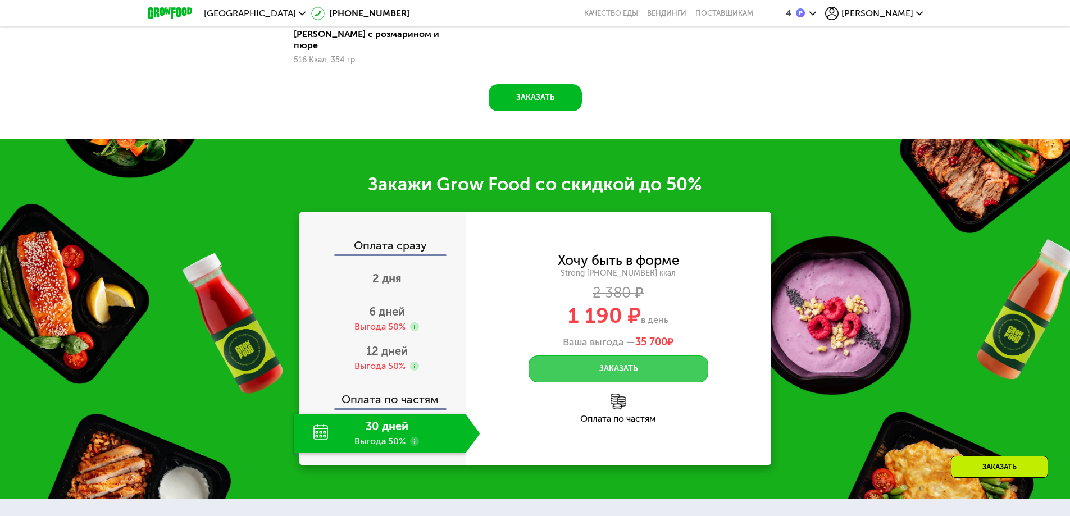
click at [677, 355] on button "Заказать" at bounding box center [618, 368] width 180 height 27
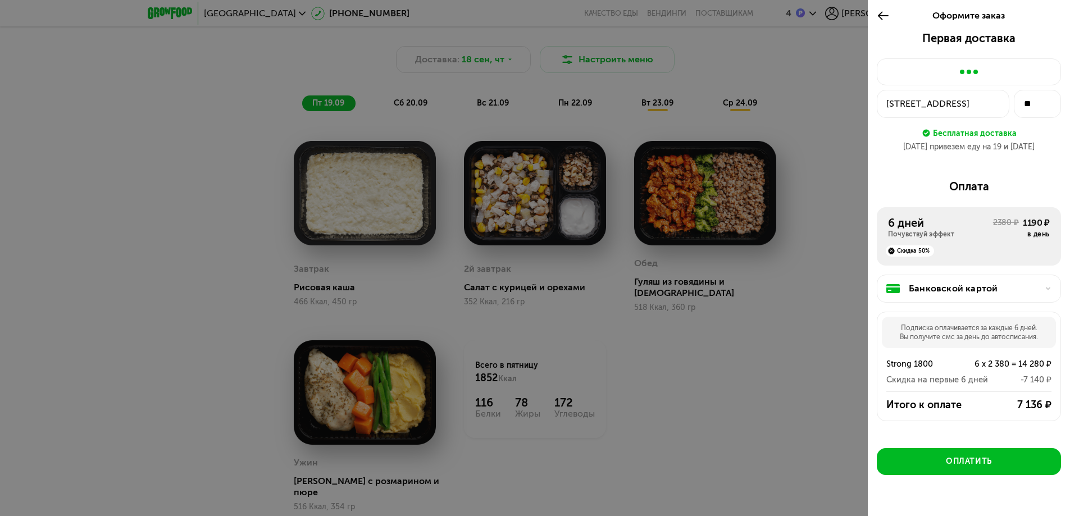
scroll to position [1021, 0]
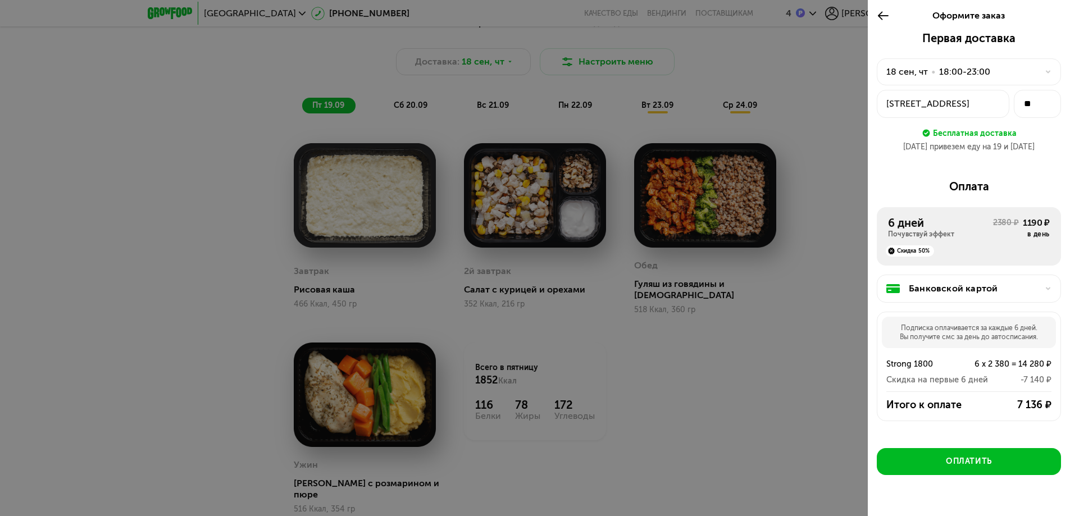
click at [1044, 290] on icon at bounding box center [1047, 288] width 7 height 7
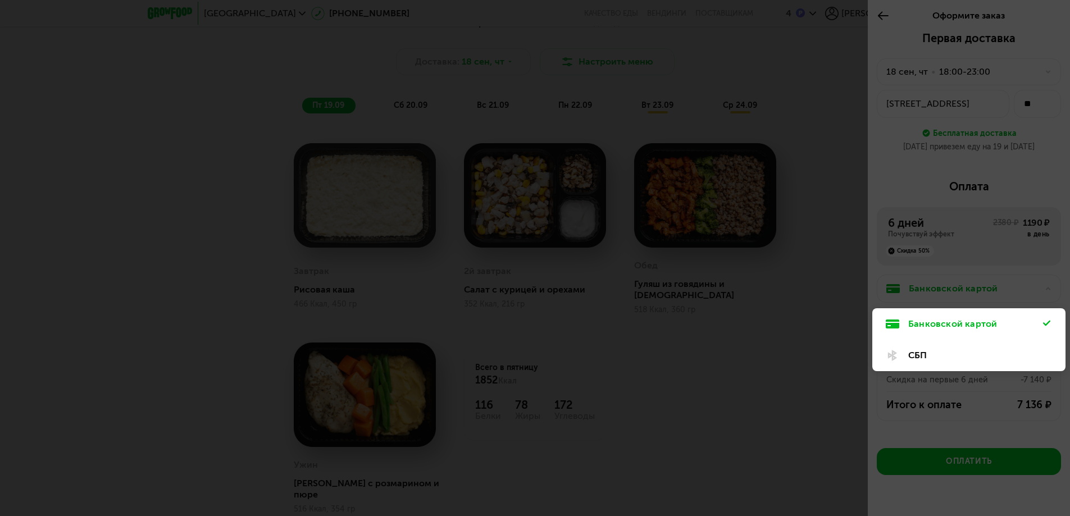
click at [920, 354] on div "СБП" at bounding box center [975, 355] width 135 height 13
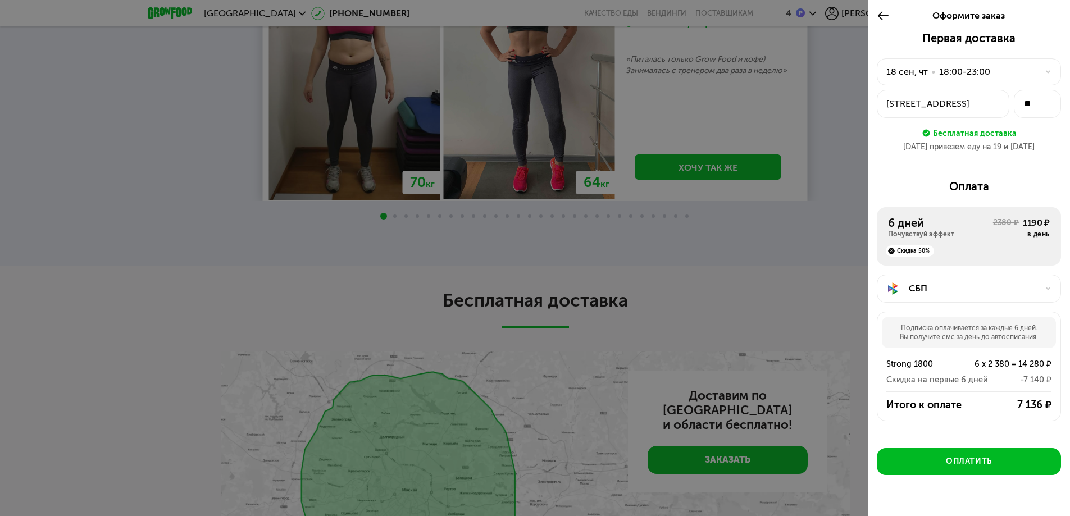
scroll to position [2874, 0]
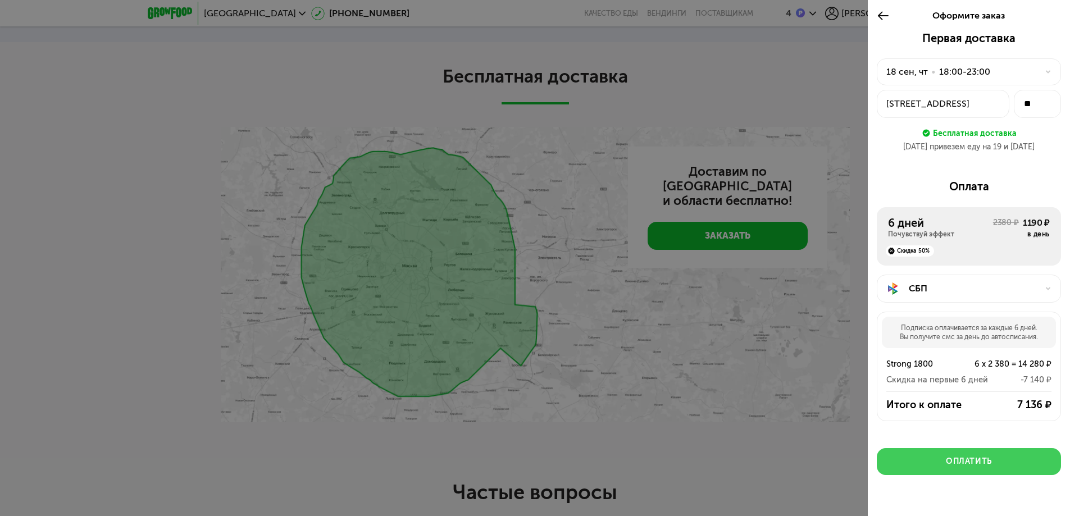
click at [946, 463] on div "Оплатить" at bounding box center [969, 461] width 46 height 11
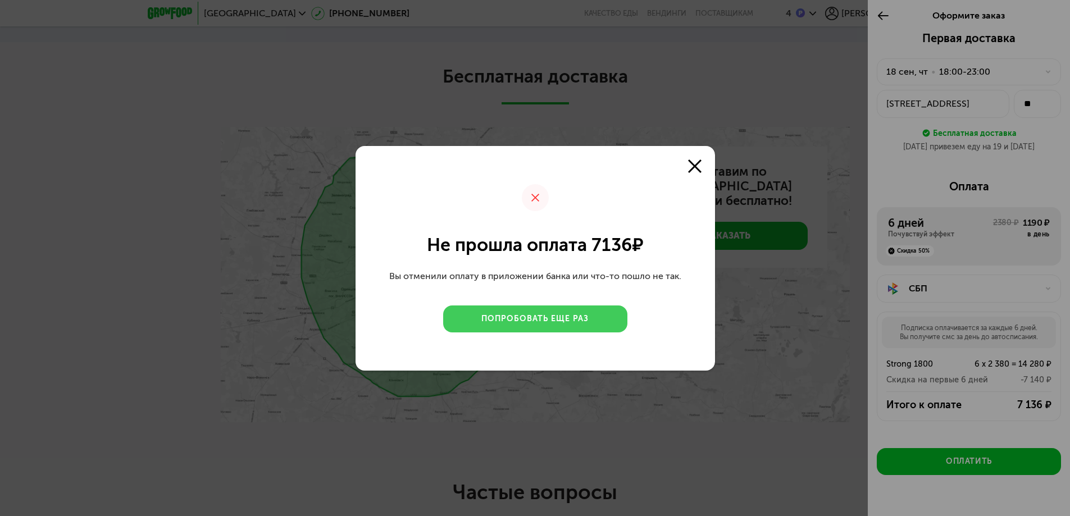
click at [514, 323] on div "Попробовать еще раз" at bounding box center [534, 318] width 107 height 11
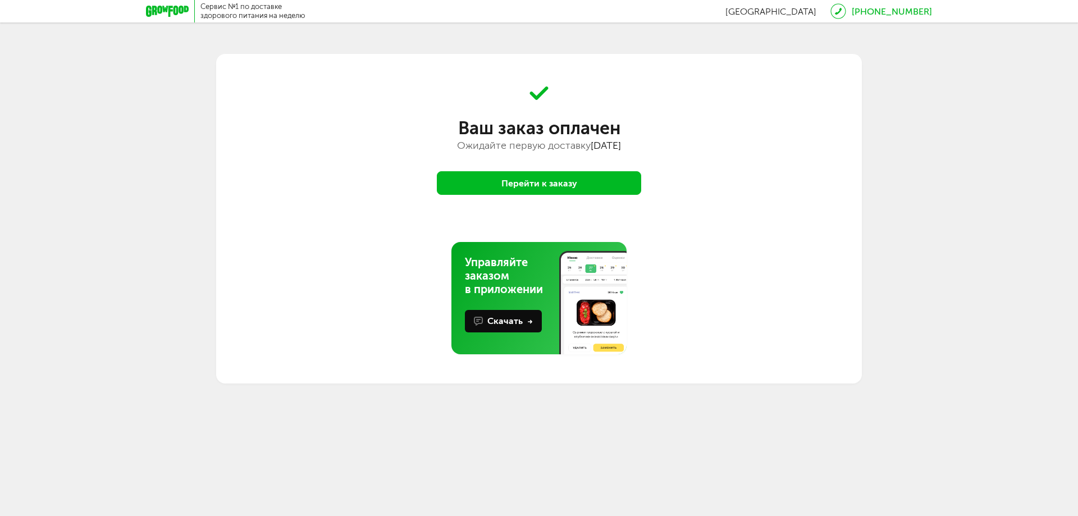
click at [553, 181] on button "Перейти к заказу" at bounding box center [539, 183] width 204 height 24
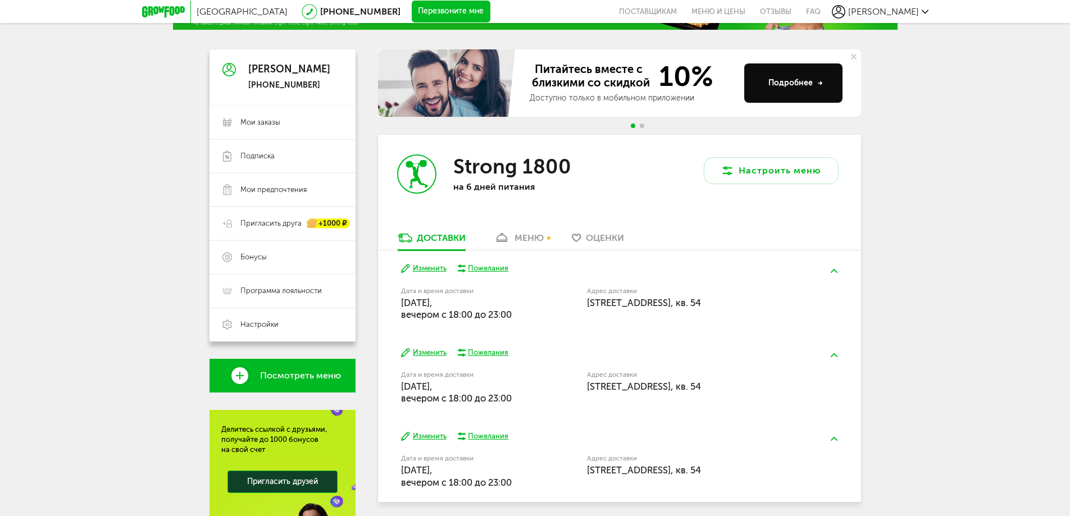
scroll to position [112, 0]
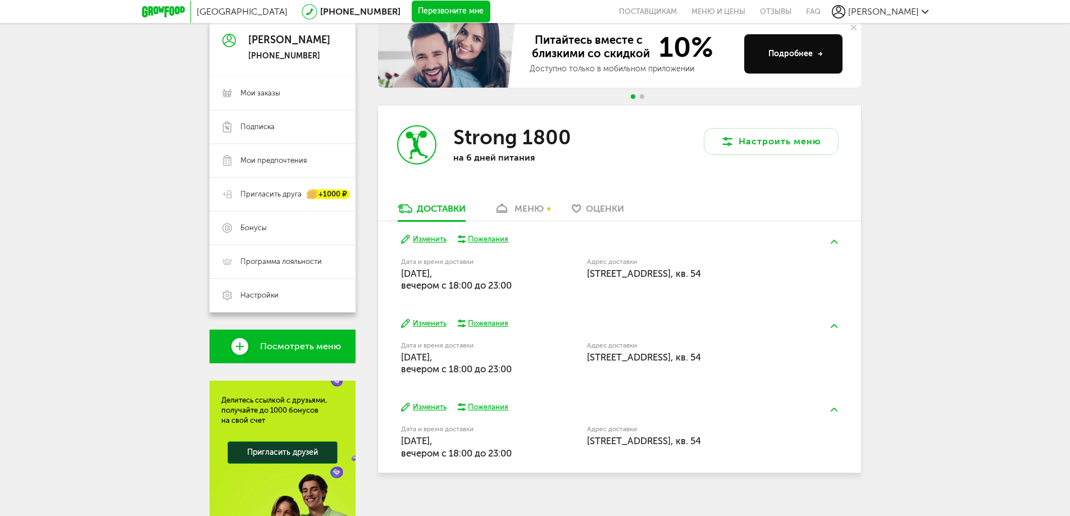
click at [527, 207] on div "меню" at bounding box center [528, 208] width 29 height 11
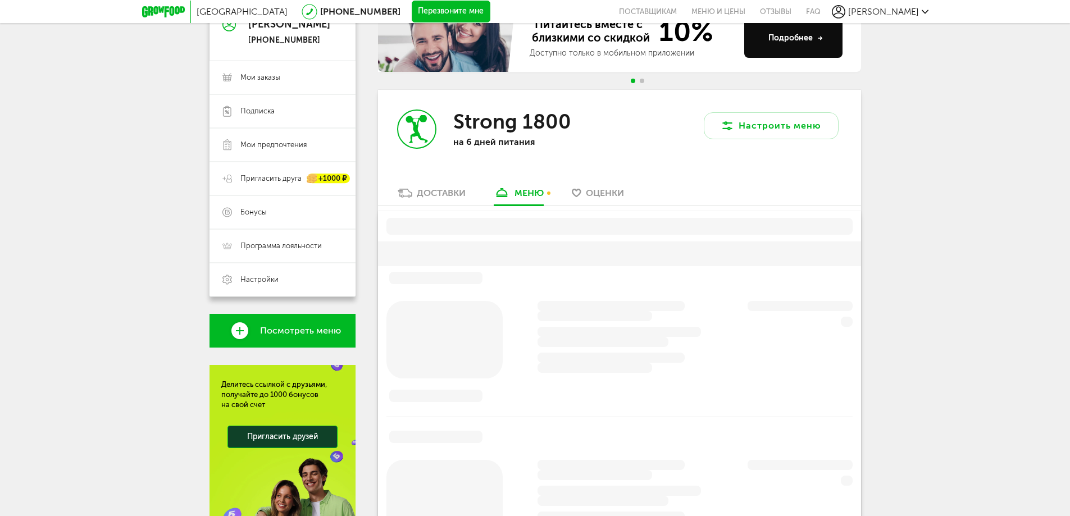
scroll to position [190, 0]
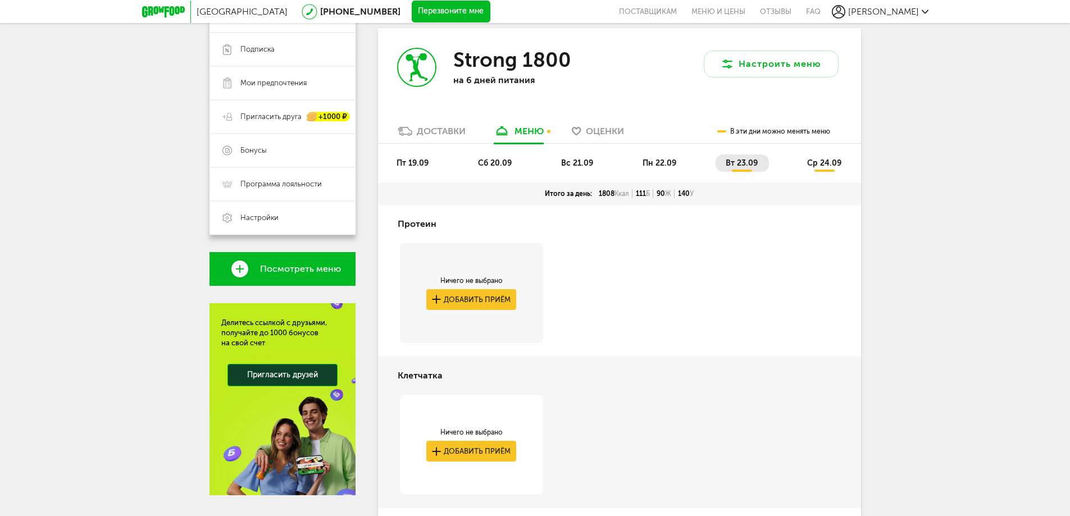
click at [435, 134] on div "Доставки" at bounding box center [441, 131] width 49 height 11
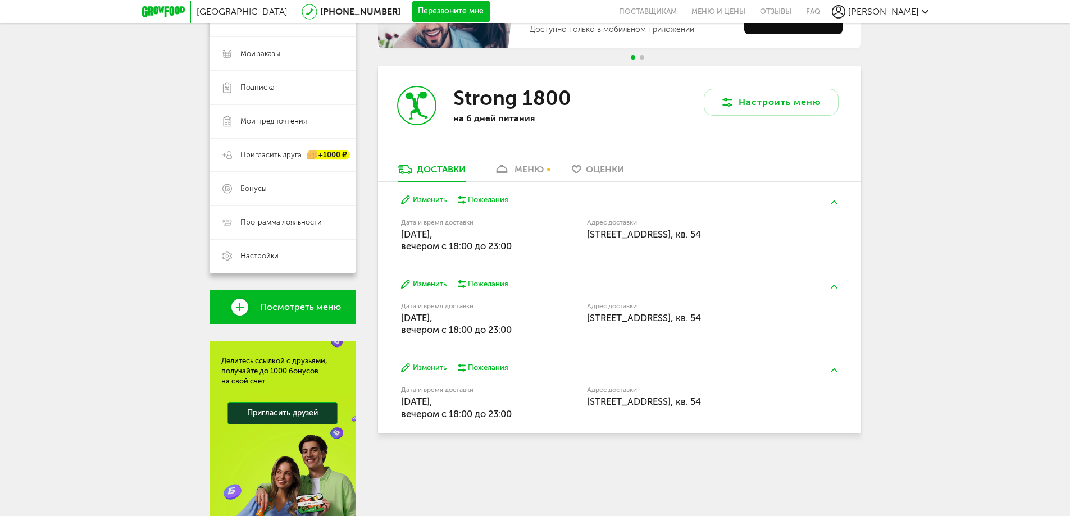
scroll to position [134, 0]
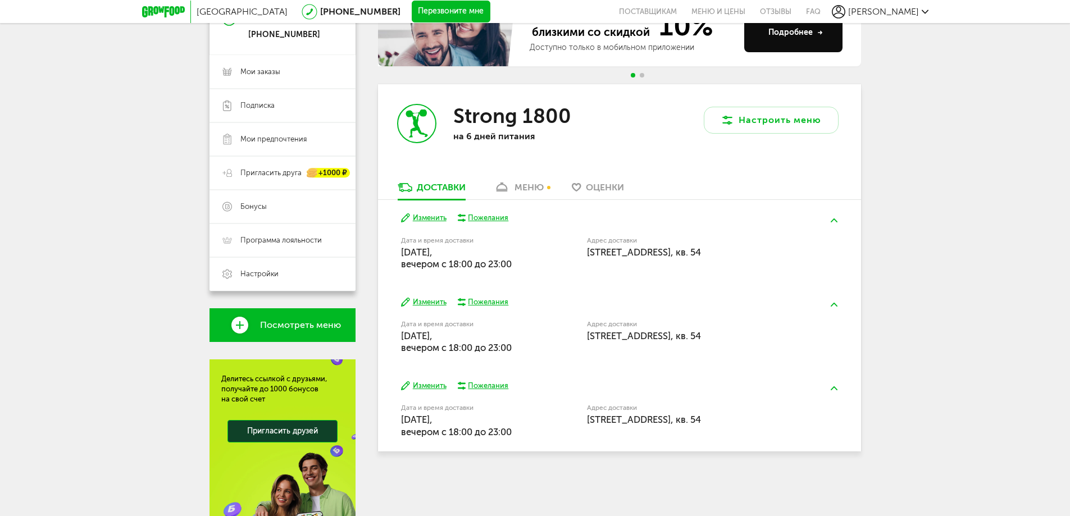
click at [476, 302] on div "Пожелания" at bounding box center [488, 302] width 40 height 10
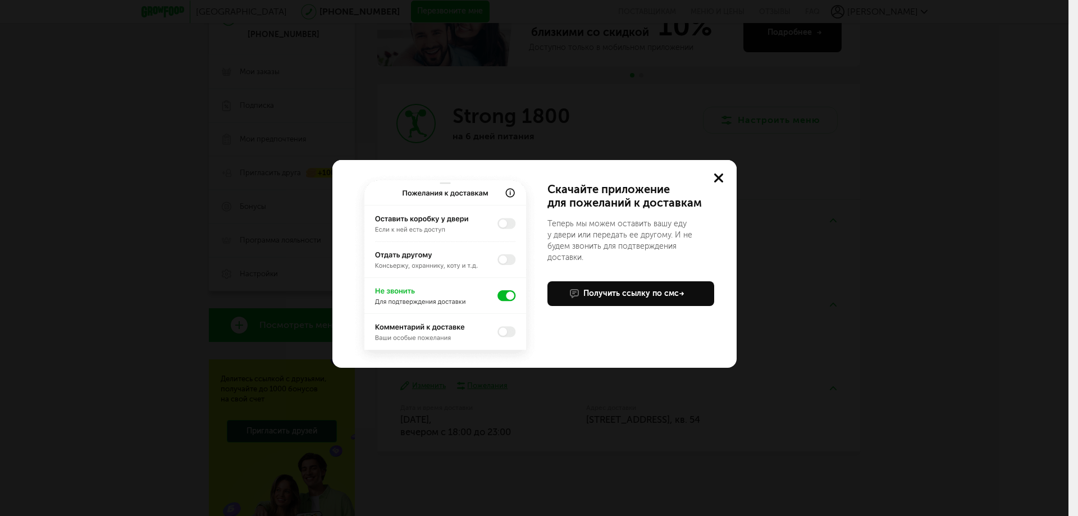
click at [508, 296] on img at bounding box center [445, 269] width 189 height 197
click at [503, 299] on img at bounding box center [445, 269] width 189 height 197
click at [499, 296] on img at bounding box center [445, 269] width 189 height 197
click at [505, 298] on img at bounding box center [445, 269] width 189 height 197
click at [504, 298] on img at bounding box center [445, 269] width 189 height 197
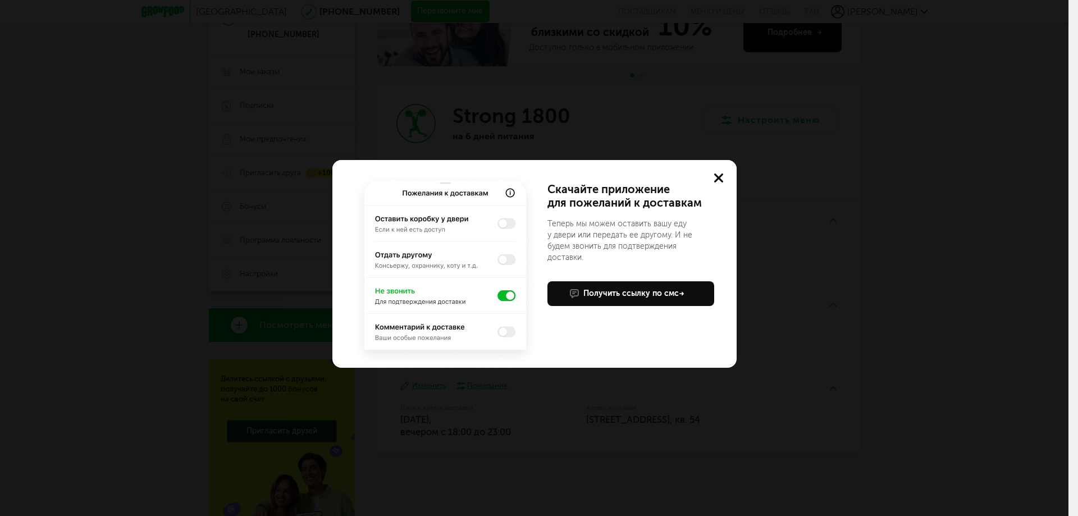
click at [505, 296] on img at bounding box center [445, 269] width 189 height 197
click at [503, 296] on img at bounding box center [445, 269] width 189 height 197
click at [720, 175] on icon at bounding box center [718, 178] width 9 height 9
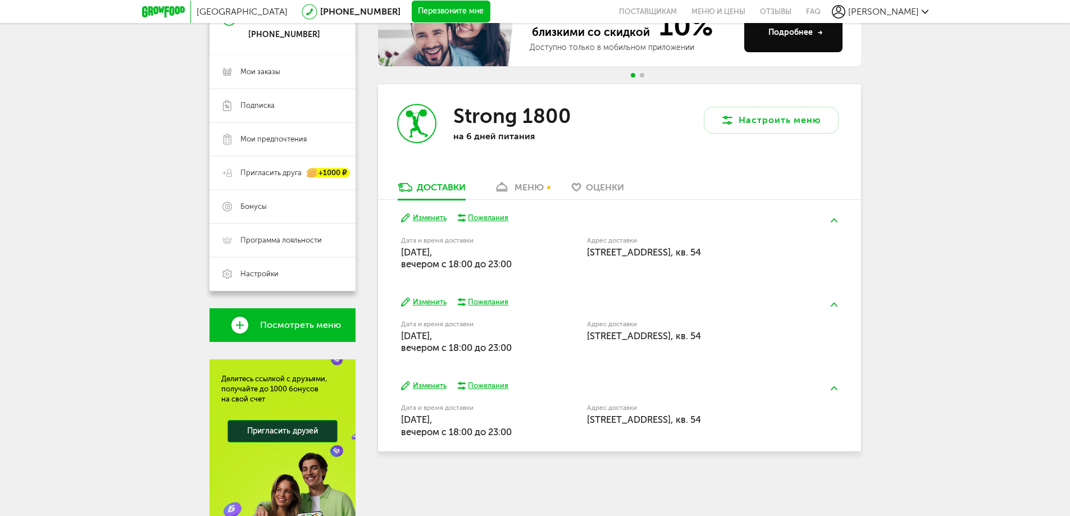
click at [500, 302] on div "Пожелания" at bounding box center [488, 302] width 40 height 10
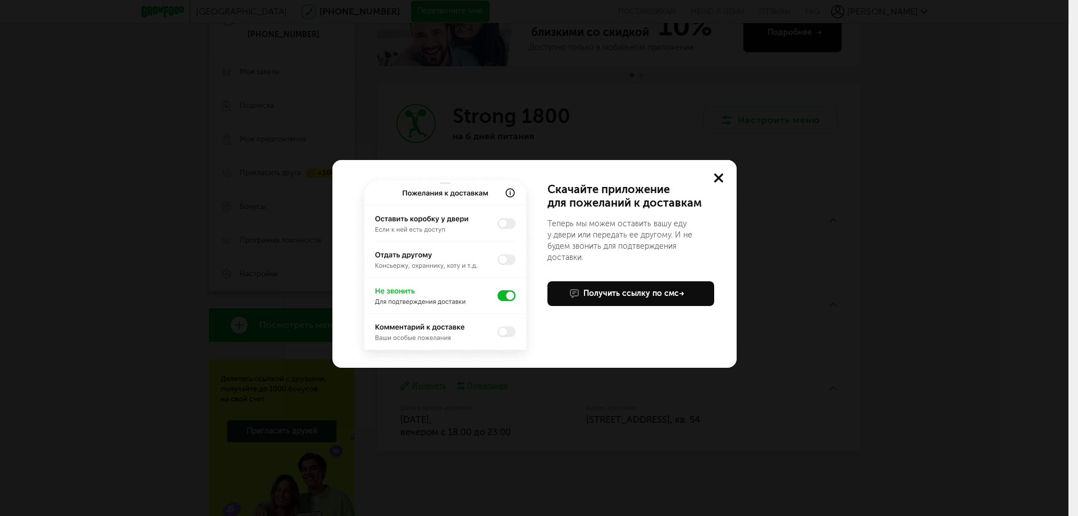
click at [500, 297] on img at bounding box center [445, 269] width 189 height 197
click at [722, 177] on icon at bounding box center [718, 178] width 9 height 9
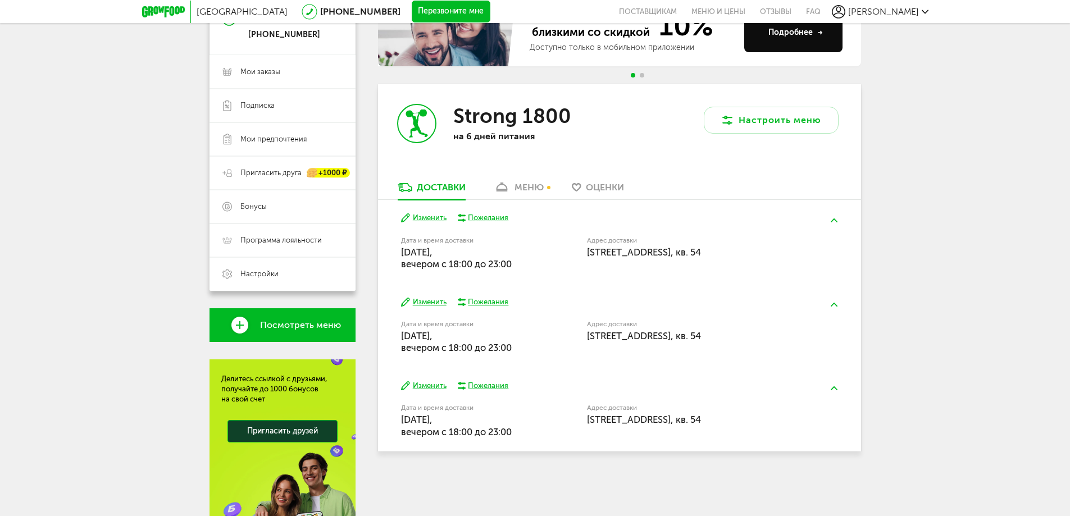
click at [436, 216] on button "Изменить" at bounding box center [423, 218] width 45 height 11
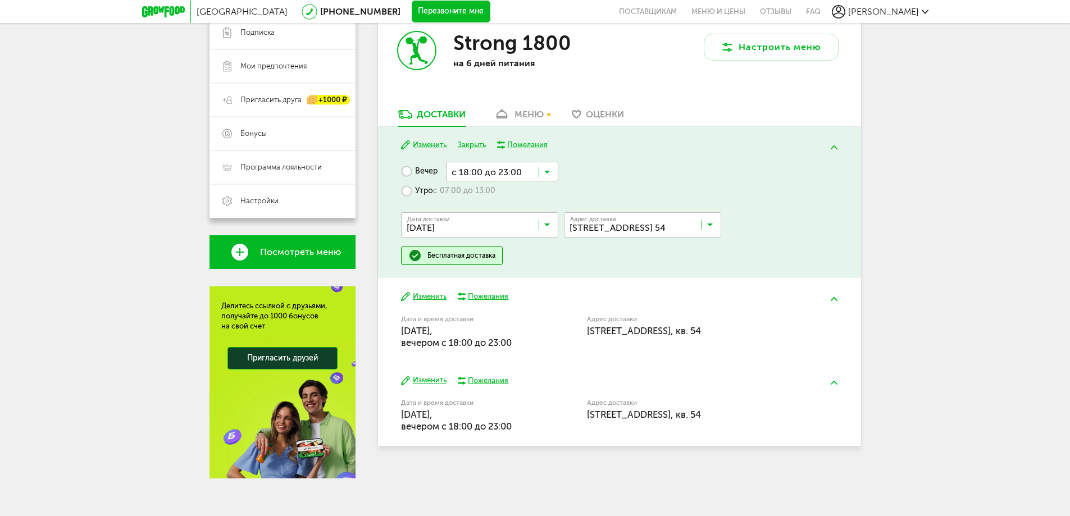
scroll to position [214, 0]
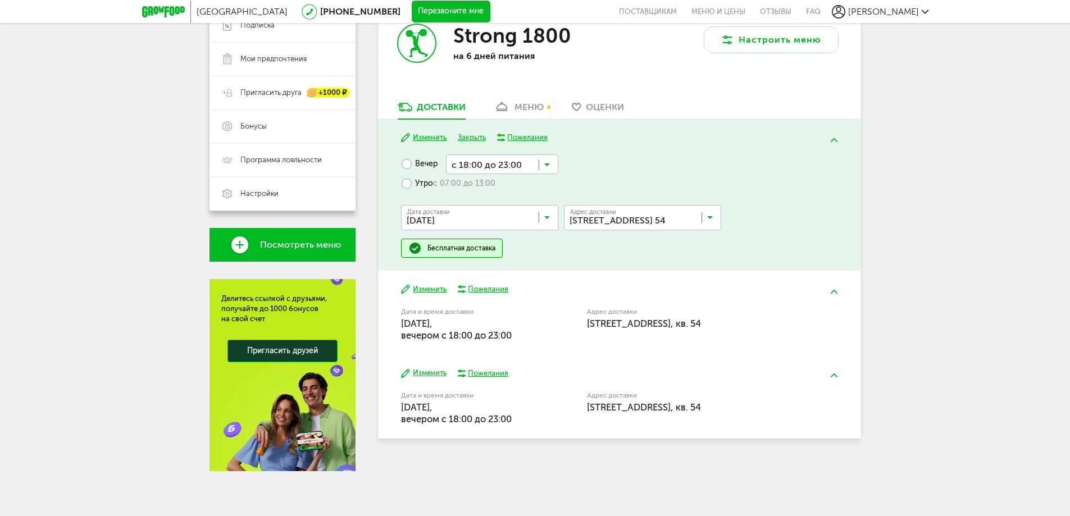
click at [425, 104] on div "Доставки" at bounding box center [441, 107] width 49 height 11
click at [429, 288] on button "Изменить" at bounding box center [423, 289] width 45 height 11
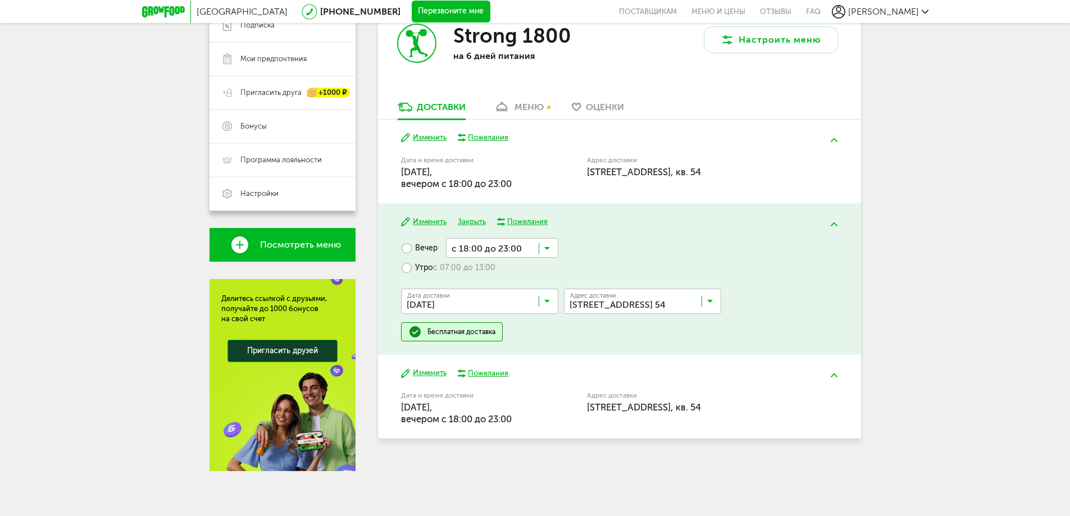
click at [438, 372] on button "Изменить" at bounding box center [423, 373] width 45 height 11
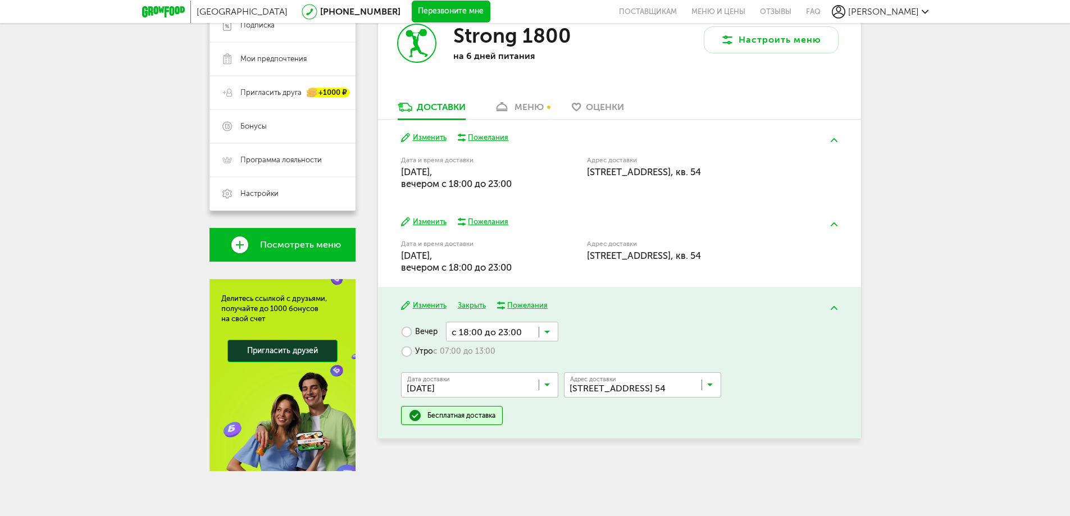
click at [423, 220] on button "Изменить" at bounding box center [423, 222] width 45 height 11
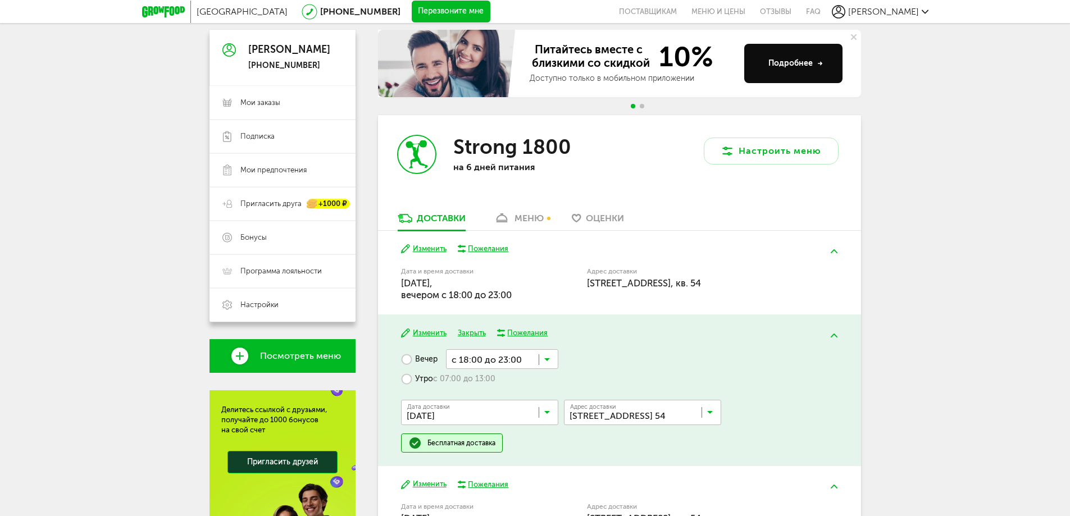
scroll to position [102, 0]
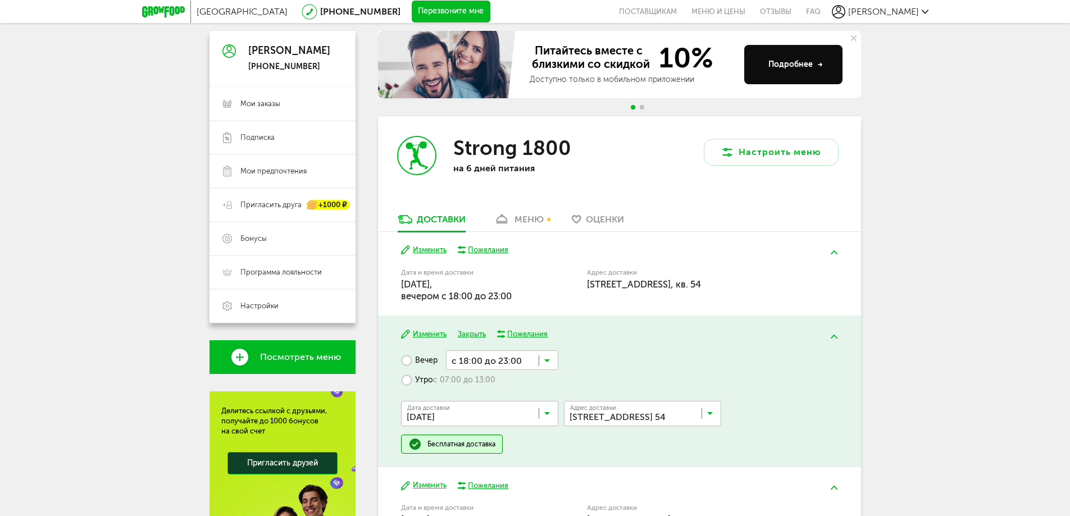
click at [527, 227] on link "меню" at bounding box center [518, 222] width 61 height 18
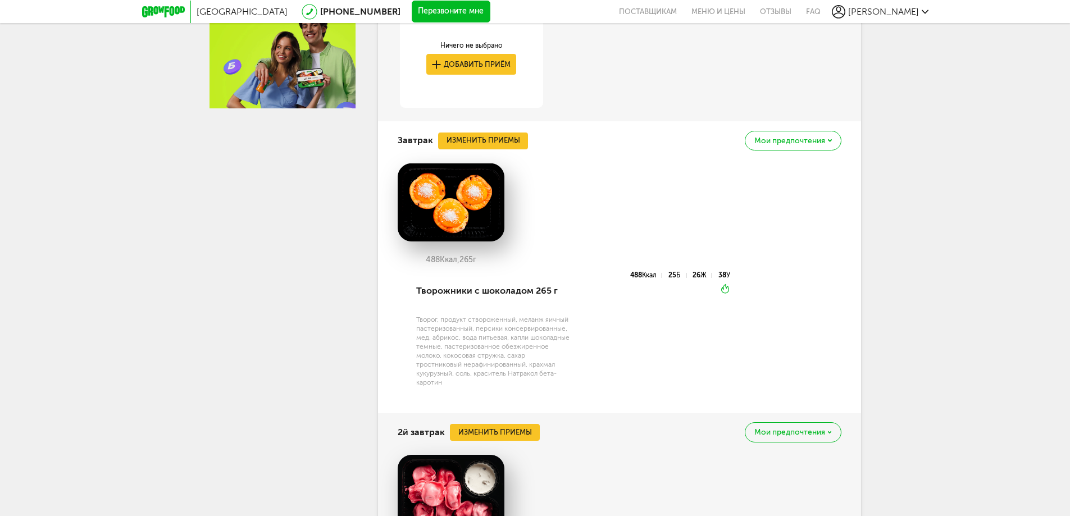
scroll to position [583, 0]
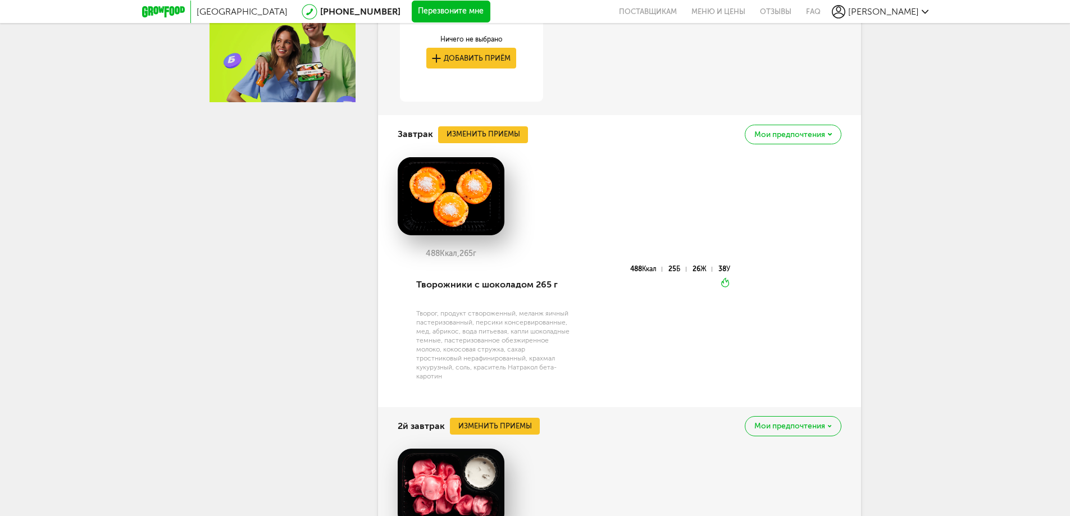
click at [828, 134] on icon at bounding box center [830, 134] width 4 height 3
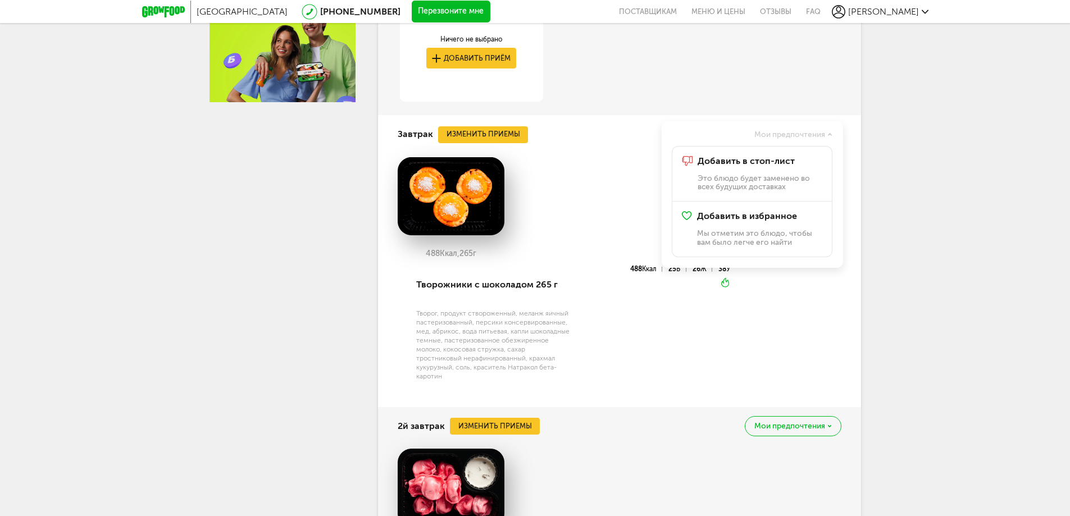
click at [907, 197] on div "Москва 8 (800) 555-21-78 Перезвоните мне поставщикам Меню и цены Отзывы FAQ Оле…" at bounding box center [535, 491] width 1070 height 2148
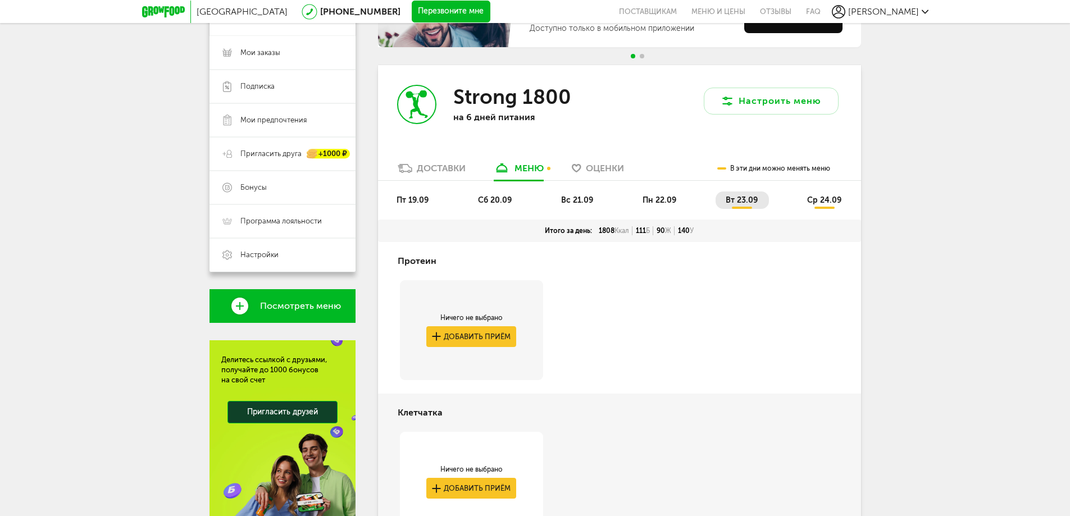
scroll to position [134, 0]
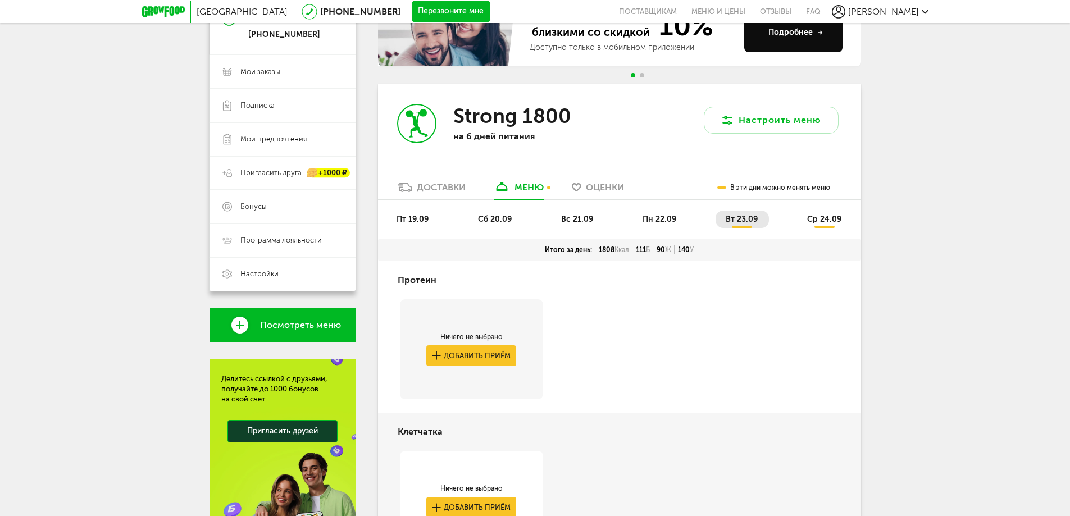
click at [821, 218] on span "ср 24.09" at bounding box center [824, 219] width 34 height 10
click at [742, 218] on span "вт 23.09" at bounding box center [741, 219] width 32 height 10
click at [435, 216] on li "пт 19.09" at bounding box center [412, 219] width 53 height 17
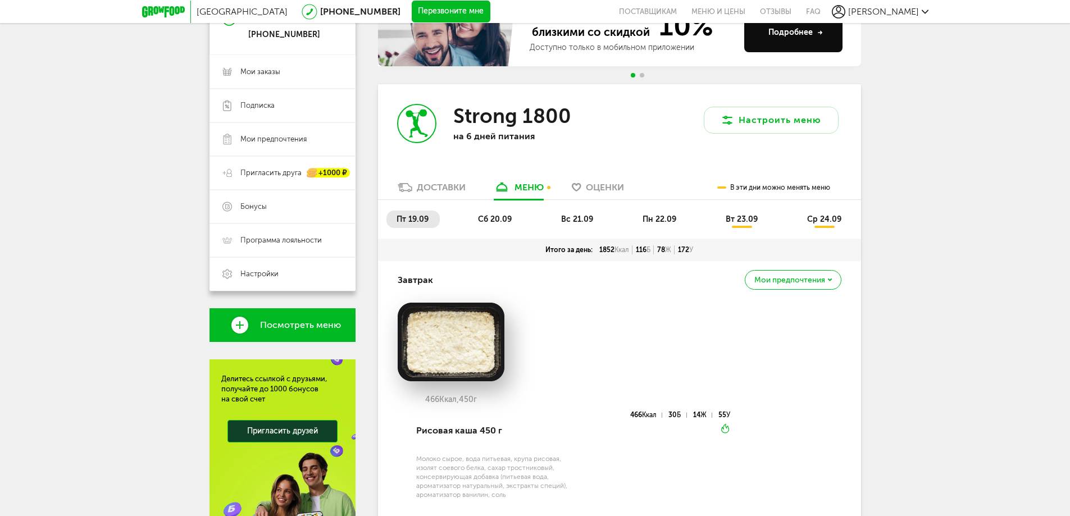
click at [497, 216] on span "сб 20.09" at bounding box center [495, 219] width 34 height 10
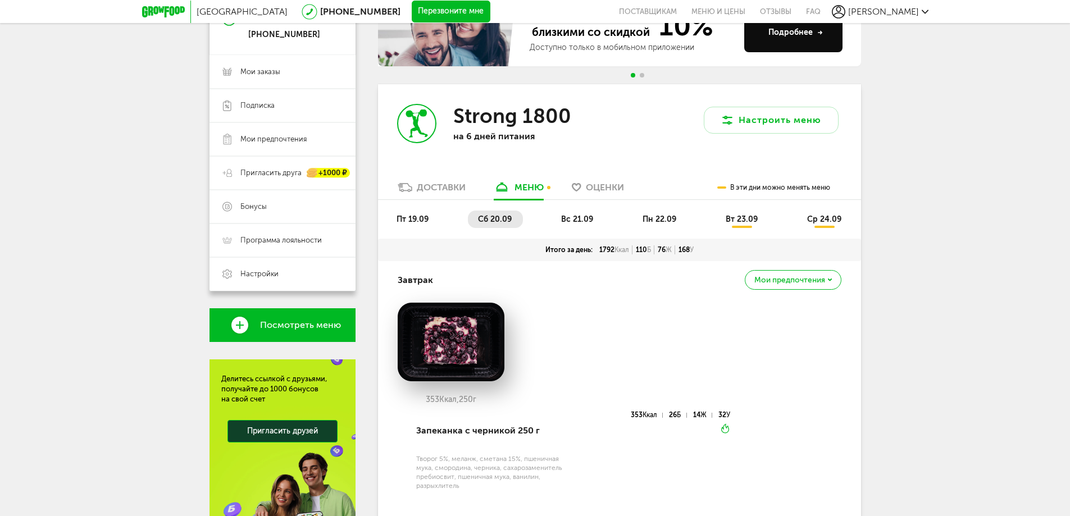
click at [590, 218] on span "вс 21.09" at bounding box center [577, 219] width 32 height 10
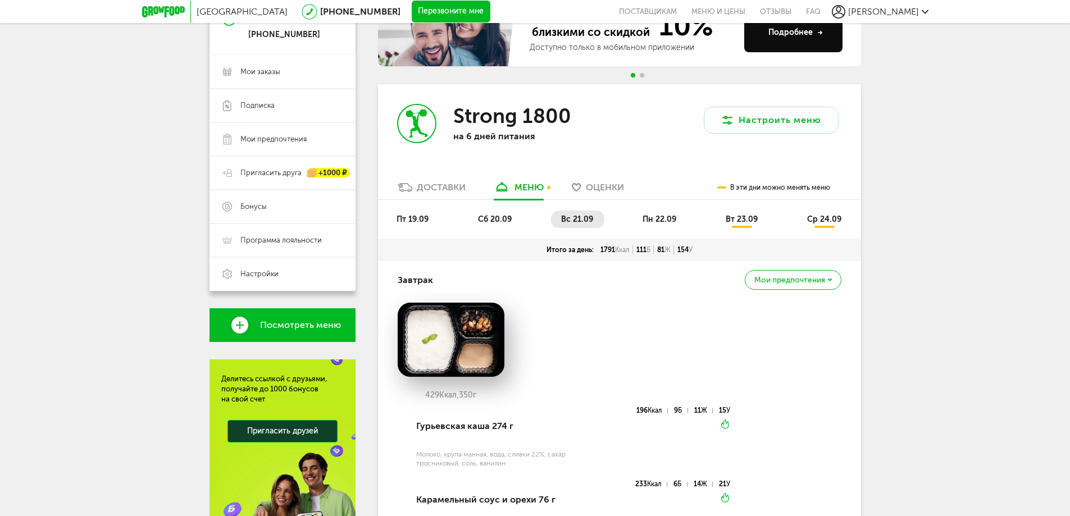
click at [737, 220] on span "вт 23.09" at bounding box center [741, 219] width 32 height 10
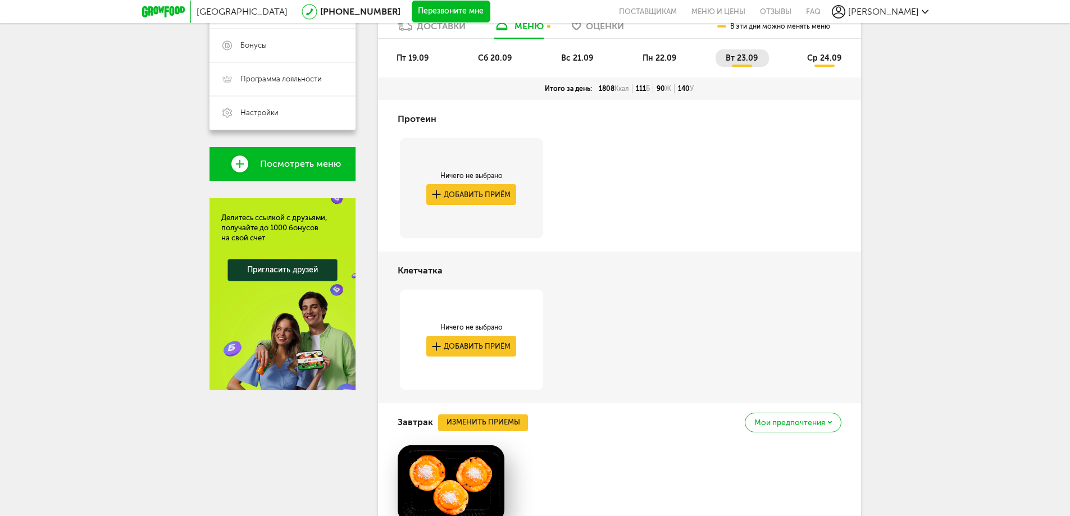
scroll to position [39, 0]
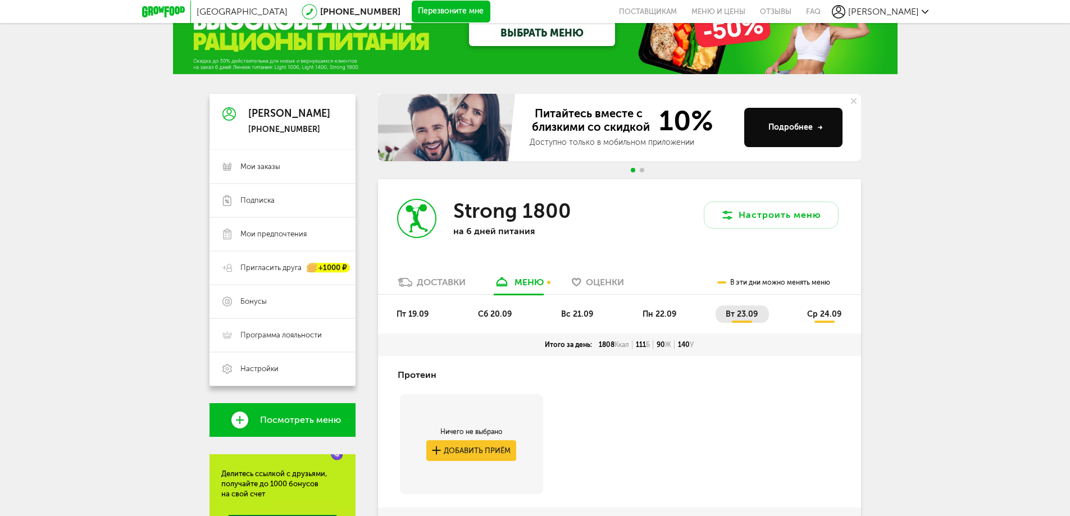
click at [457, 275] on div "Strong 1800 на 6 дней питания" at bounding box center [498, 227] width 241 height 97
click at [455, 283] on div "Доставки" at bounding box center [441, 282] width 49 height 11
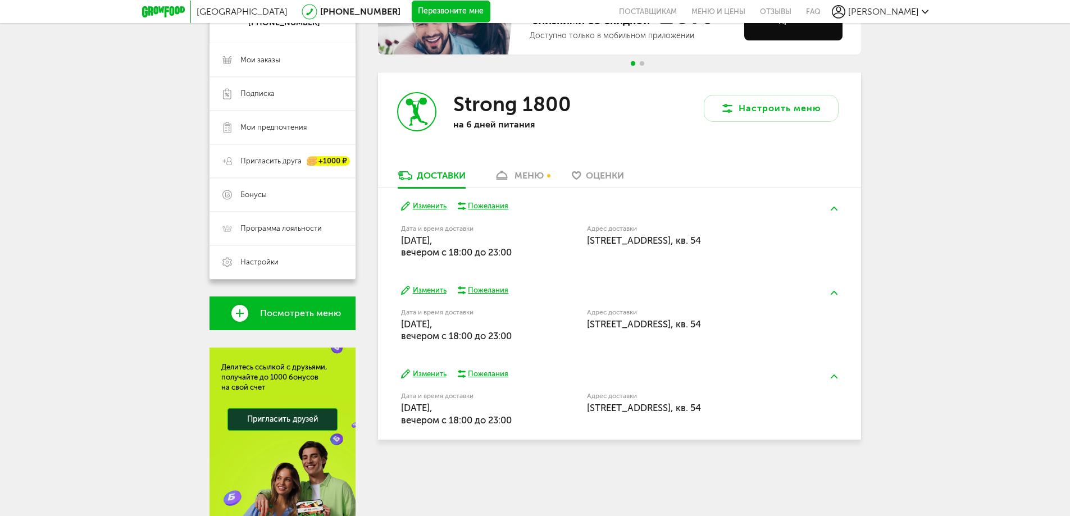
scroll to position [151, 0]
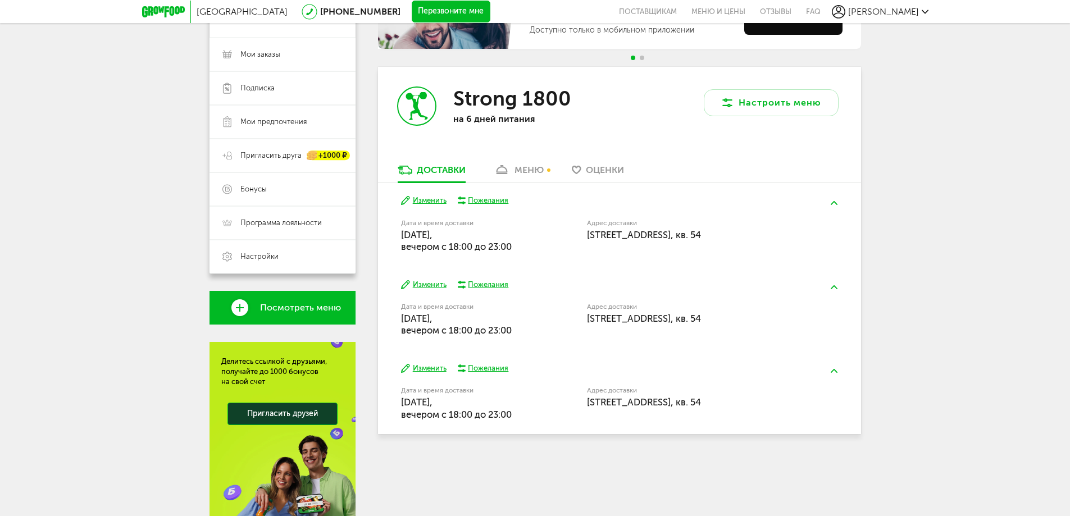
click at [513, 173] on link "меню" at bounding box center [518, 173] width 61 height 18
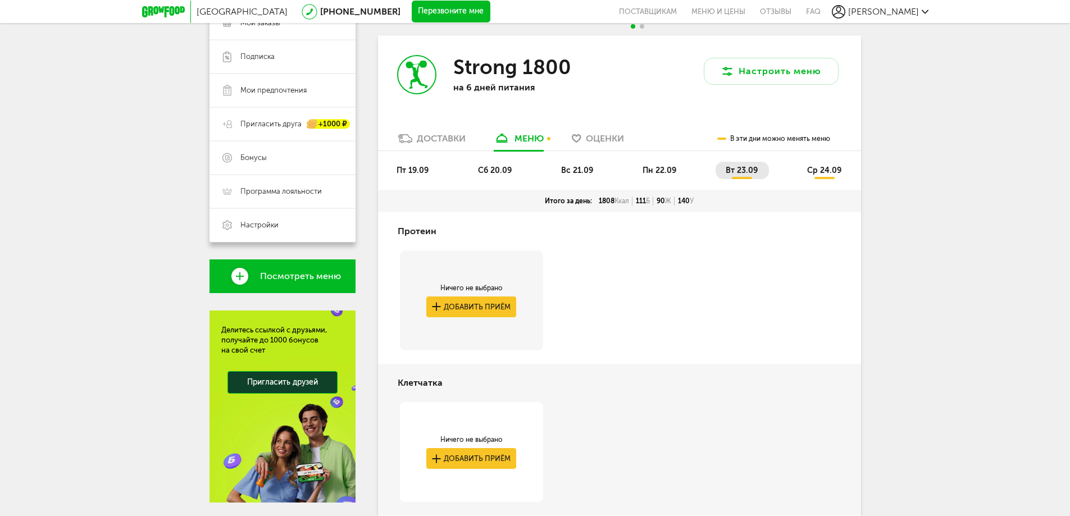
scroll to position [190, 0]
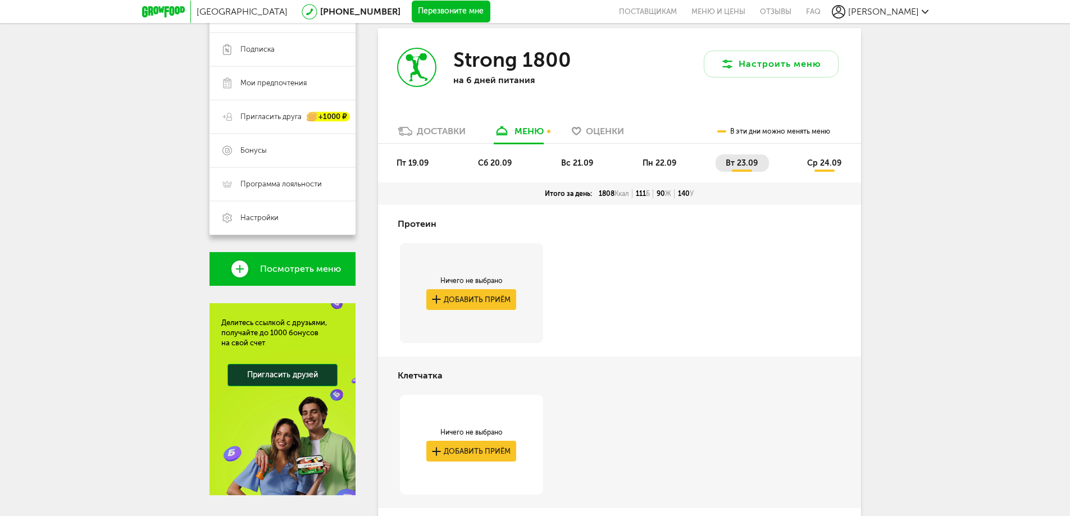
click at [440, 125] on link "Доставки" at bounding box center [431, 134] width 79 height 18
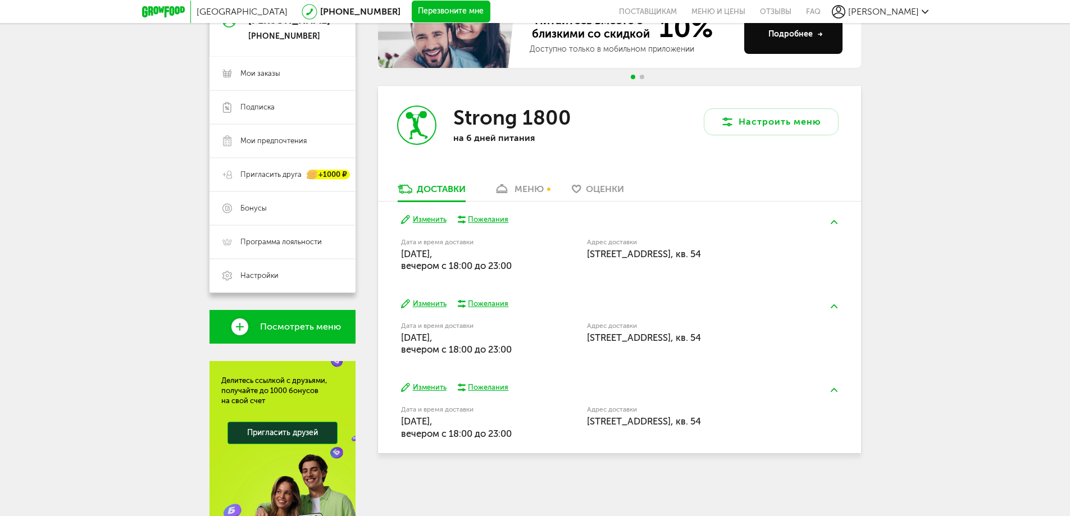
scroll to position [77, 0]
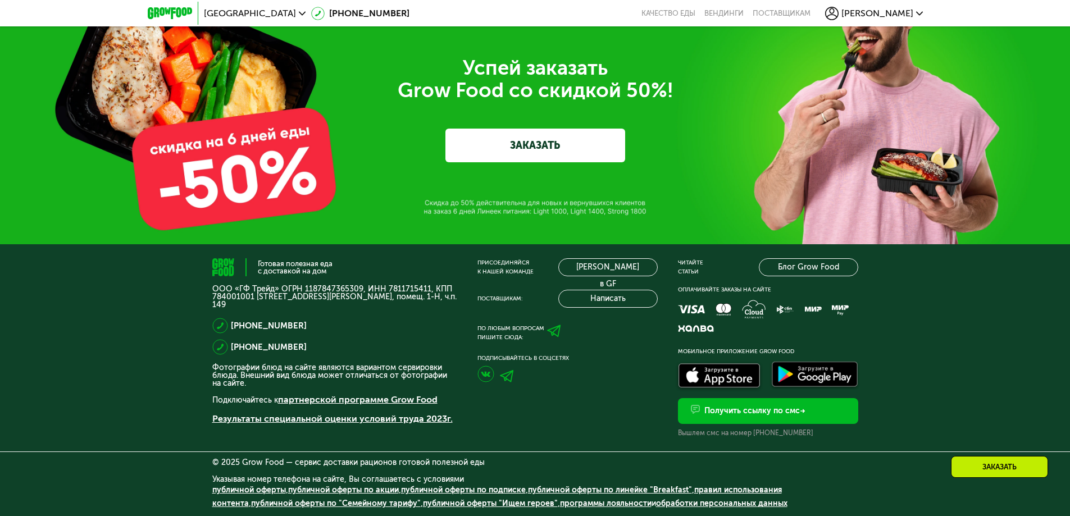
click at [492, 148] on link "ЗАКАЗАТЬ" at bounding box center [535, 146] width 180 height 34
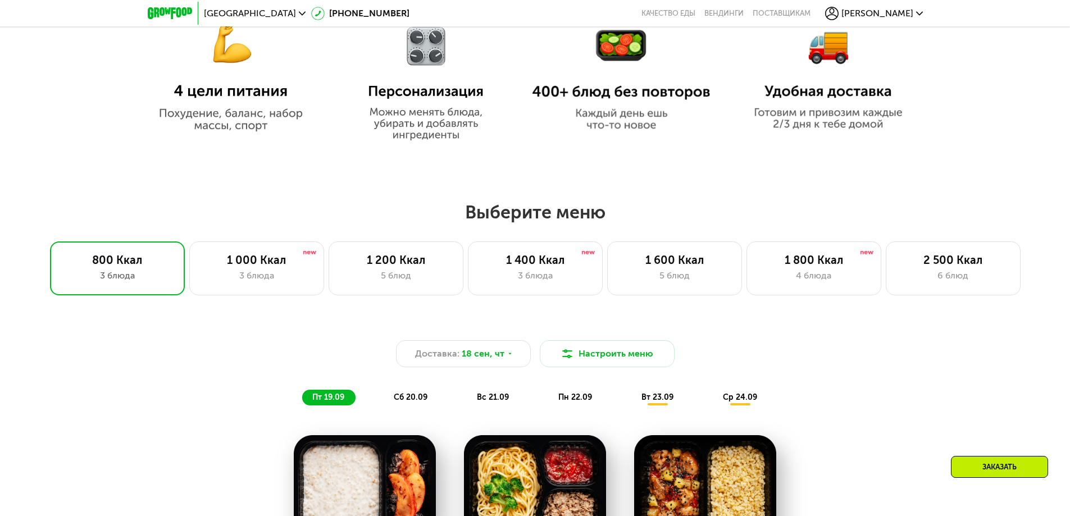
scroll to position [717, 0]
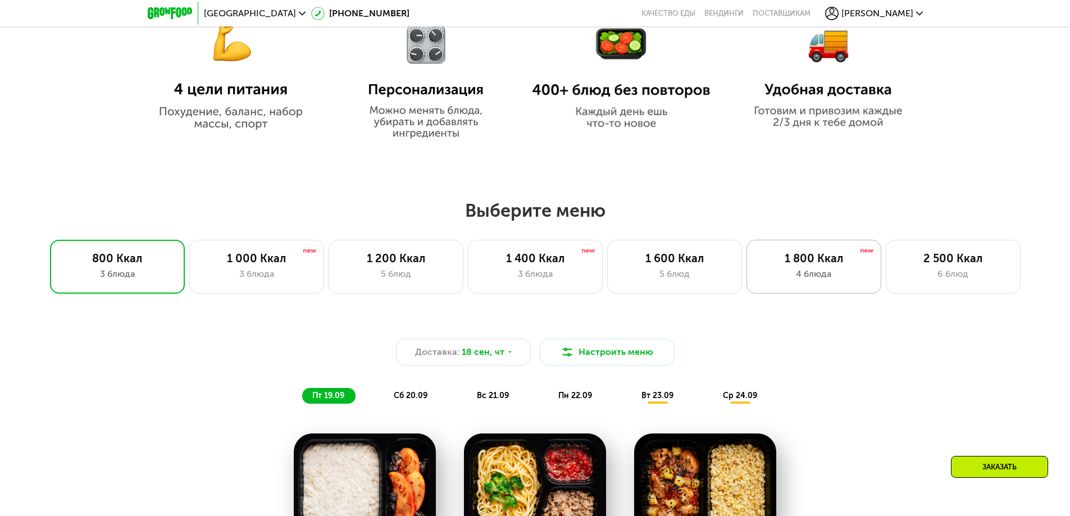
click at [815, 281] on div "4 блюда" at bounding box center [813, 273] width 111 height 13
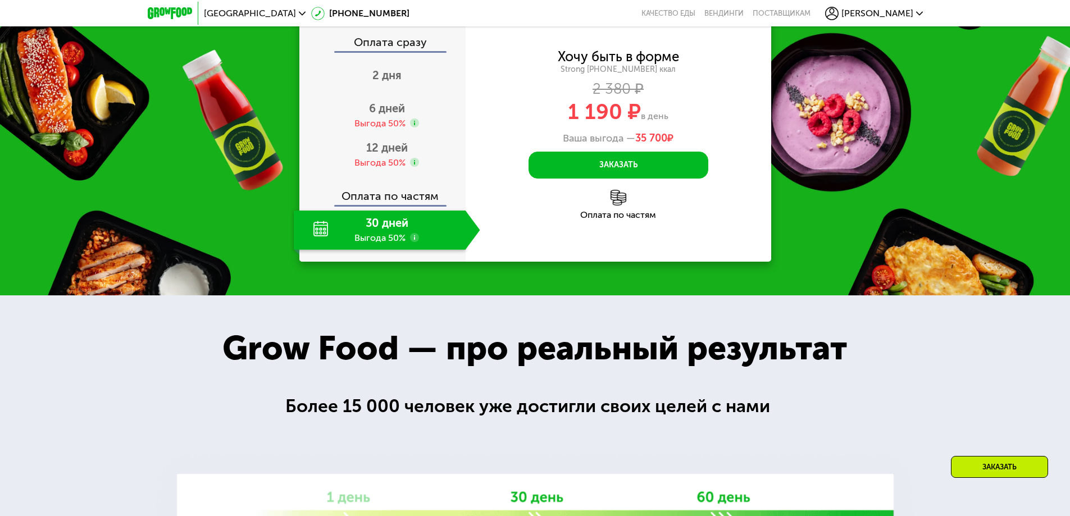
scroll to position [1451, 0]
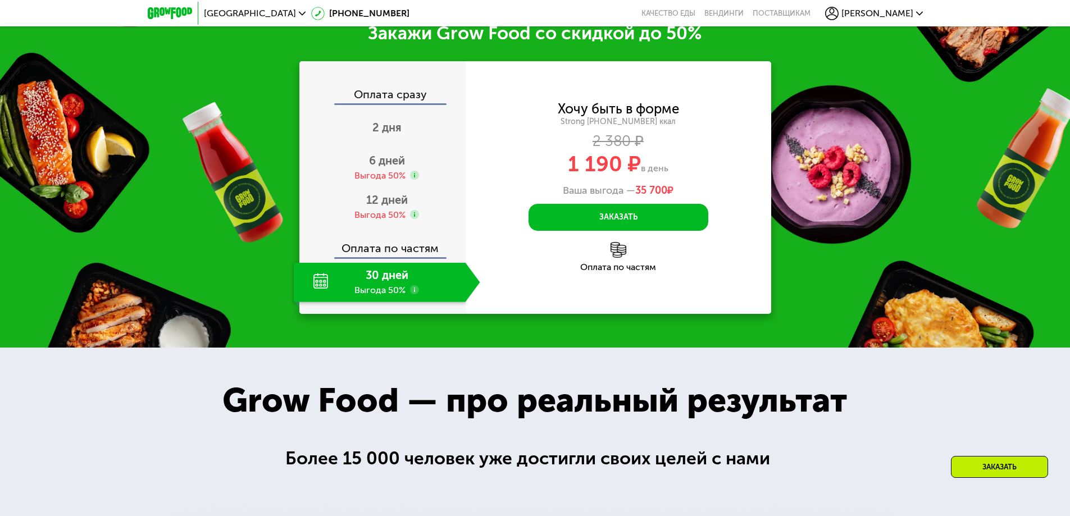
click at [325, 302] on div "30 дней Выгода 50%" at bounding box center [380, 282] width 172 height 39
click at [414, 294] on use at bounding box center [414, 289] width 9 height 9
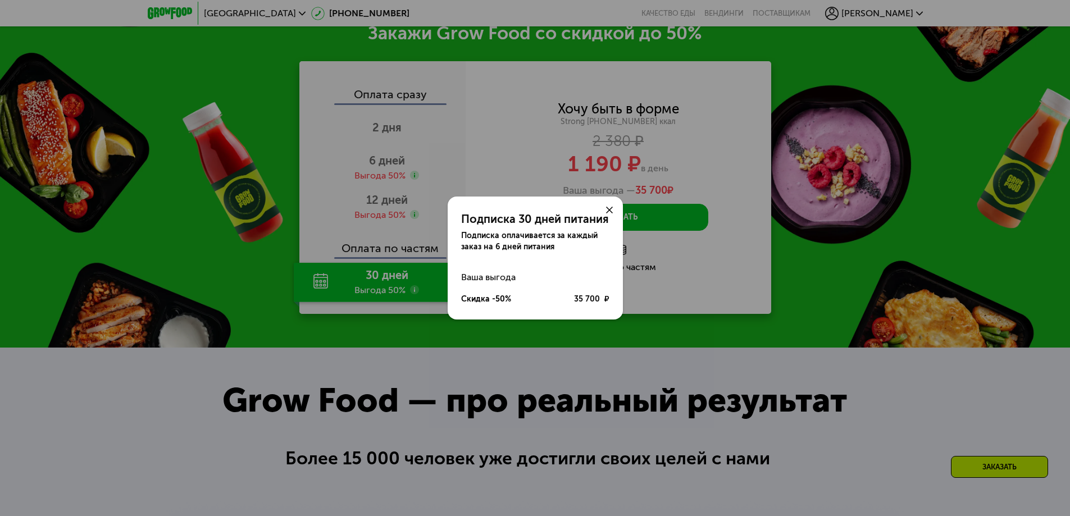
click at [415, 442] on div "Подписка 30 дней питания Подписка оплачивается за каждый заказ на 6 дней питани…" at bounding box center [535, 258] width 1070 height 516
